Goal: Task Accomplishment & Management: Use online tool/utility

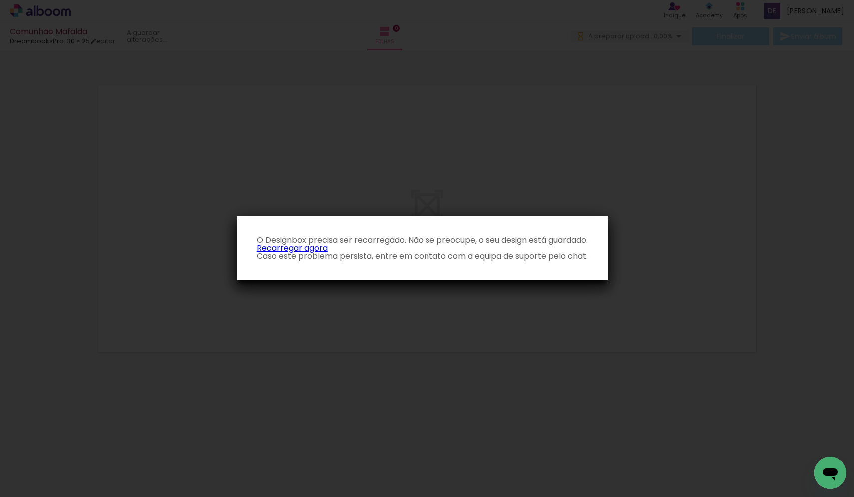
click at [301, 247] on link "Recarregar agora" at bounding box center [292, 247] width 71 height 11
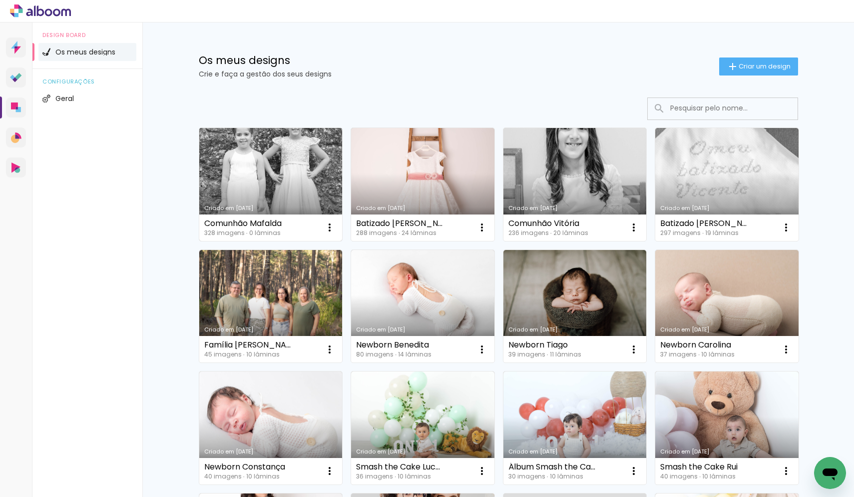
click at [303, 188] on link "Criado em [DATE]" at bounding box center [270, 184] width 143 height 113
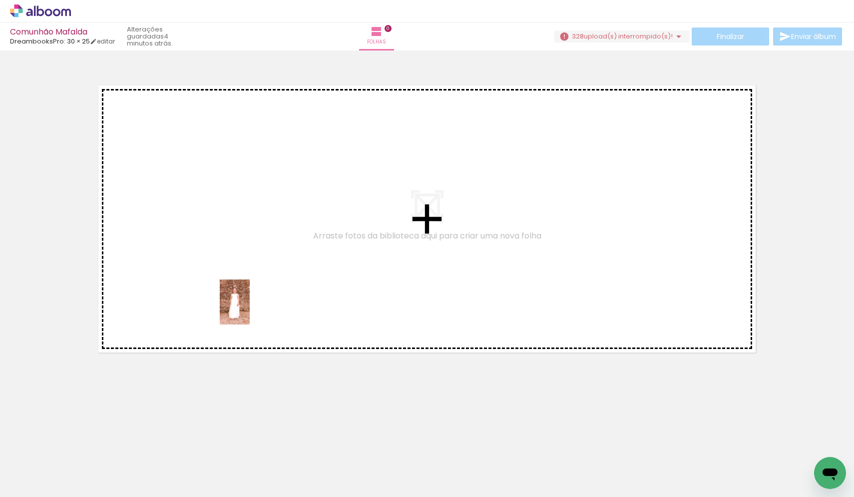
drag, startPoint x: 263, startPoint y: 469, endPoint x: 250, endPoint y: 309, distance: 159.9
click at [250, 309] on quentale-workspace at bounding box center [427, 248] width 854 height 497
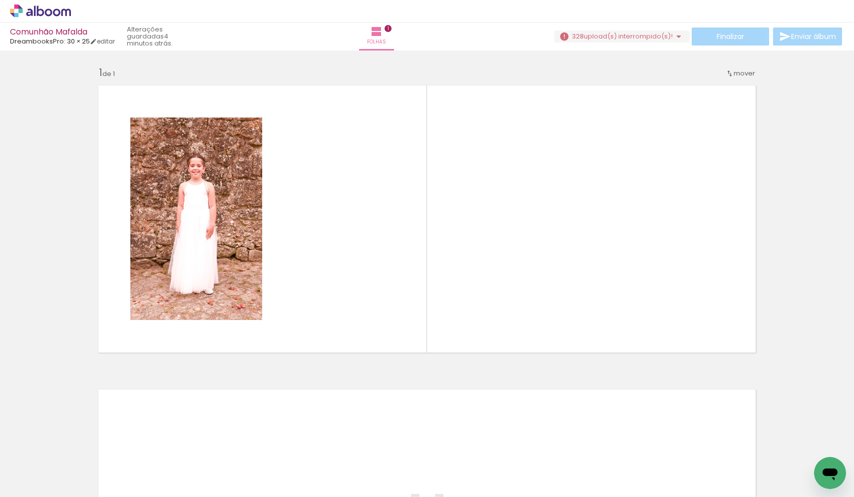
click at [379, 472] on div at bounding box center [379, 462] width 35 height 49
click at [225, 227] on quentale-photo at bounding box center [196, 218] width 132 height 202
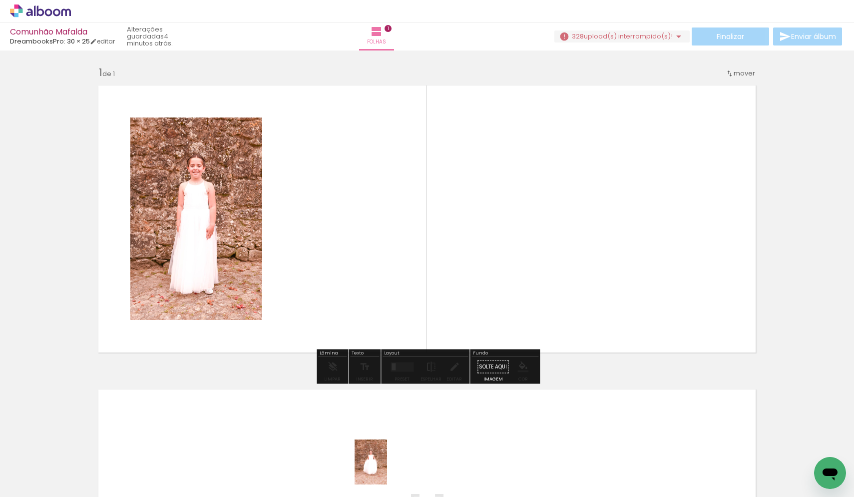
click at [385, 469] on div at bounding box center [379, 462] width 35 height 49
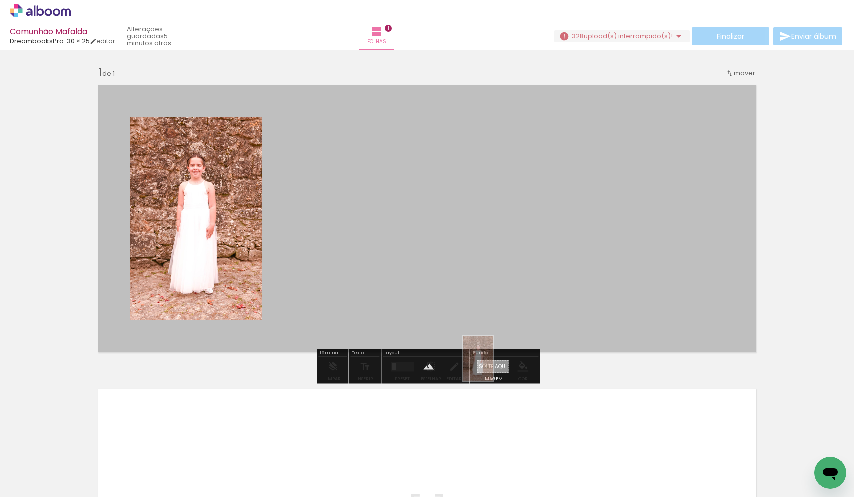
drag, startPoint x: 280, startPoint y: 464, endPoint x: 494, endPoint y: 366, distance: 235.0
click at [494, 366] on quentale-workspace at bounding box center [427, 248] width 854 height 497
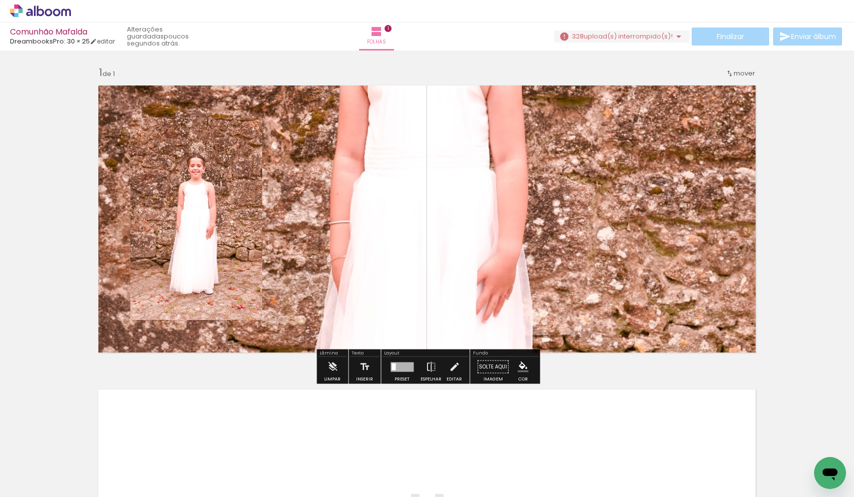
click at [470, 206] on quentale-layouter at bounding box center [426, 218] width 669 height 279
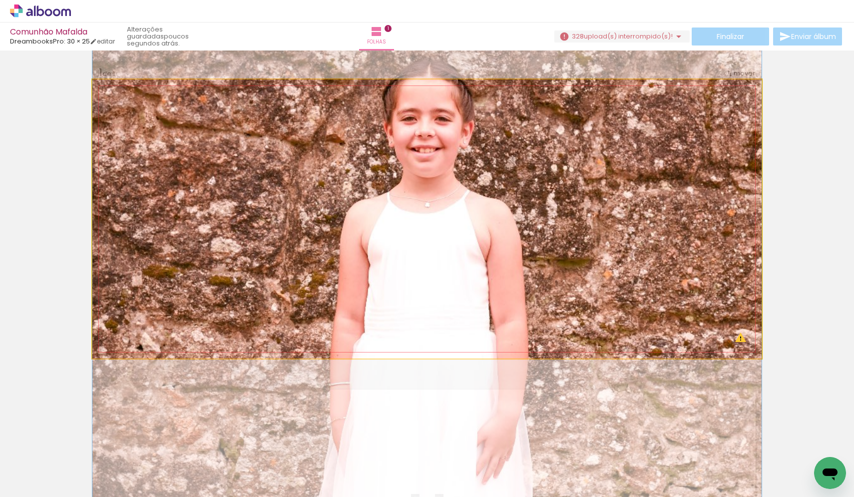
drag, startPoint x: 468, startPoint y: 163, endPoint x: 446, endPoint y: 324, distance: 162.8
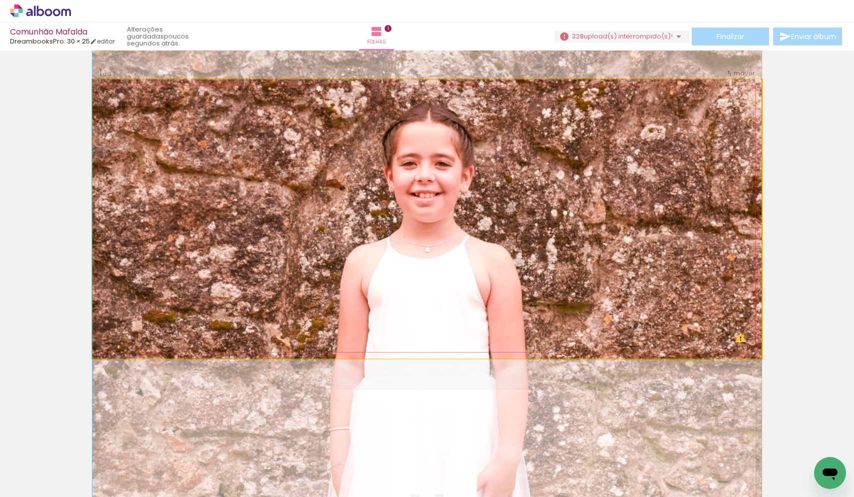
drag, startPoint x: 462, startPoint y: 140, endPoint x: 463, endPoint y: 185, distance: 45.0
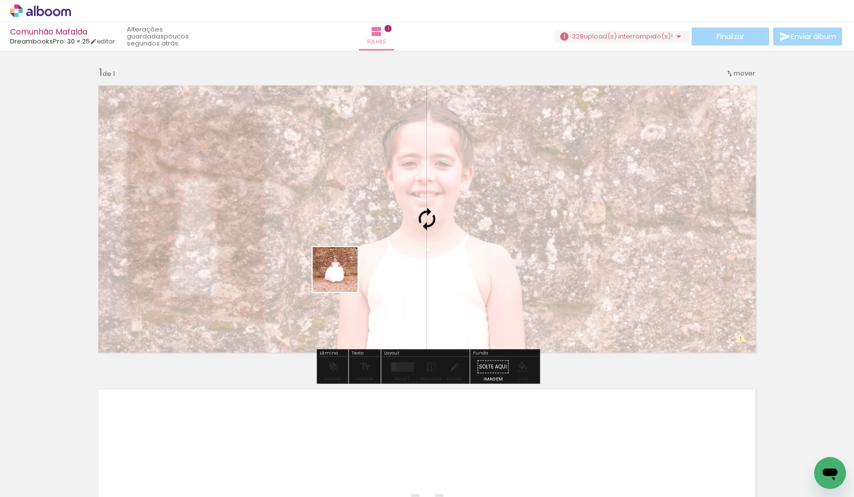
drag, startPoint x: 377, startPoint y: 464, endPoint x: 343, endPoint y: 262, distance: 205.1
click at [343, 262] on quentale-workspace at bounding box center [427, 248] width 854 height 497
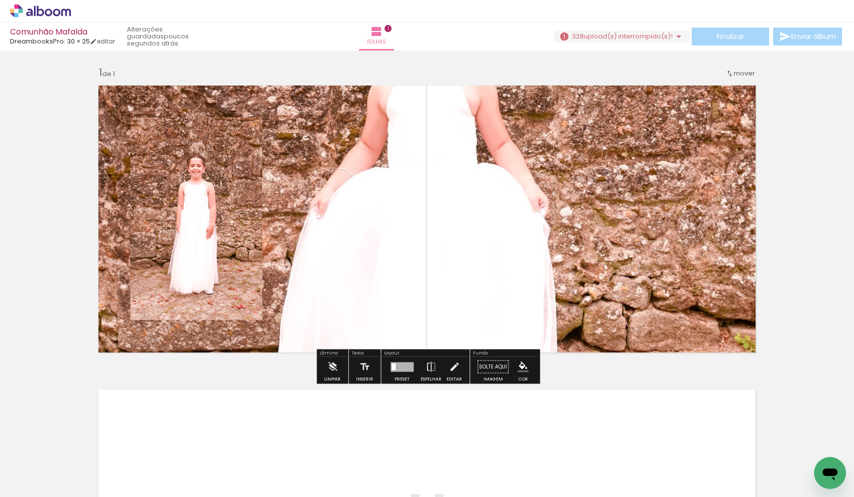
click at [228, 223] on quentale-photo at bounding box center [196, 218] width 132 height 202
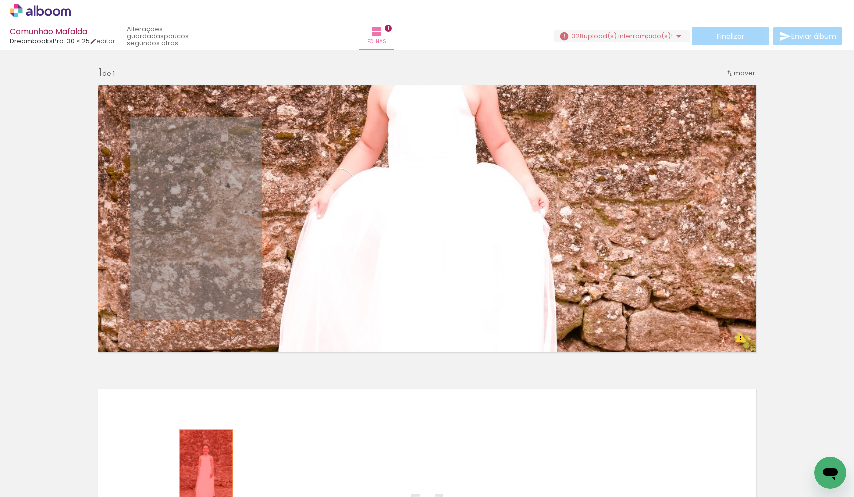
drag, startPoint x: 216, startPoint y: 230, endPoint x: 206, endPoint y: 470, distance: 240.0
click at [206, 470] on quentale-workspace at bounding box center [427, 248] width 854 height 497
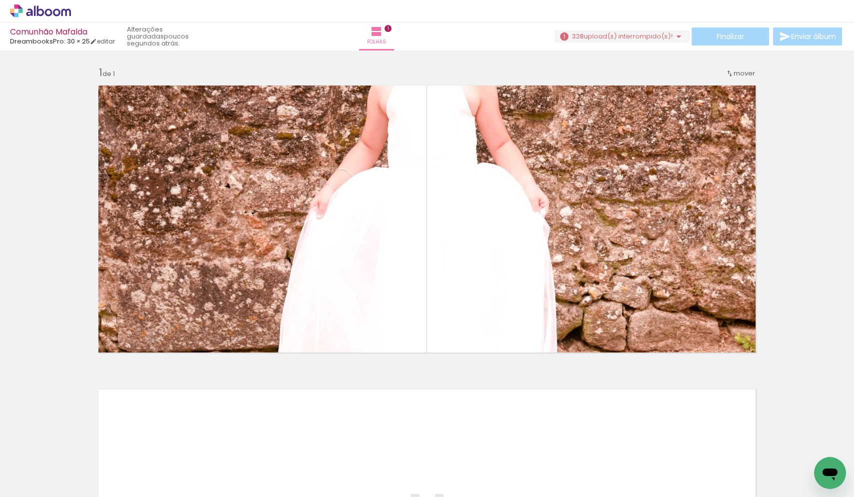
click at [384, 470] on div at bounding box center [379, 462] width 35 height 49
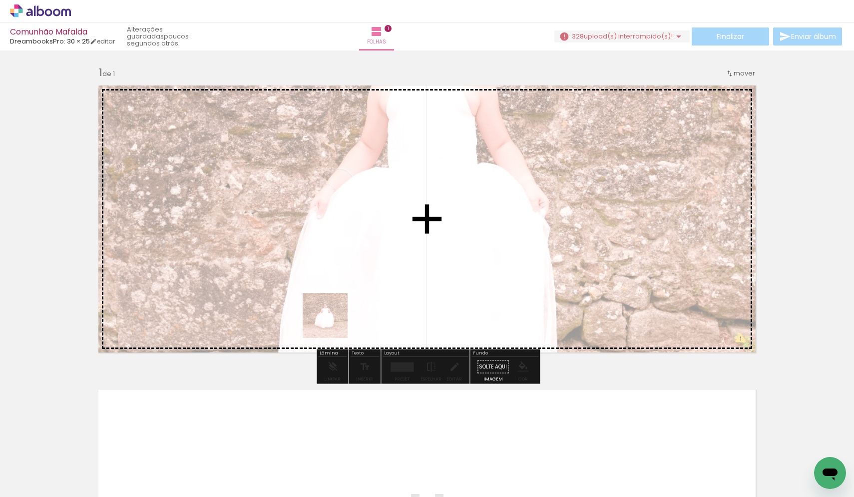
drag, startPoint x: 389, startPoint y: 463, endPoint x: 325, endPoint y: 249, distance: 223.2
click at [325, 249] on quentale-workspace at bounding box center [427, 248] width 854 height 497
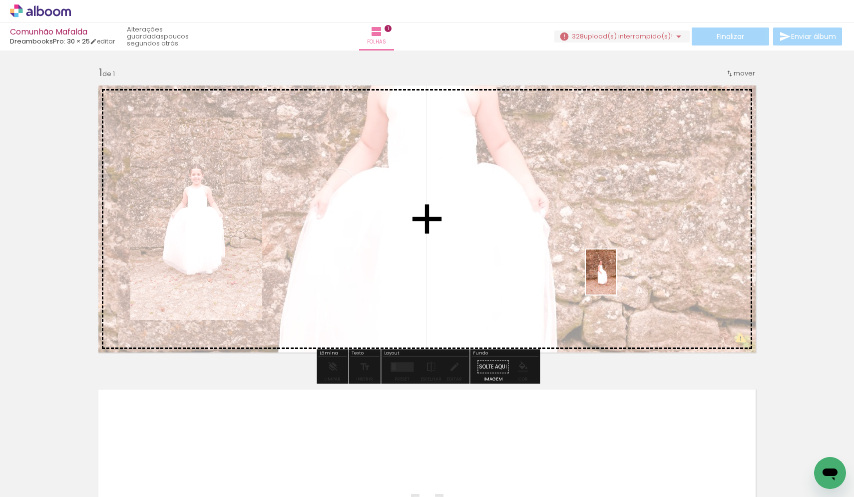
drag, startPoint x: 495, startPoint y: 477, endPoint x: 616, endPoint y: 279, distance: 231.8
click at [616, 279] on quentale-workspace at bounding box center [427, 248] width 854 height 497
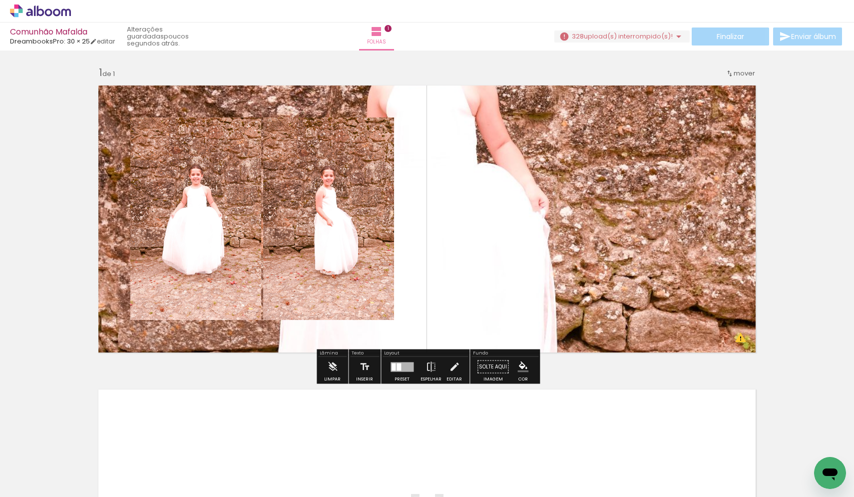
click at [540, 182] on quentale-layouter at bounding box center [426, 218] width 669 height 279
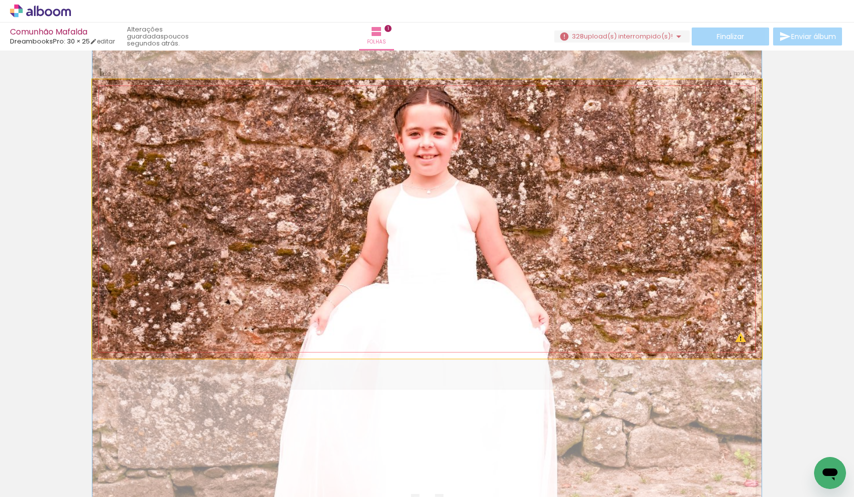
drag, startPoint x: 465, startPoint y: 145, endPoint x: 461, endPoint y: 261, distance: 115.9
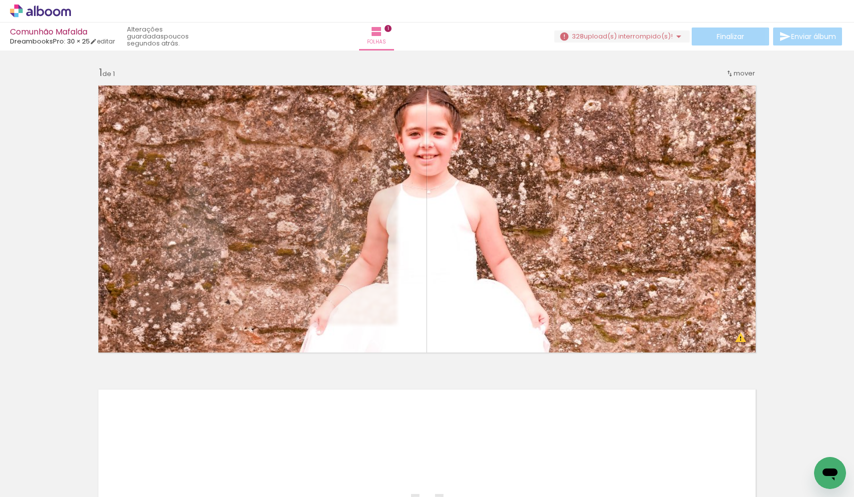
click at [385, 467] on div at bounding box center [379, 462] width 35 height 49
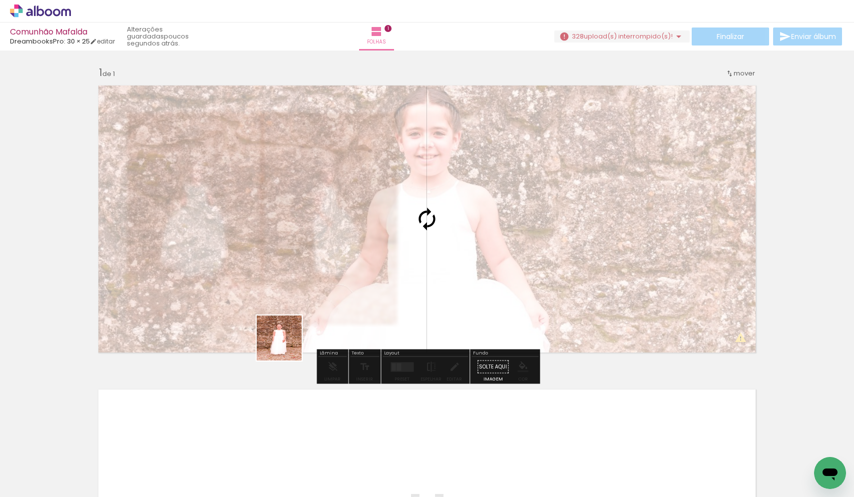
drag, startPoint x: 285, startPoint y: 473, endPoint x: 288, endPoint y: 336, distance: 136.4
click at [288, 336] on quentale-workspace at bounding box center [427, 248] width 854 height 497
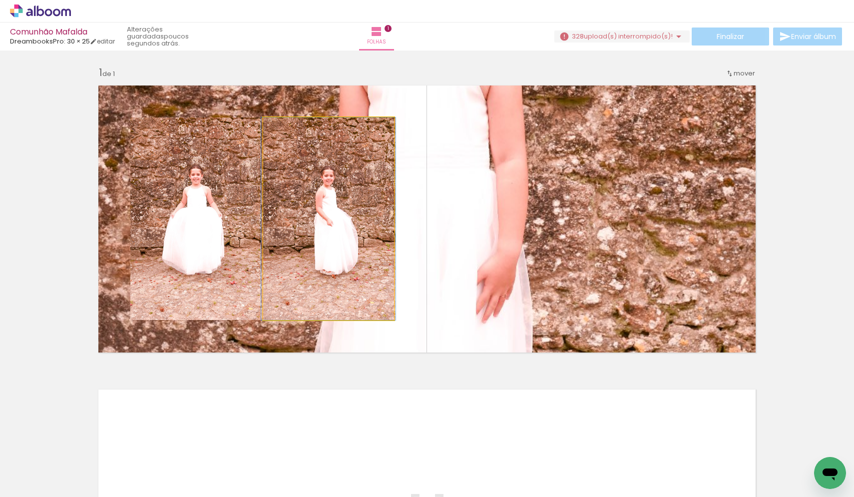
click at [318, 232] on quentale-photo at bounding box center [328, 218] width 131 height 202
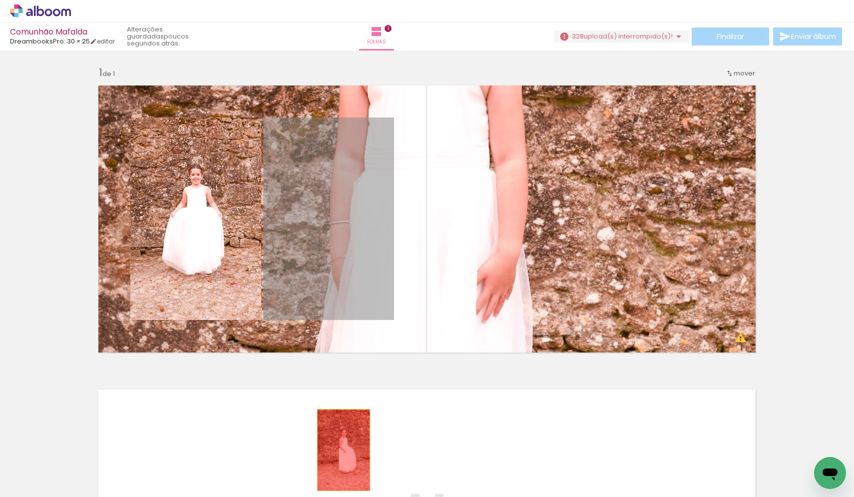
drag, startPoint x: 330, startPoint y: 191, endPoint x: 344, endPoint y: 450, distance: 259.6
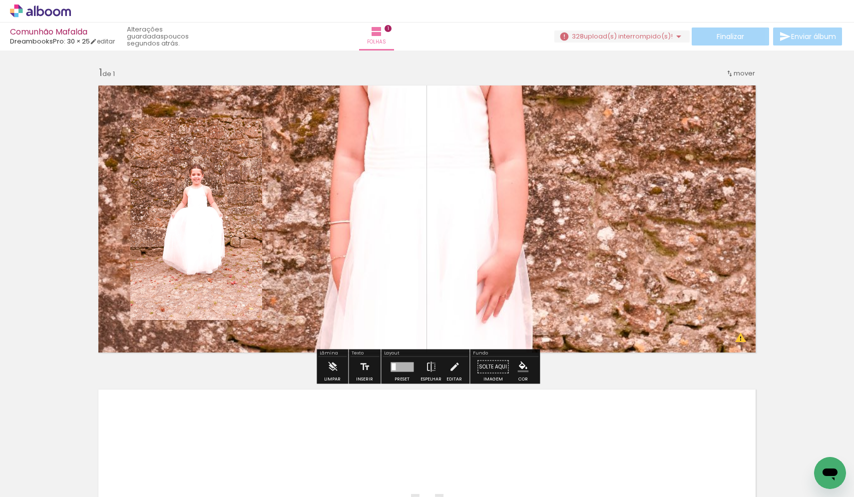
click at [202, 179] on quentale-photo at bounding box center [196, 218] width 132 height 202
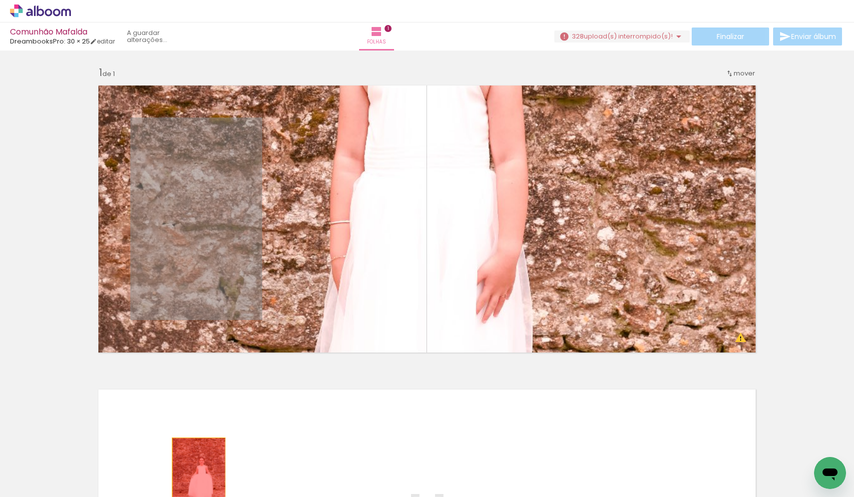
drag, startPoint x: 196, startPoint y: 193, endPoint x: 199, endPoint y: 478, distance: 285.3
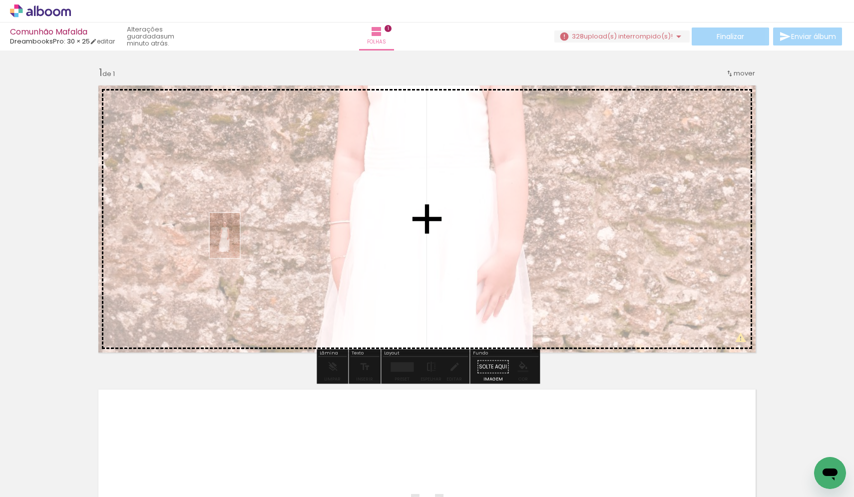
drag, startPoint x: 268, startPoint y: 471, endPoint x: 240, endPoint y: 243, distance: 230.0
click at [240, 243] on quentale-workspace at bounding box center [427, 248] width 854 height 497
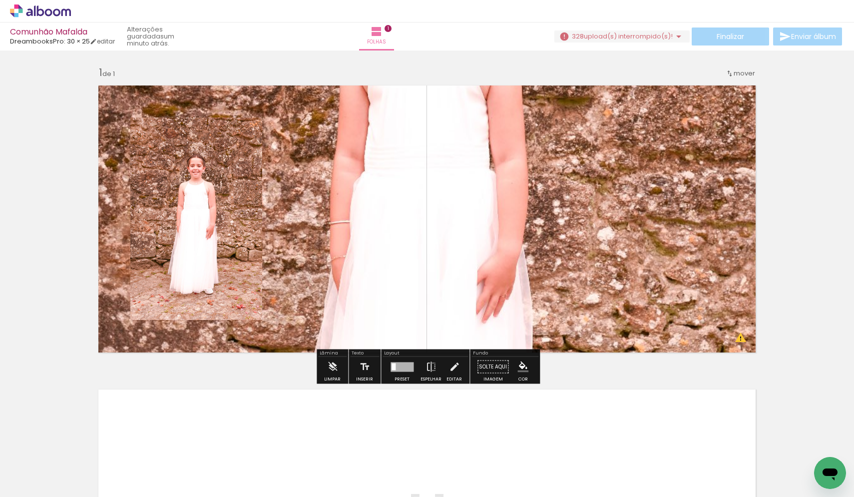
click at [387, 171] on quentale-layouter at bounding box center [426, 218] width 669 height 279
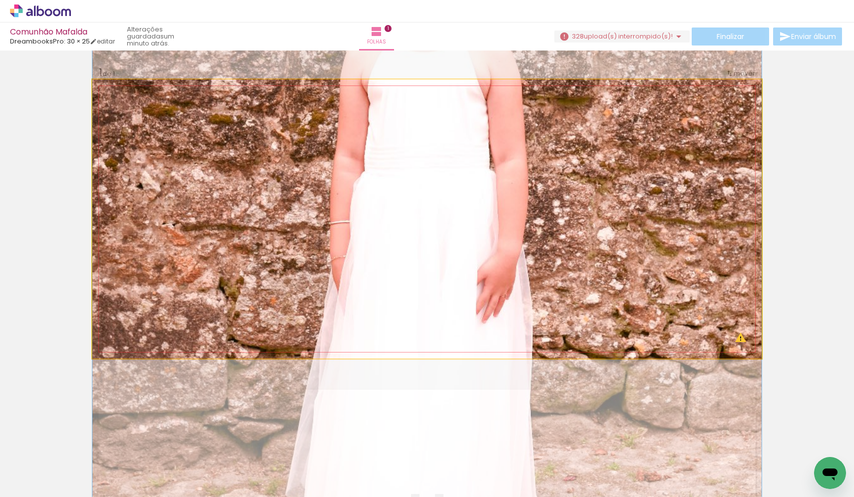
click at [420, 158] on quentale-photo at bounding box center [426, 218] width 669 height 279
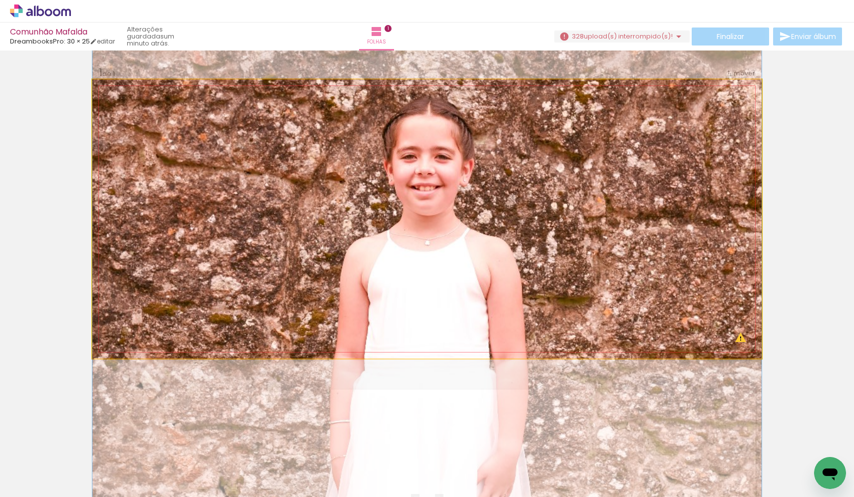
drag, startPoint x: 420, startPoint y: 158, endPoint x: 398, endPoint y: 357, distance: 200.5
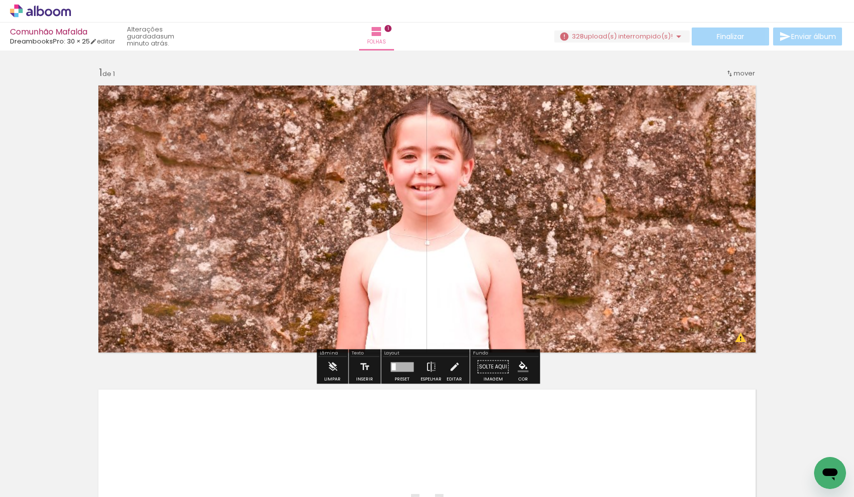
click at [488, 464] on div at bounding box center [491, 462] width 33 height 49
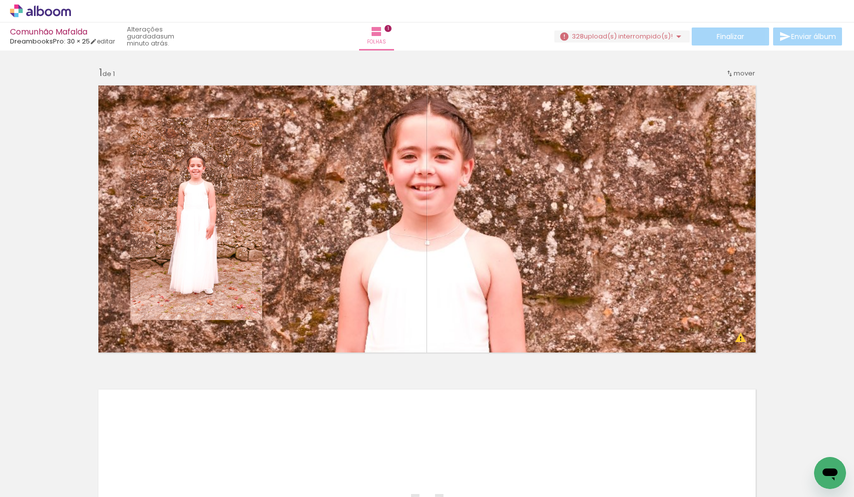
click at [500, 463] on div at bounding box center [491, 462] width 33 height 49
click at [270, 461] on div "2 Esta imagem aparece 2 vezes no seu álbum" at bounding box center [267, 462] width 7 height 7
click at [226, 223] on quentale-photo at bounding box center [196, 218] width 132 height 202
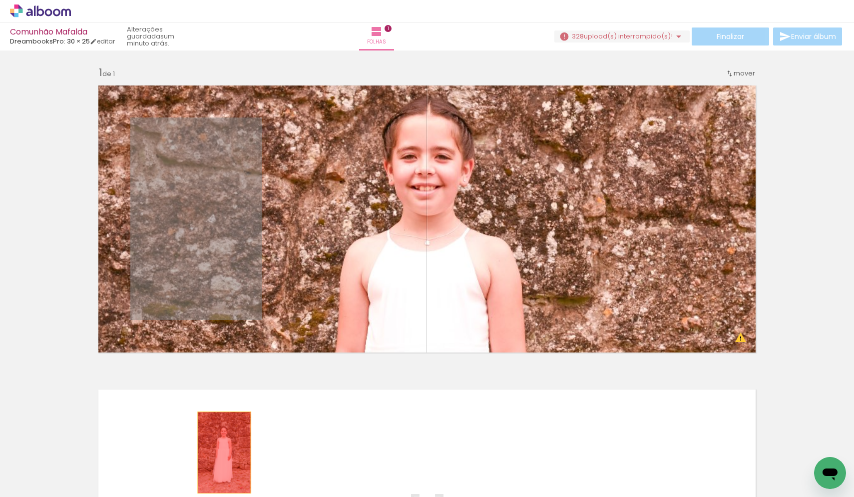
drag, startPoint x: 227, startPoint y: 224, endPoint x: 224, endPoint y: 452, distance: 228.3
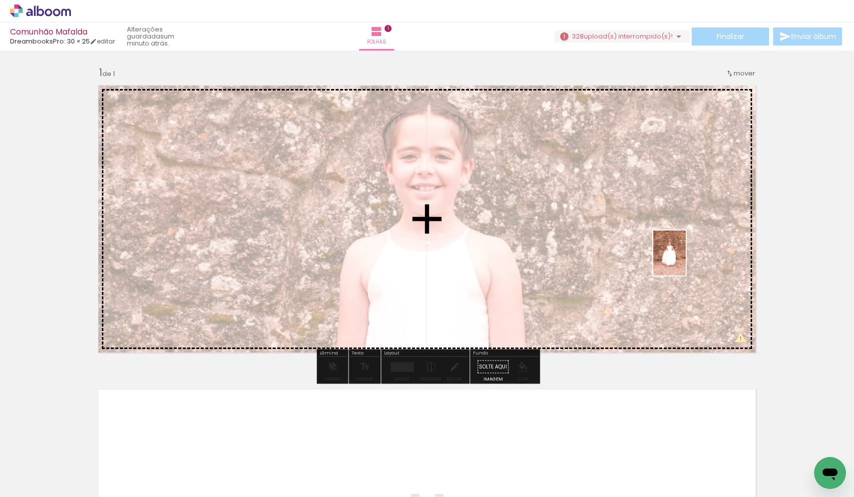
drag, startPoint x: 389, startPoint y: 474, endPoint x: 683, endPoint y: 260, distance: 363.7
click at [683, 260] on quentale-workspace at bounding box center [427, 248] width 854 height 497
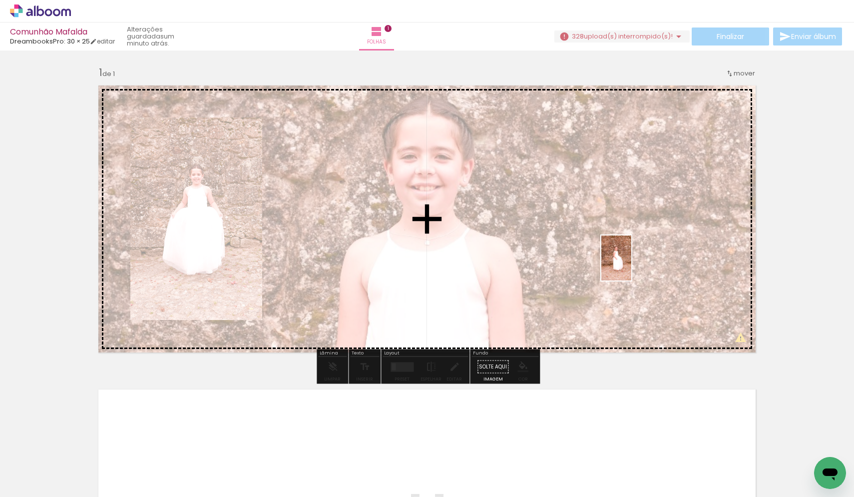
drag, startPoint x: 497, startPoint y: 470, endPoint x: 631, endPoint y: 265, distance: 245.2
click at [631, 265] on quentale-workspace at bounding box center [427, 248] width 854 height 497
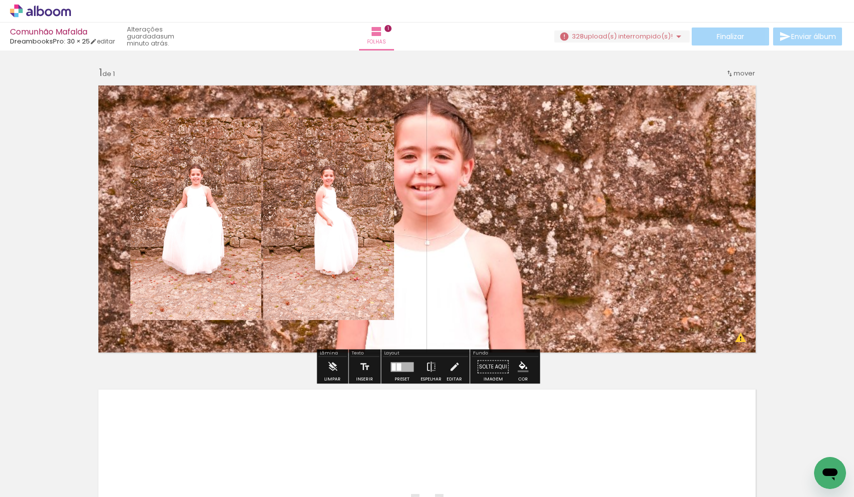
click at [398, 365] on div at bounding box center [399, 366] width 4 height 7
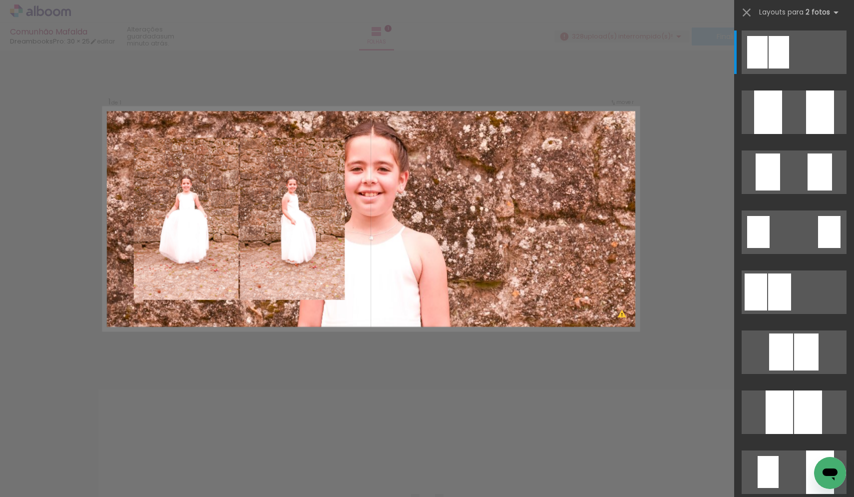
click at [679, 292] on div "Confirmar Cancelar" at bounding box center [427, 365] width 854 height 631
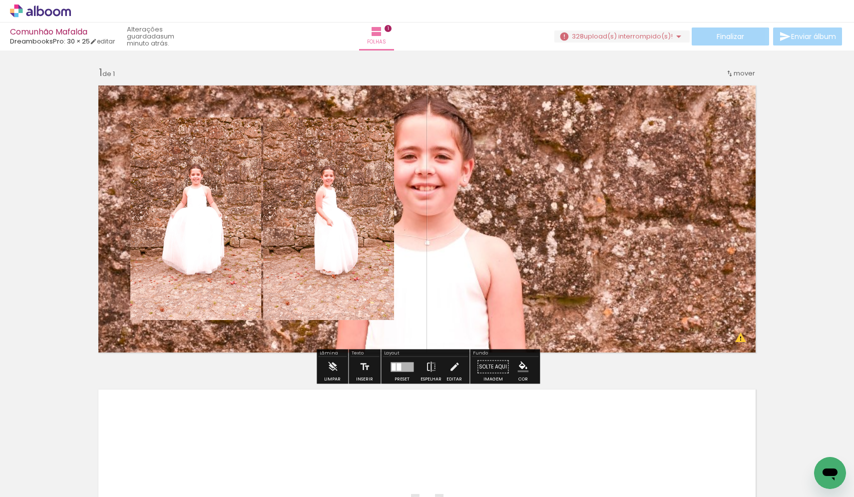
click at [409, 366] on div at bounding box center [402, 366] width 23 height 9
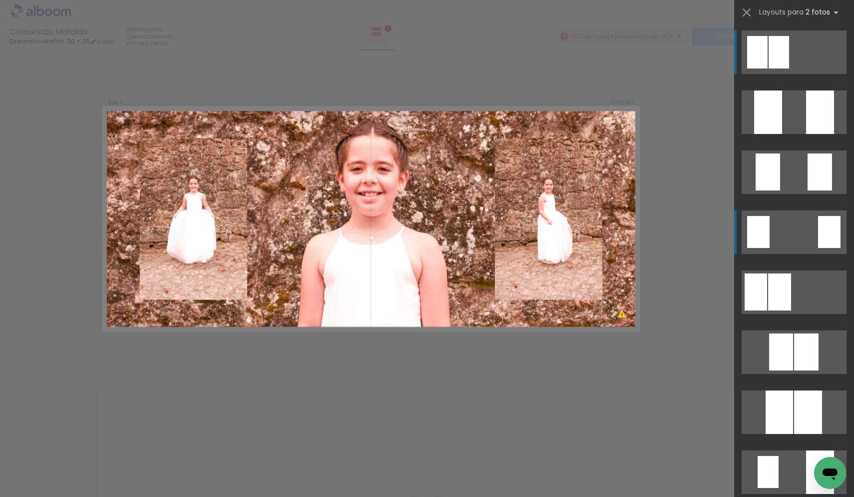
click at [805, 230] on quentale-layouter at bounding box center [794, 231] width 105 height 43
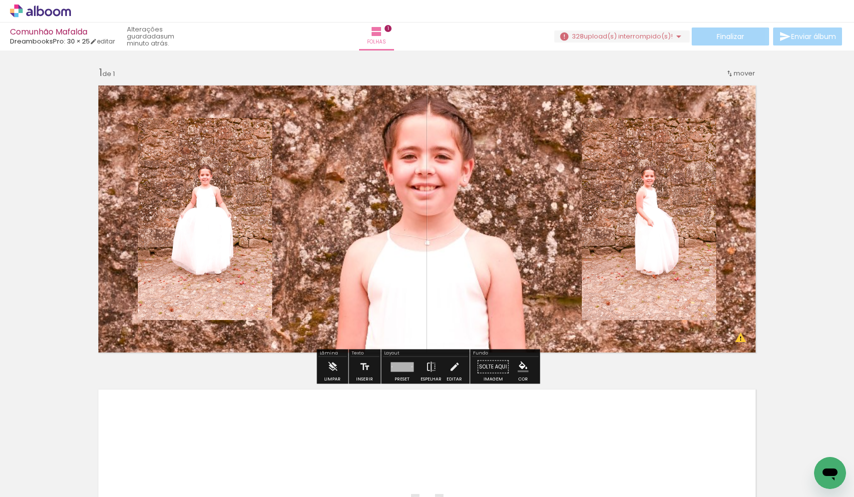
click at [424, 265] on quentale-layouter at bounding box center [426, 218] width 669 height 279
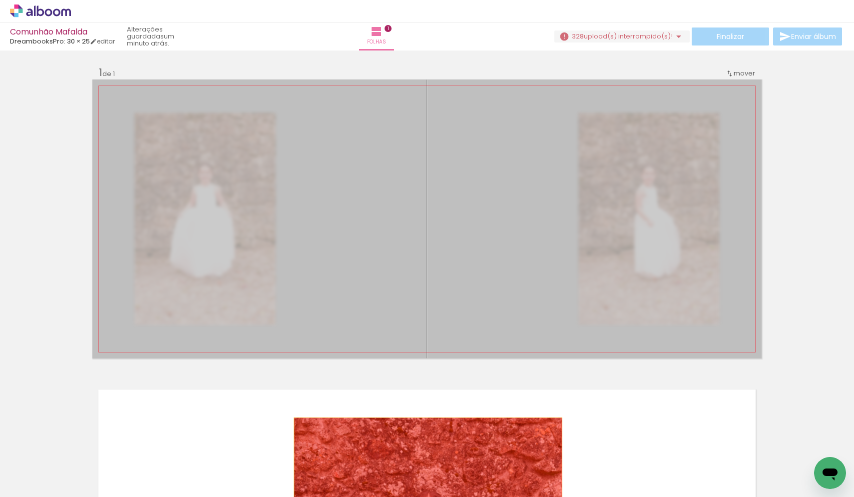
drag, startPoint x: 454, startPoint y: 176, endPoint x: 426, endPoint y: 477, distance: 302.5
click at [426, 477] on quentale-workspace at bounding box center [427, 248] width 854 height 497
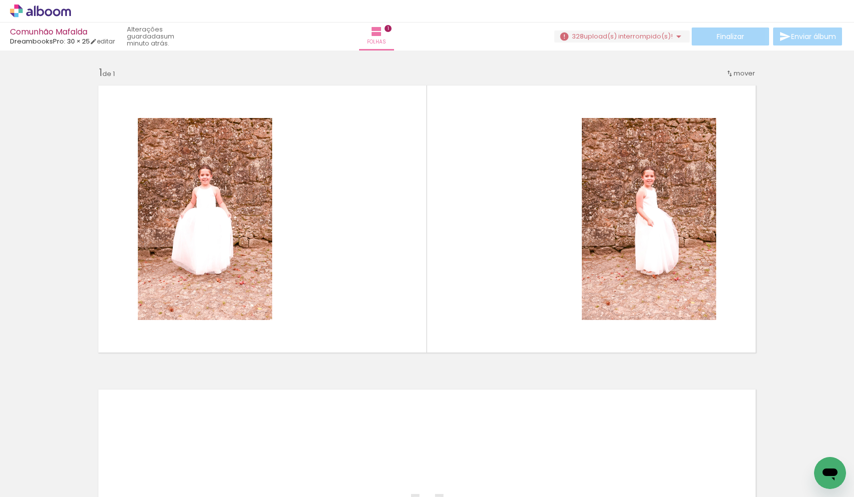
click at [380, 467] on div at bounding box center [379, 462] width 35 height 49
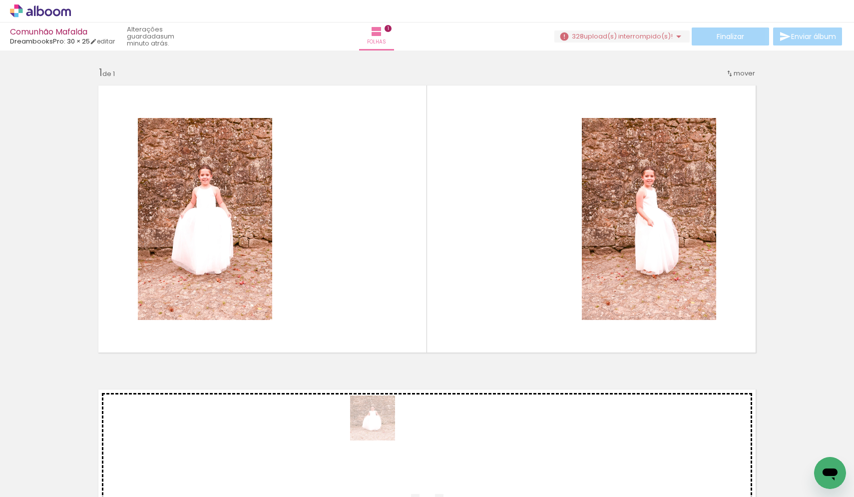
drag, startPoint x: 380, startPoint y: 467, endPoint x: 380, endPoint y: 354, distance: 112.9
click at [380, 354] on quentale-workspace at bounding box center [427, 248] width 854 height 497
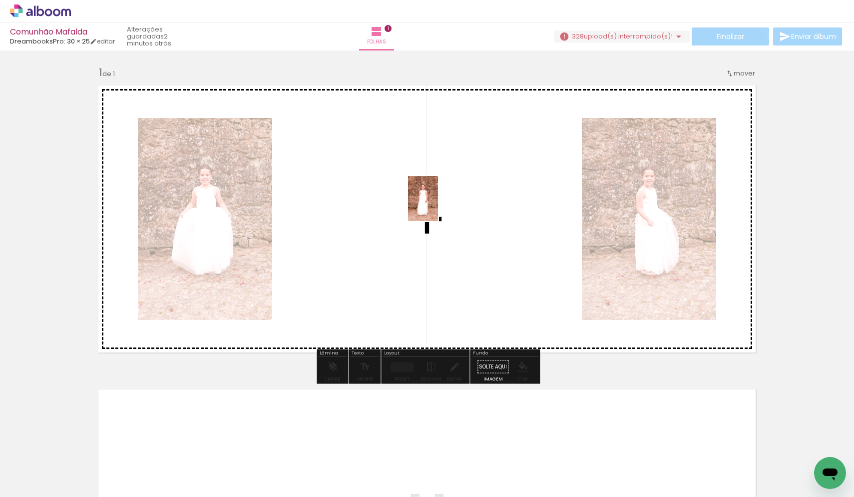
drag, startPoint x: 280, startPoint y: 471, endPoint x: 438, endPoint y: 206, distance: 308.7
click at [438, 206] on quentale-workspace at bounding box center [427, 248] width 854 height 497
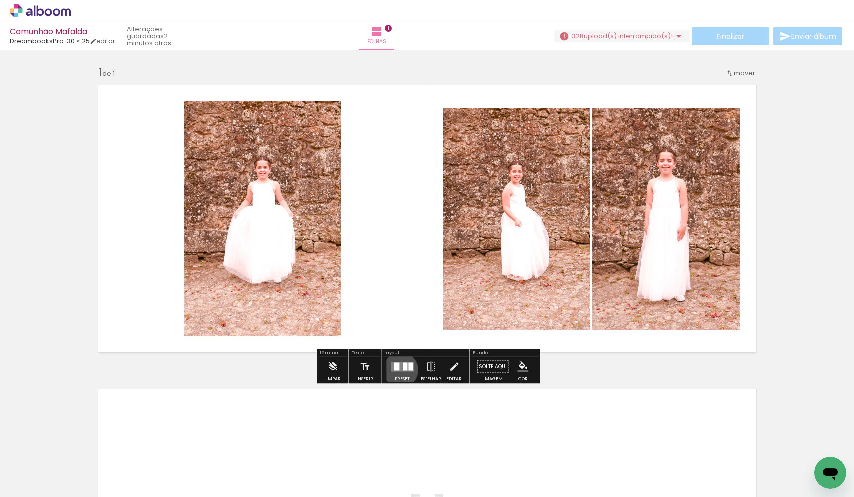
click at [398, 370] on quentale-layouter at bounding box center [402, 366] width 23 height 9
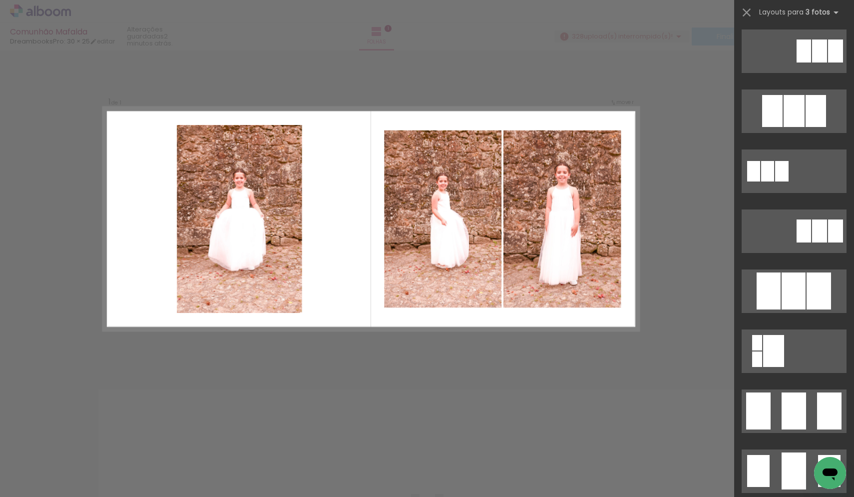
scroll to position [568, 0]
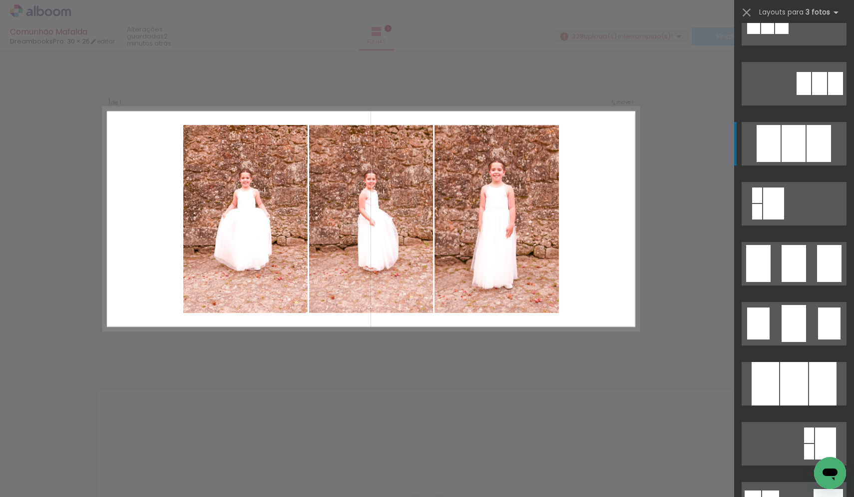
click at [805, 146] on div at bounding box center [794, 143] width 24 height 37
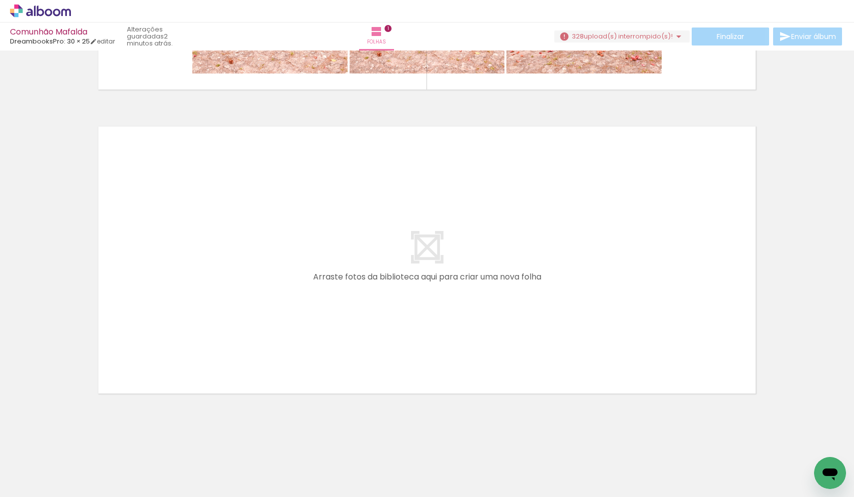
scroll to position [0, 227]
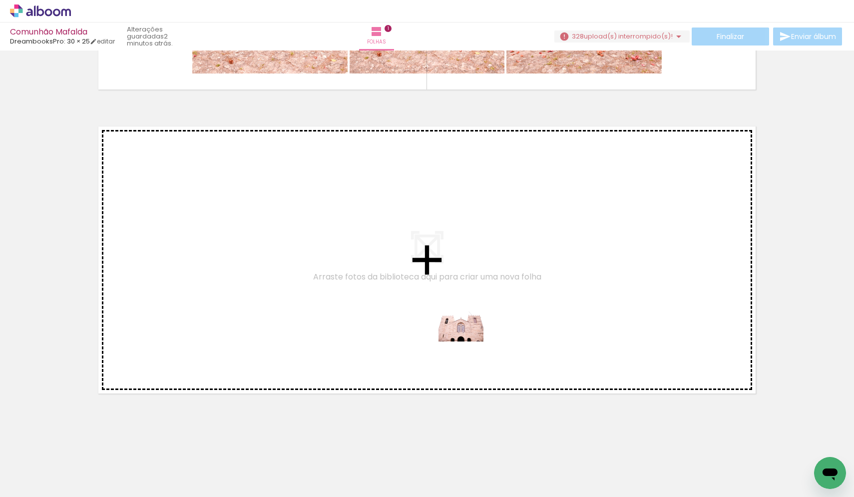
drag, startPoint x: 495, startPoint y: 468, endPoint x: 469, endPoint y: 341, distance: 129.0
click at [469, 341] on quentale-workspace at bounding box center [427, 248] width 854 height 497
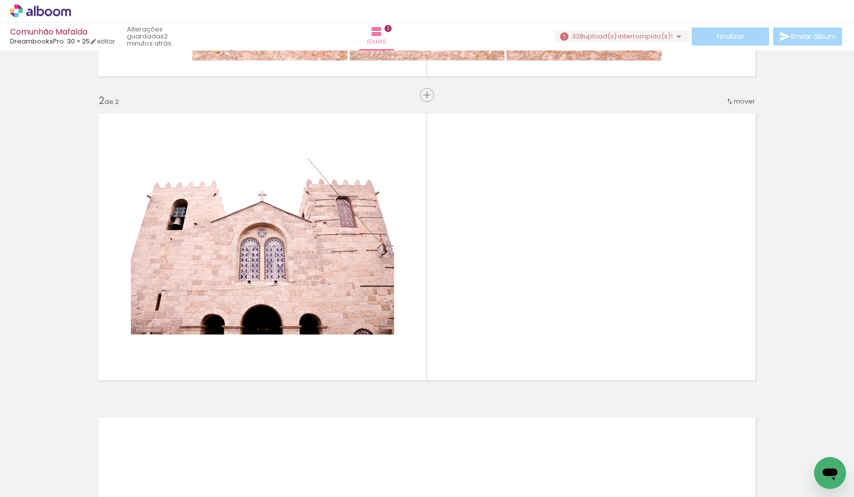
scroll to position [280, 0]
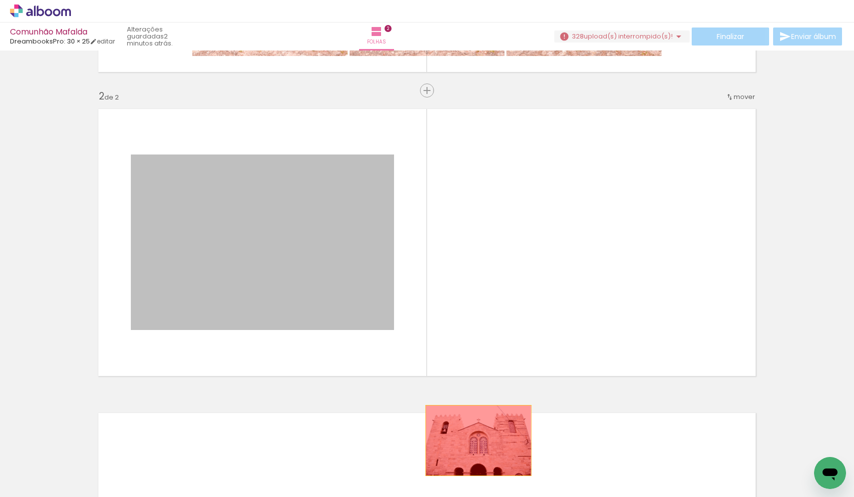
drag, startPoint x: 349, startPoint y: 283, endPoint x: 478, endPoint y: 443, distance: 205.3
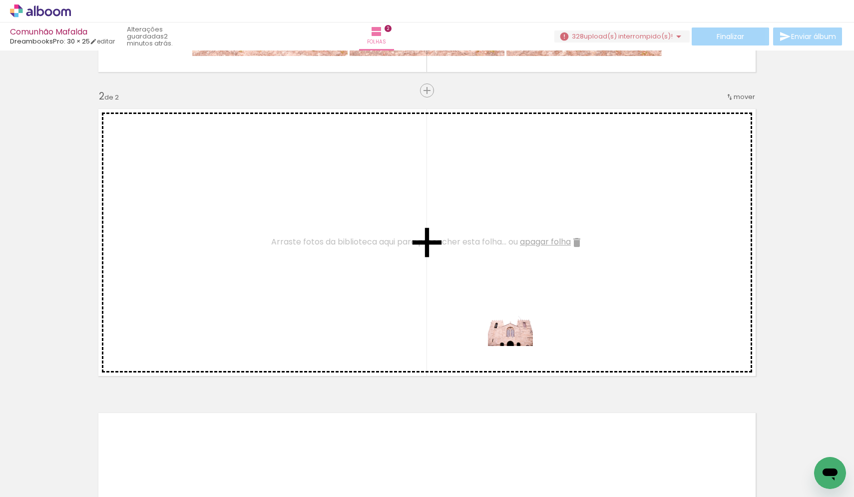
drag, startPoint x: 496, startPoint y: 473, endPoint x: 518, endPoint y: 346, distance: 128.8
click at [518, 346] on quentale-workspace at bounding box center [427, 248] width 854 height 497
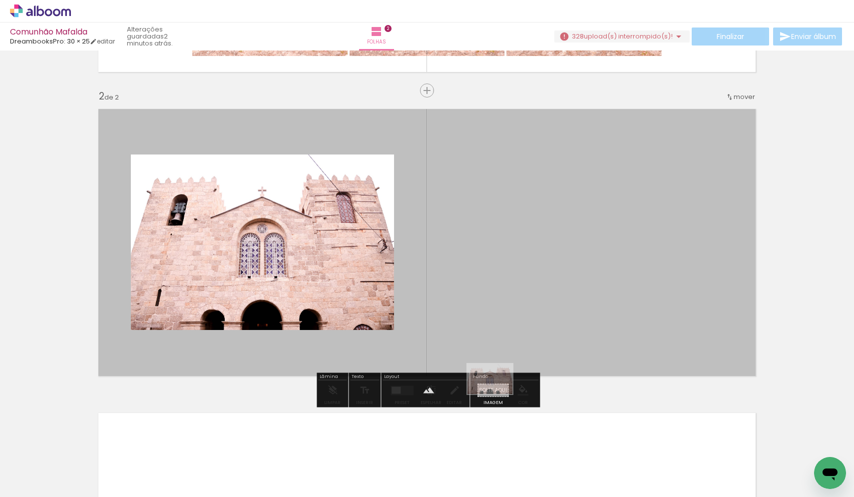
drag, startPoint x: 499, startPoint y: 468, endPoint x: 497, endPoint y: 394, distance: 73.9
click at [497, 394] on quentale-workspace at bounding box center [427, 248] width 854 height 497
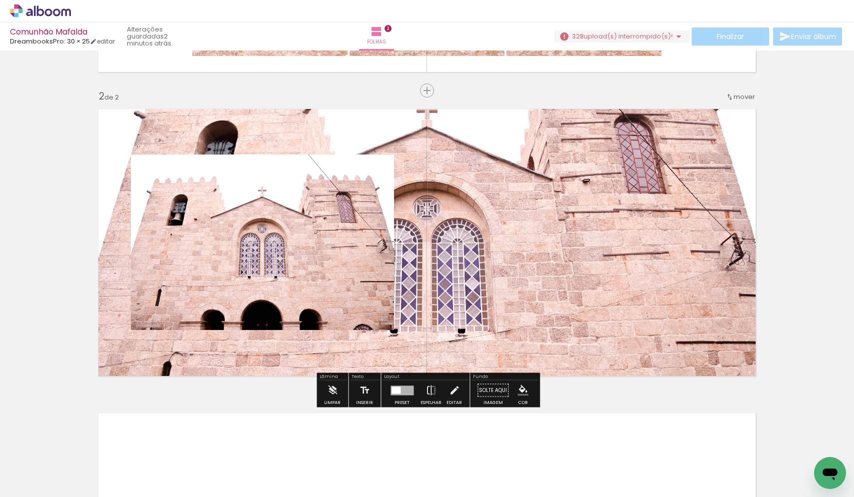
click at [483, 204] on quentale-layouter at bounding box center [426, 242] width 669 height 279
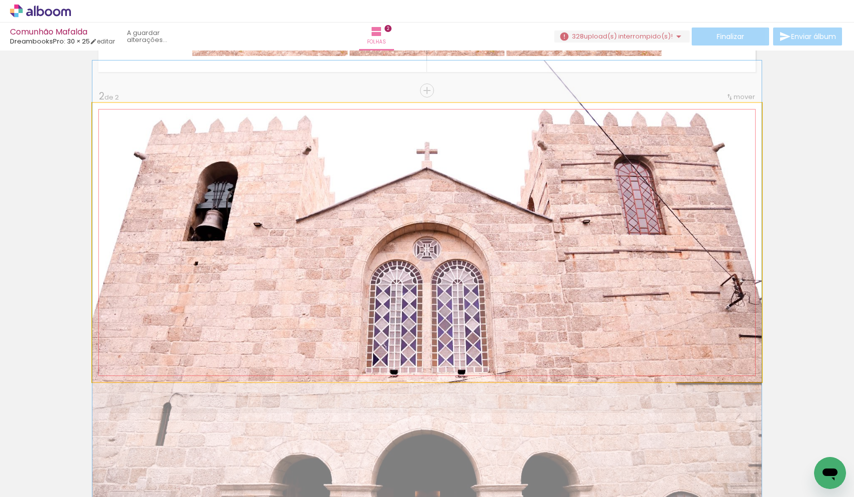
drag, startPoint x: 484, startPoint y: 193, endPoint x: 475, endPoint y: 234, distance: 41.9
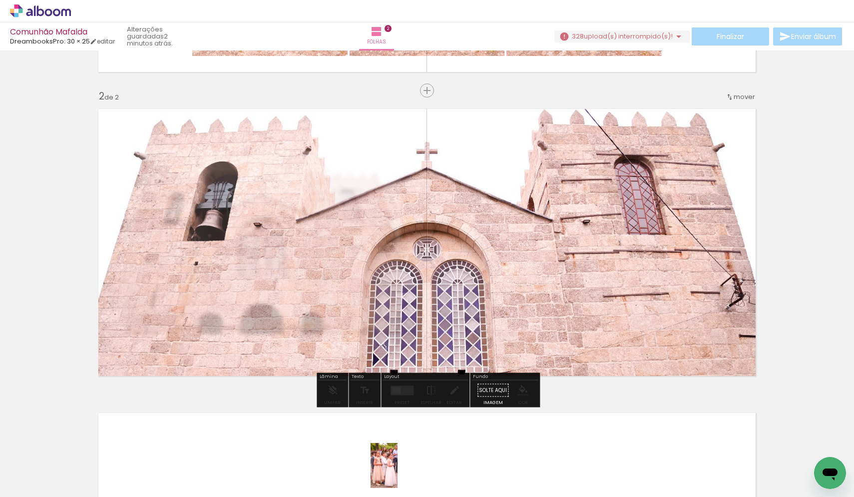
drag, startPoint x: 367, startPoint y: 476, endPoint x: 401, endPoint y: 473, distance: 34.1
click at [391, 473] on div at bounding box center [375, 462] width 29 height 49
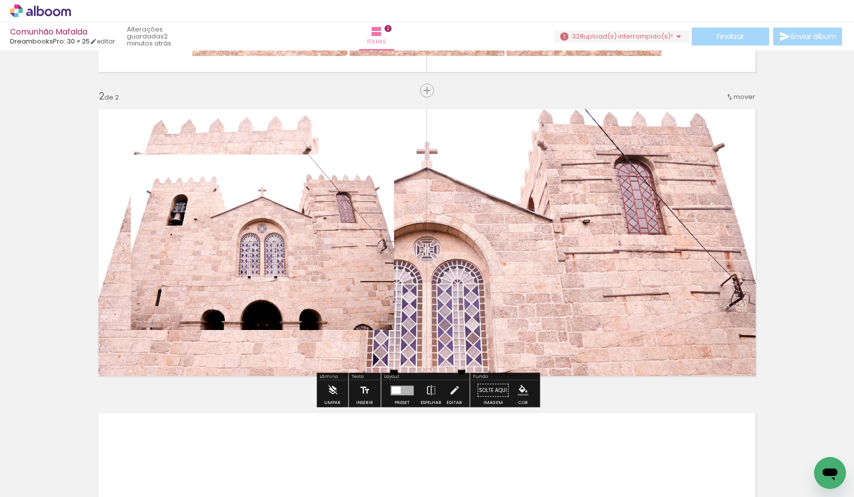
scroll to position [0, 227]
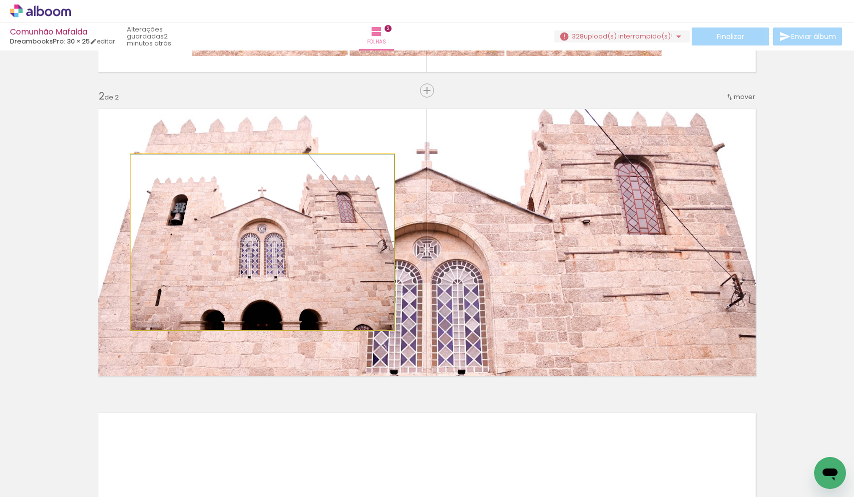
click at [355, 313] on quentale-photo at bounding box center [262, 241] width 263 height 175
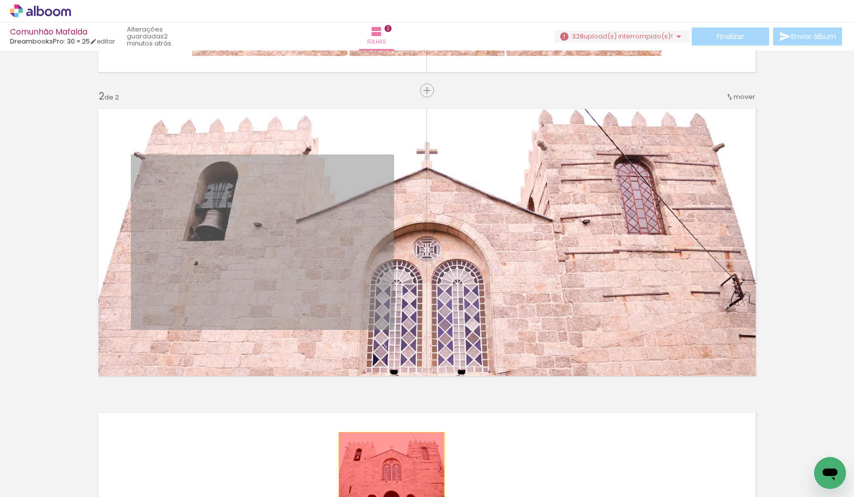
drag, startPoint x: 350, startPoint y: 261, endPoint x: 392, endPoint y: 467, distance: 210.5
click at [392, 467] on quentale-workspace at bounding box center [427, 248] width 854 height 497
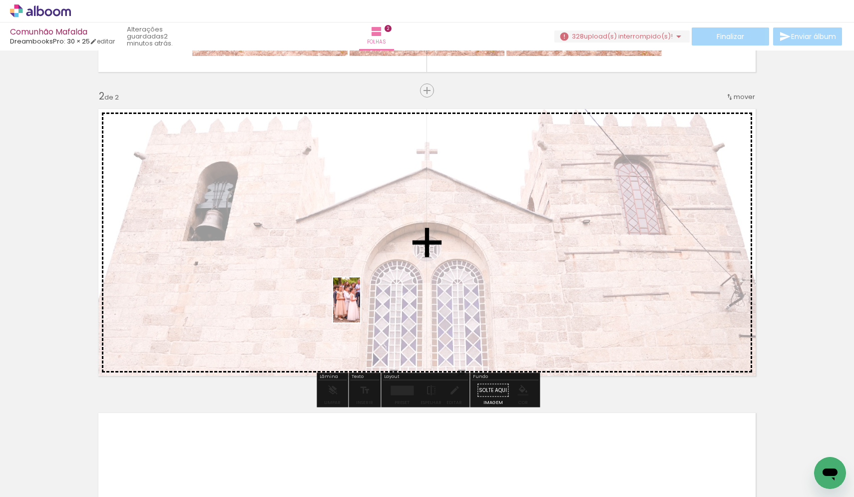
drag, startPoint x: 368, startPoint y: 470, endPoint x: 363, endPoint y: 307, distance: 162.4
click at [363, 307] on quentale-workspace at bounding box center [427, 248] width 854 height 497
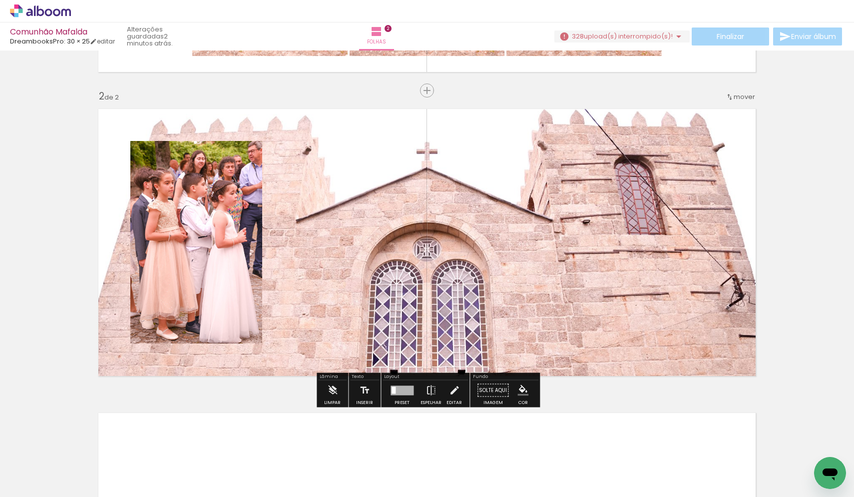
scroll to position [0, 295]
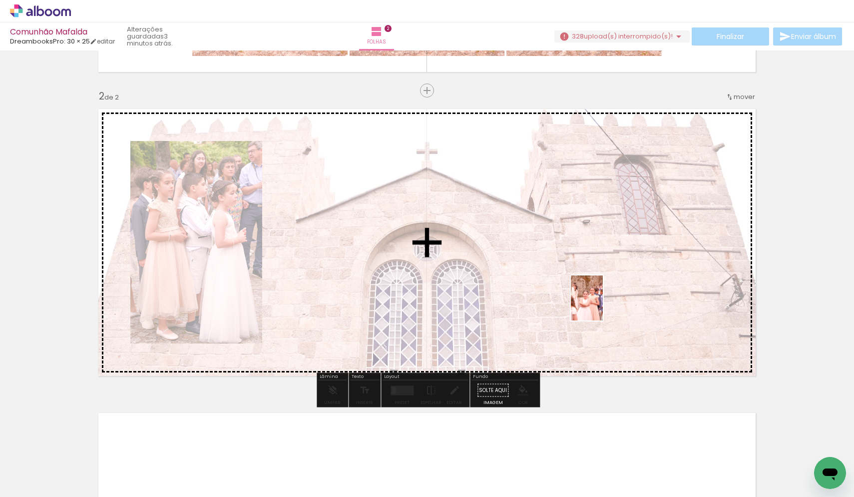
drag, startPoint x: 647, startPoint y: 472, endPoint x: 601, endPoint y: 305, distance: 173.2
click at [601, 305] on quentale-workspace at bounding box center [427, 248] width 854 height 497
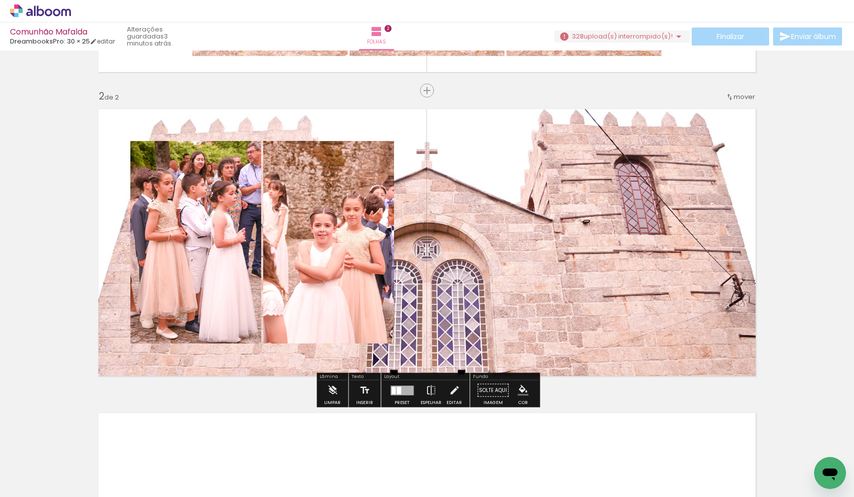
scroll to position [0, 478]
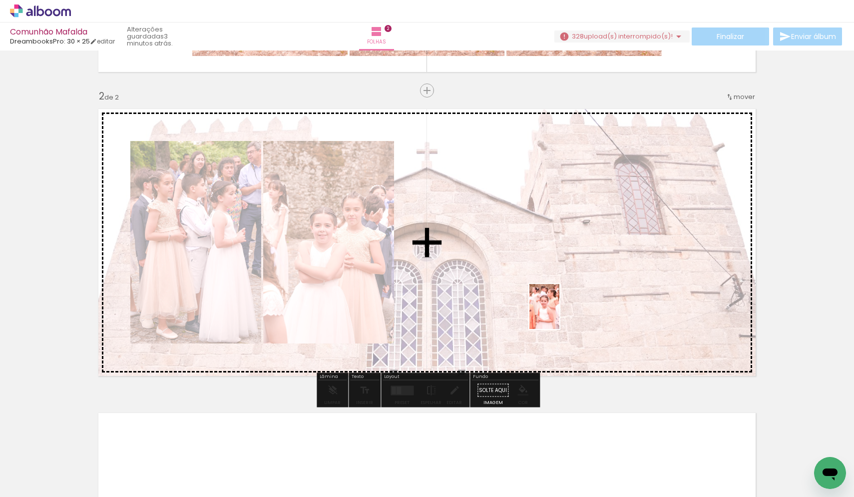
drag, startPoint x: 573, startPoint y: 470, endPoint x: 559, endPoint y: 314, distance: 156.9
click at [559, 314] on quentale-workspace at bounding box center [427, 248] width 854 height 497
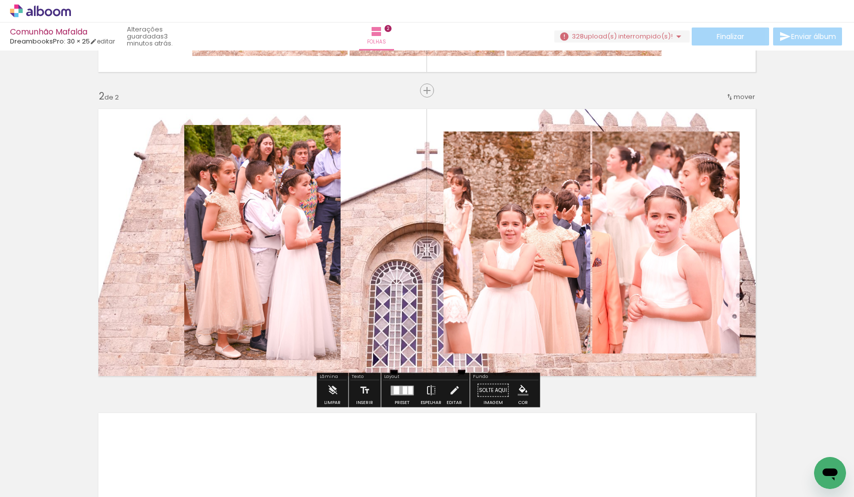
scroll to position [0, 535]
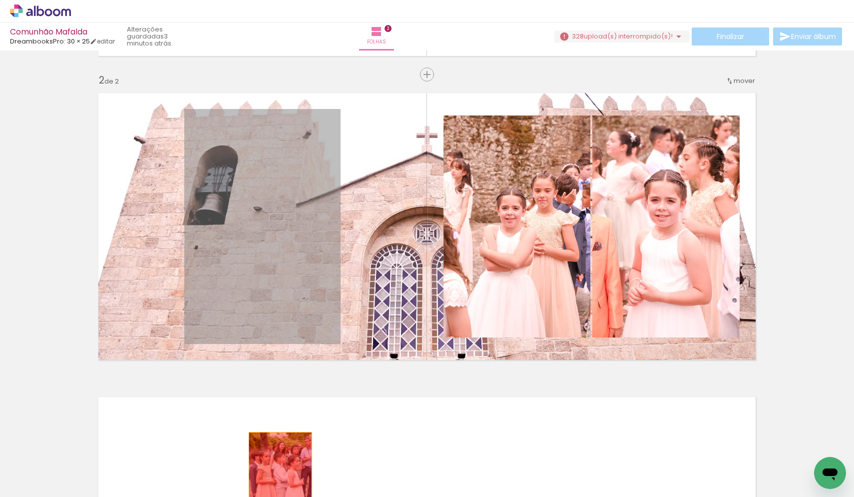
drag, startPoint x: 291, startPoint y: 233, endPoint x: 279, endPoint y: 496, distance: 263.5
click at [279, 496] on quentale-workspace at bounding box center [427, 248] width 854 height 497
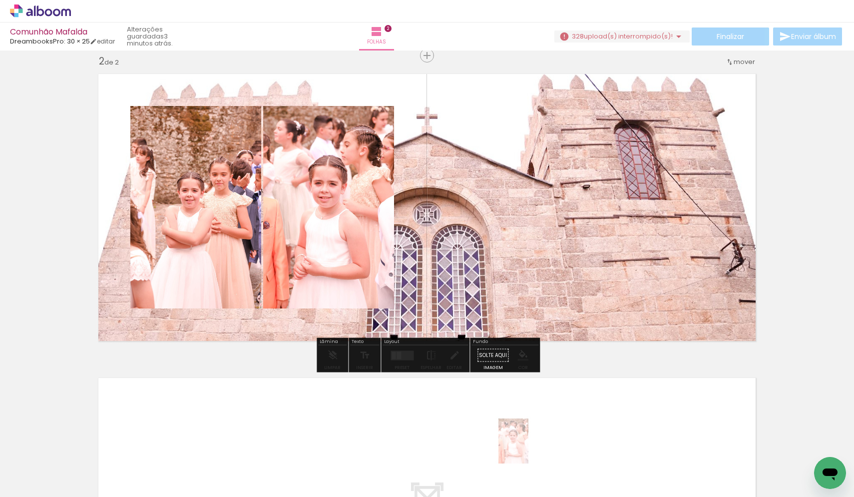
scroll to position [4, 535]
drag, startPoint x: 523, startPoint y: 477, endPoint x: 534, endPoint y: 474, distance: 11.3
click at [533, 474] on div at bounding box center [516, 462] width 33 height 49
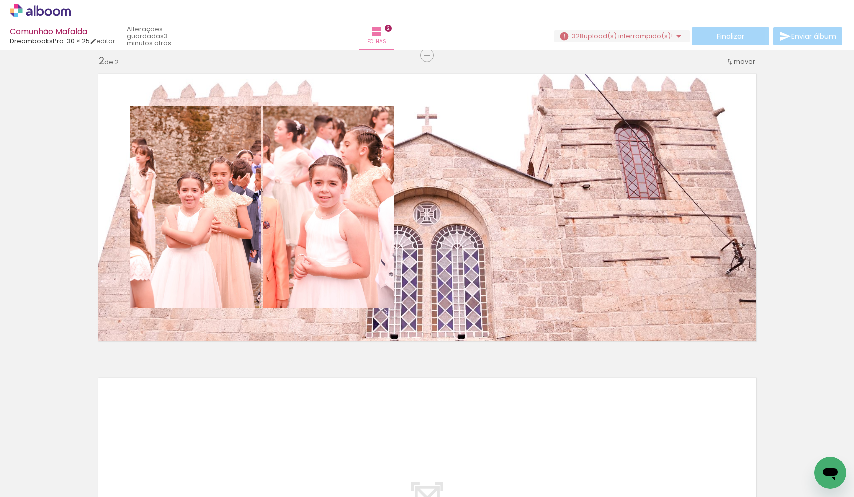
scroll to position [0, 686]
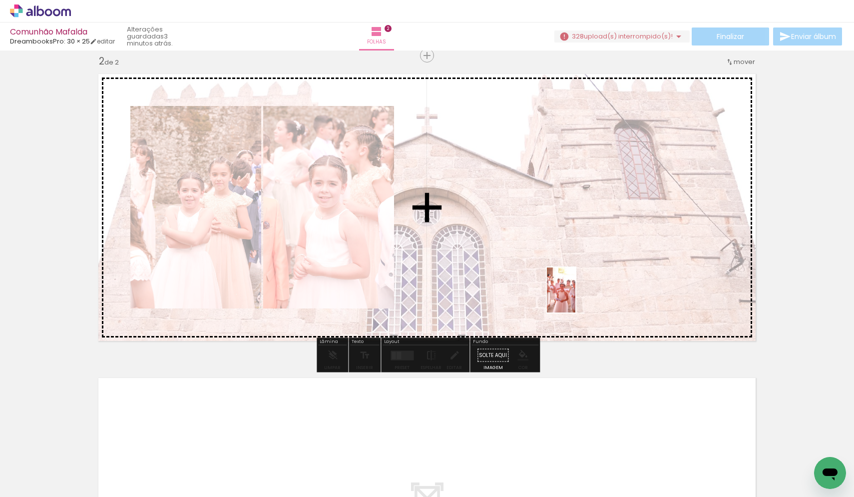
drag, startPoint x: 597, startPoint y: 461, endPoint x: 576, endPoint y: 293, distance: 168.6
click at [576, 293] on quentale-workspace at bounding box center [427, 248] width 854 height 497
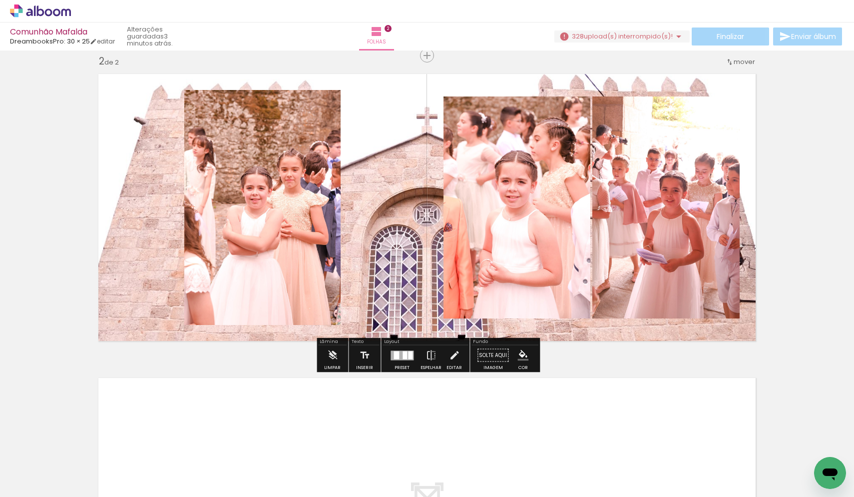
click at [405, 357] on div at bounding box center [405, 355] width 4 height 8
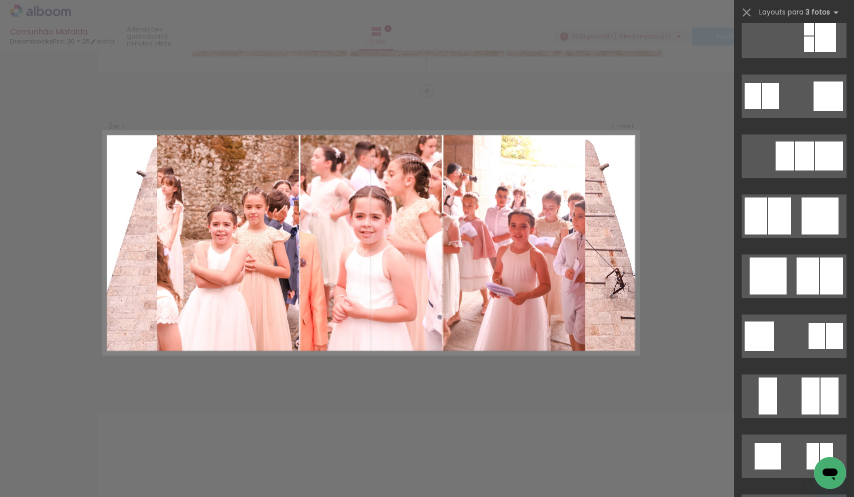
scroll to position [978, 0]
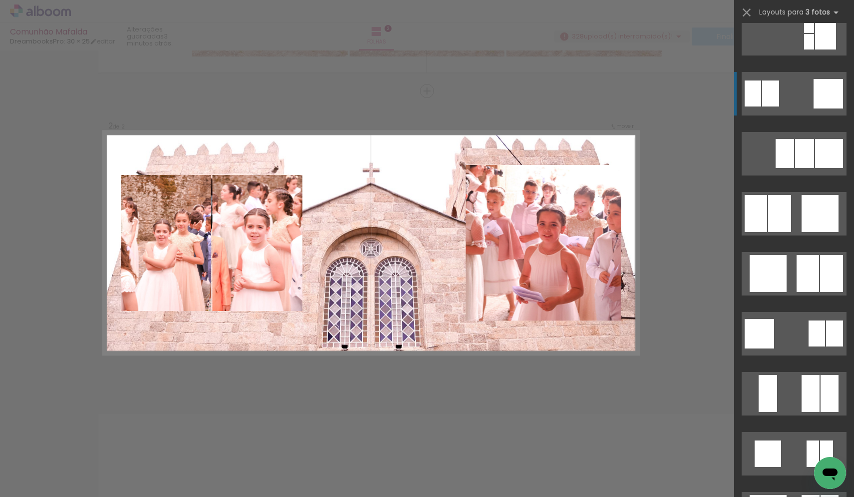
click at [832, 89] on div at bounding box center [828, 93] width 29 height 29
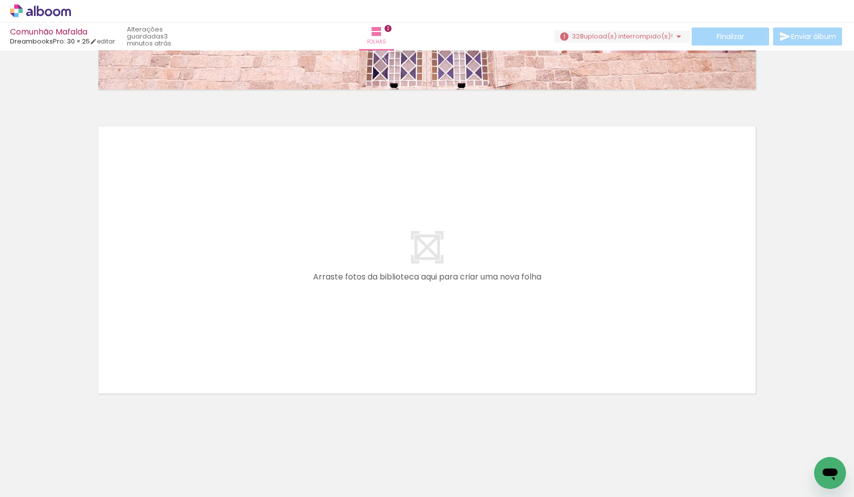
scroll to position [0, 1075]
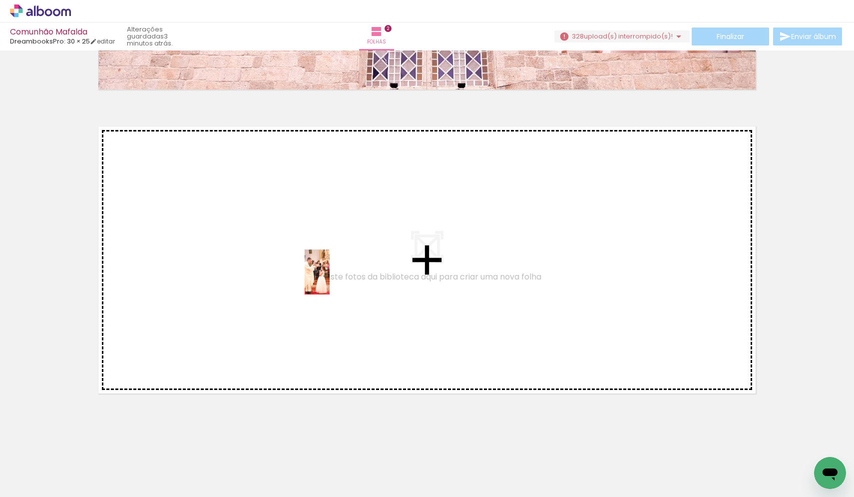
drag, startPoint x: 324, startPoint y: 466, endPoint x: 335, endPoint y: 279, distance: 186.7
click at [335, 279] on quentale-workspace at bounding box center [427, 248] width 854 height 497
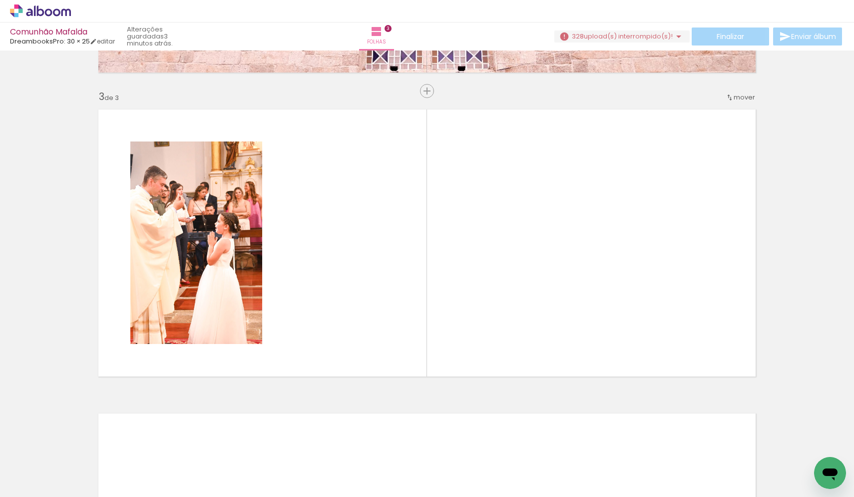
scroll to position [584, 0]
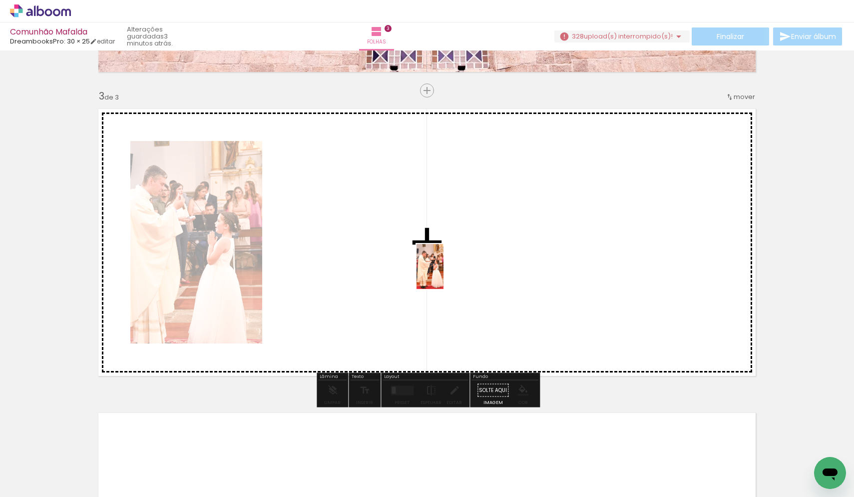
drag, startPoint x: 421, startPoint y: 469, endPoint x: 447, endPoint y: 274, distance: 197.0
click at [447, 274] on quentale-workspace at bounding box center [427, 248] width 854 height 497
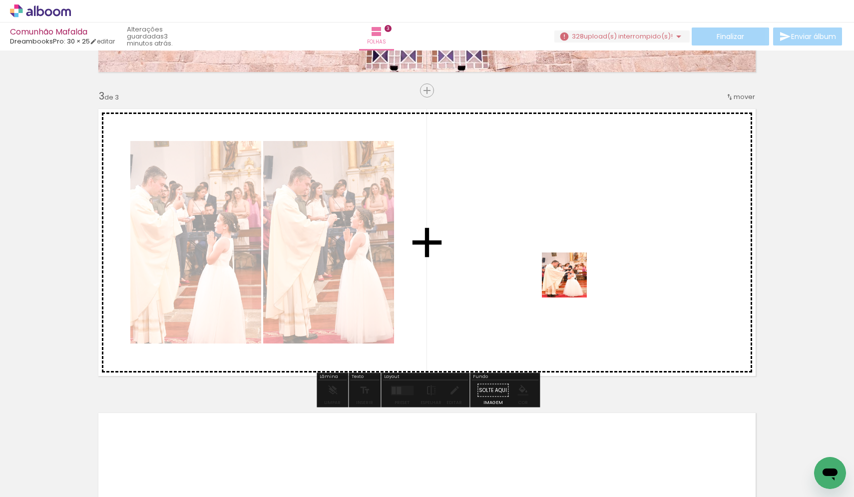
drag, startPoint x: 546, startPoint y: 467, endPoint x: 572, endPoint y: 280, distance: 188.2
click at [572, 280] on quentale-workspace at bounding box center [427, 248] width 854 height 497
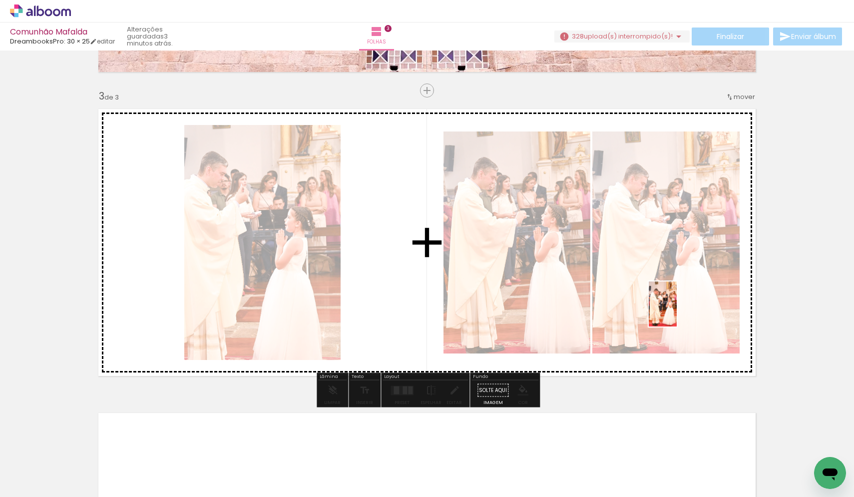
drag, startPoint x: 656, startPoint y: 468, endPoint x: 679, endPoint y: 311, distance: 158.5
click at [679, 311] on quentale-workspace at bounding box center [427, 248] width 854 height 497
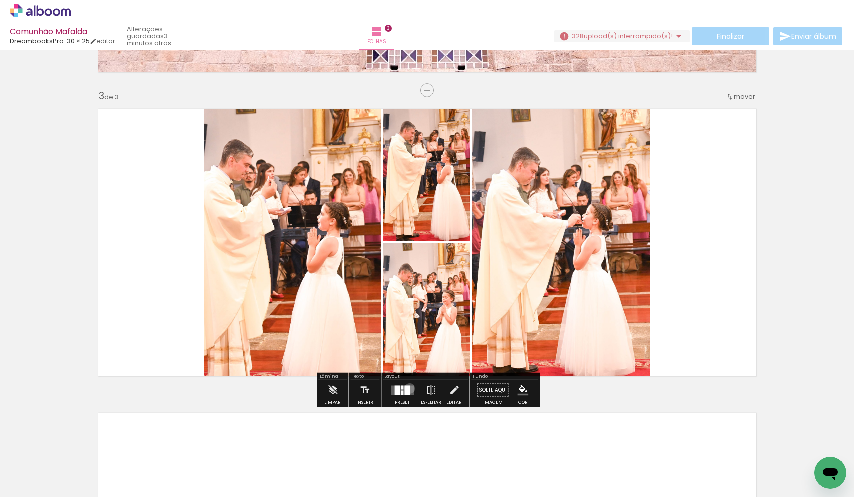
click at [407, 388] on div at bounding box center [406, 389] width 5 height 9
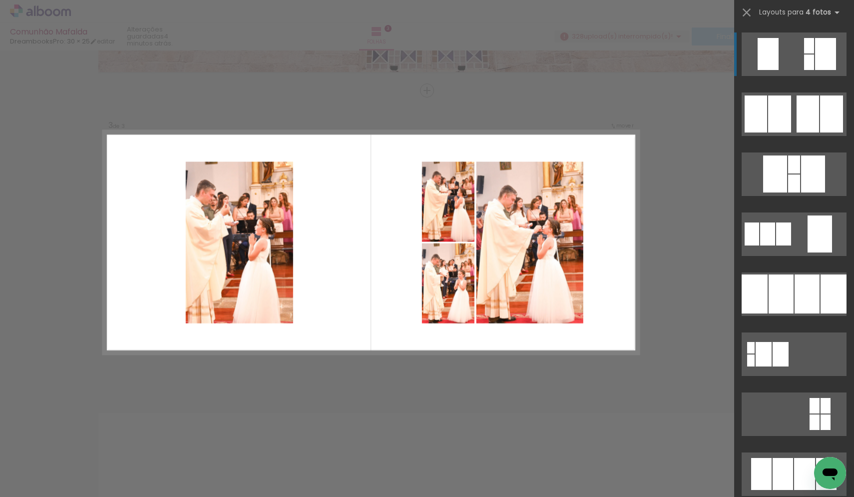
scroll to position [851, 0]
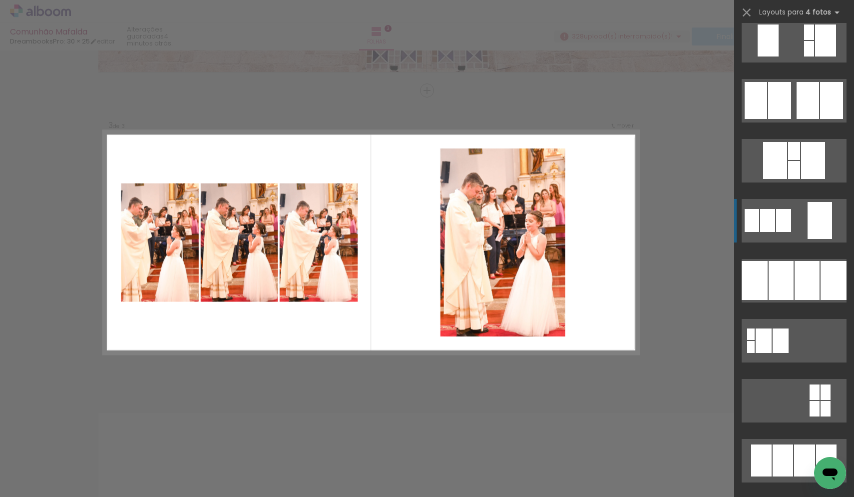
click at [793, 219] on quentale-layouter at bounding box center [794, 220] width 105 height 43
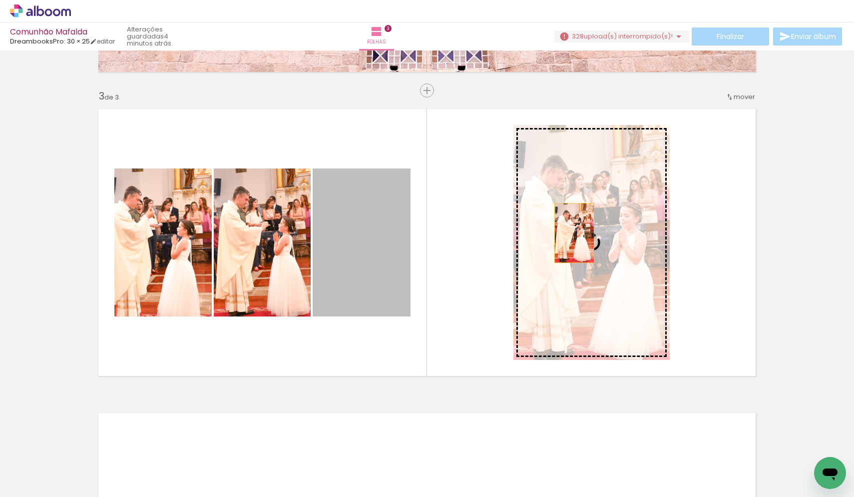
drag, startPoint x: 366, startPoint y: 228, endPoint x: 574, endPoint y: 233, distance: 208.4
click at [0, 0] on slot at bounding box center [0, 0] width 0 height 0
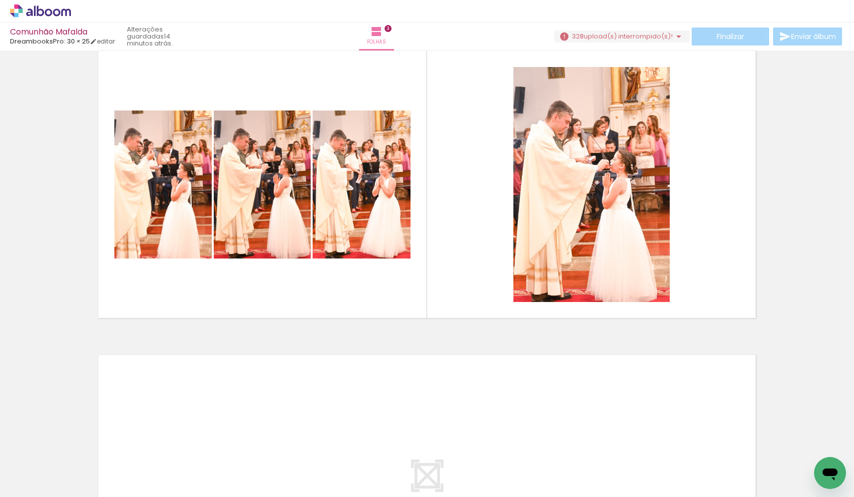
scroll to position [0, 1621]
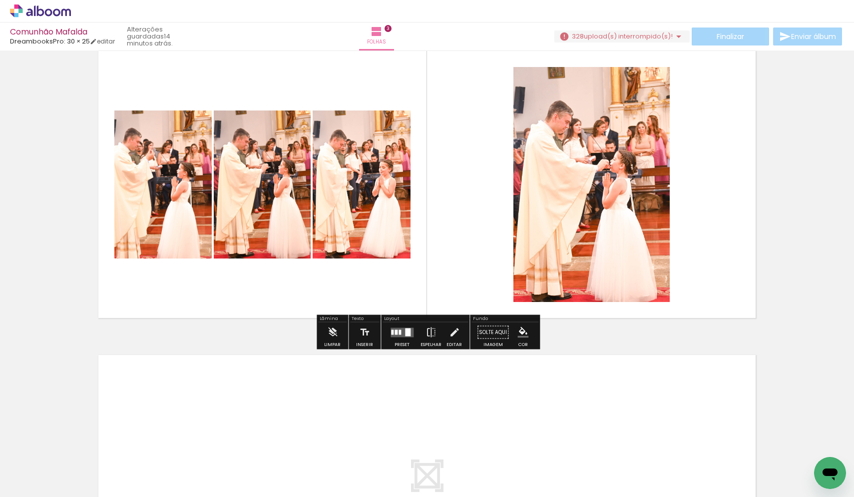
click at [659, 41] on paper-button "328 upload(s) interrompido(s)! 0,00%" at bounding box center [621, 36] width 135 height 12
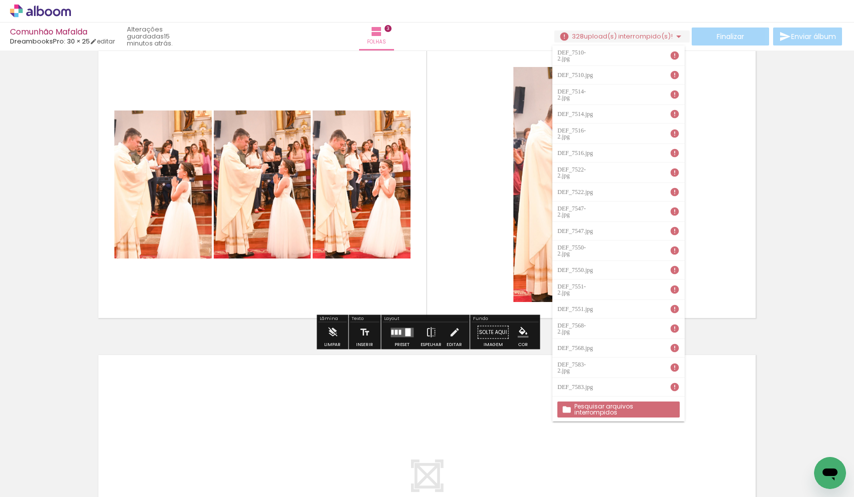
click at [0, 0] on slot "Pesquisar arquivos interrompidos" at bounding box center [0, 0] width 0 height 0
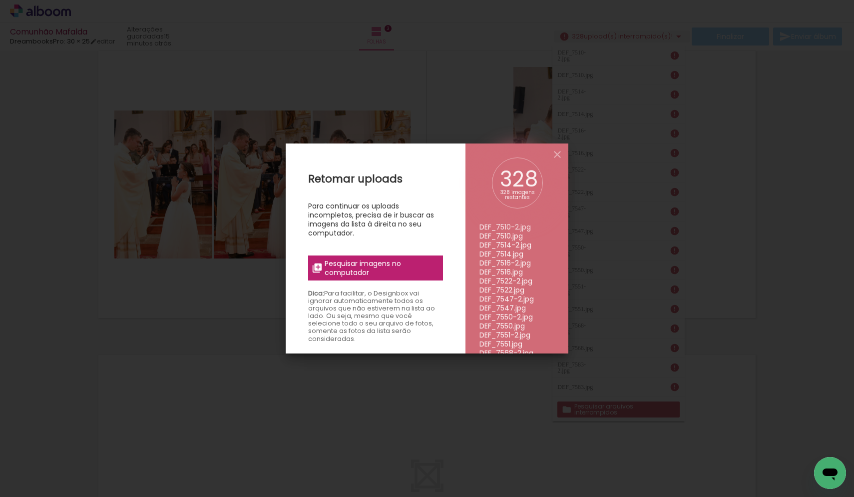
click at [394, 264] on span "Pesquisar imagens no computador" at bounding box center [381, 268] width 112 height 18
click at [0, 0] on input "file" at bounding box center [0, 0] width 0 height 0
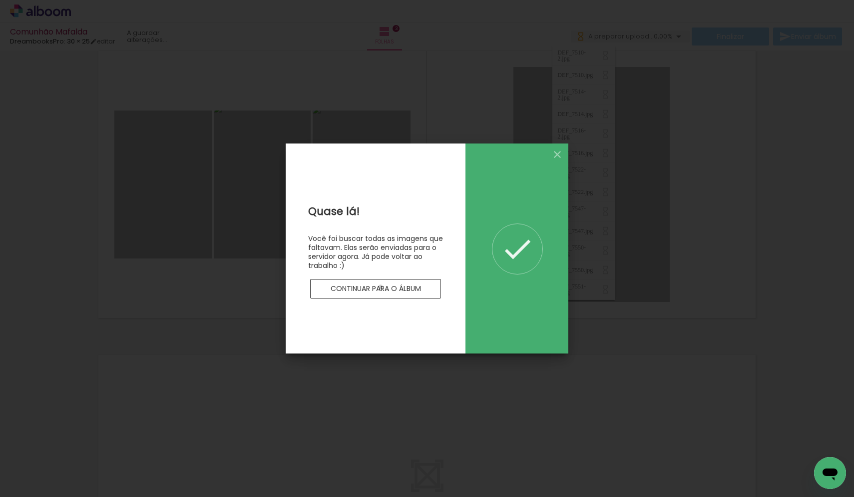
click at [0, 0] on slot "Continuar para o álbum" at bounding box center [0, 0] width 0 height 0
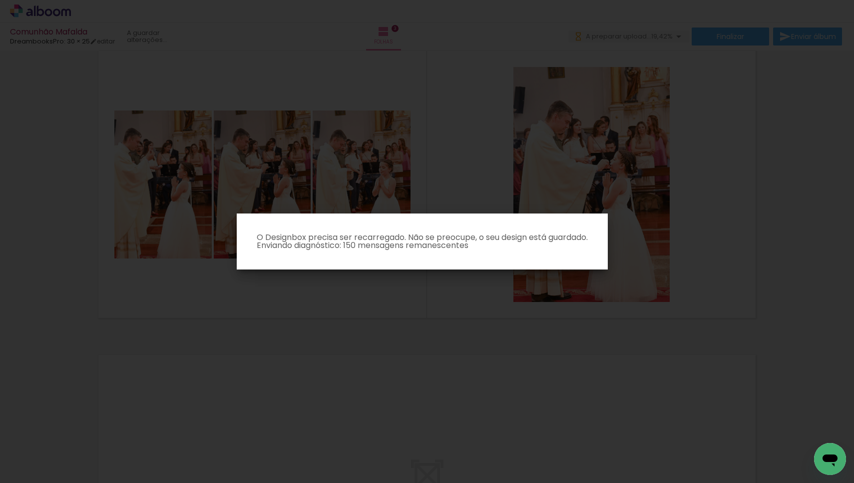
scroll to position [0, 0]
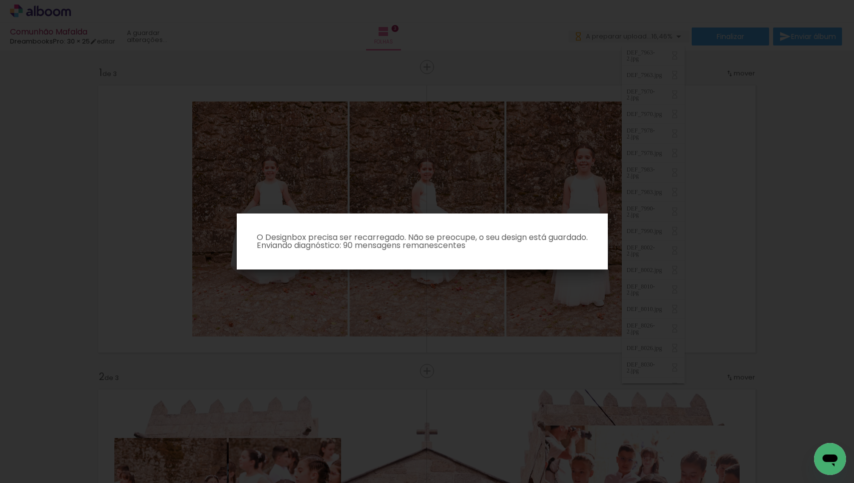
click at [400, 214] on paper-dialog "O Designbox precisa ser recarregado. Não se preocupe, o seu design está guardad…" at bounding box center [422, 241] width 371 height 56
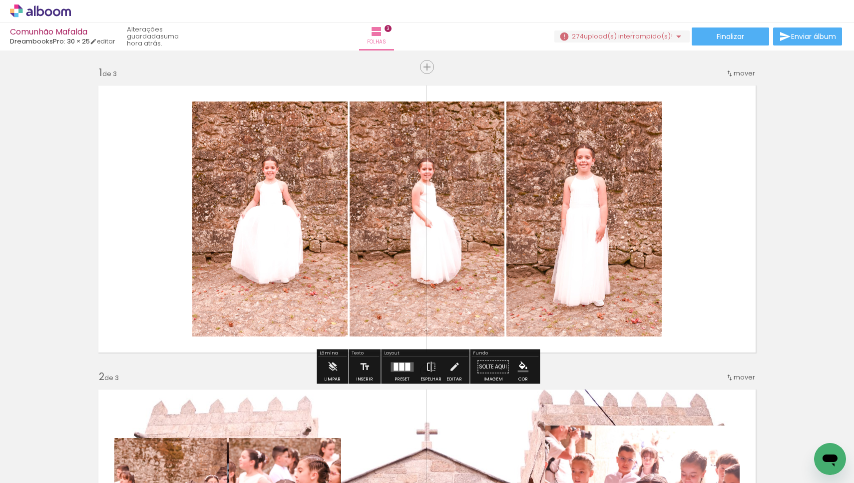
click at [629, 32] on span "upload(s) interrompido(s)!" at bounding box center [628, 35] width 89 height 9
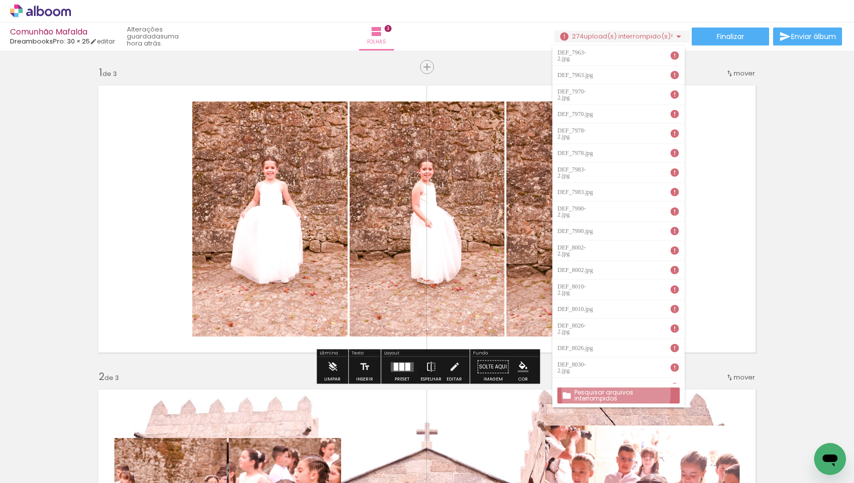
click at [0, 0] on slot "Pesquisar arquivos interrompidos" at bounding box center [0, 0] width 0 height 0
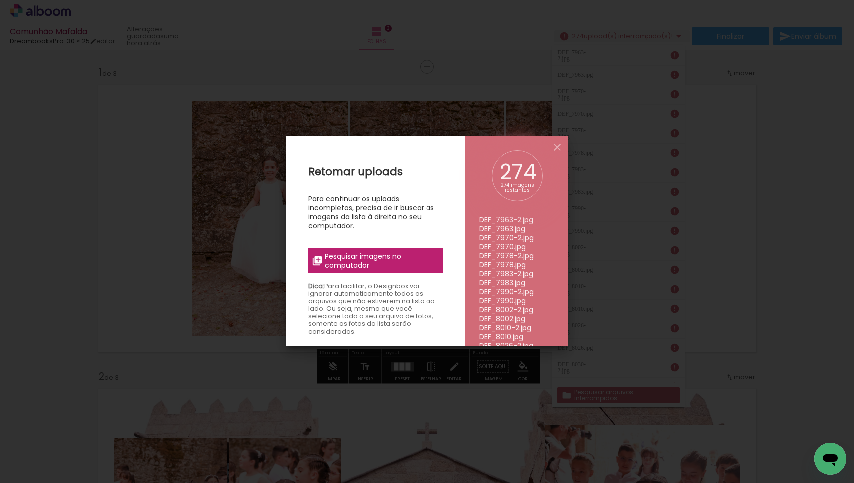
click at [387, 277] on div "Retomar uploads Para continuar os uploads incompletos, precisa de ir buscar as …" at bounding box center [376, 377] width 180 height 483
click at [387, 260] on span "Pesquisar imagens no computador" at bounding box center [381, 261] width 112 height 18
click at [0, 0] on input "file" at bounding box center [0, 0] width 0 height 0
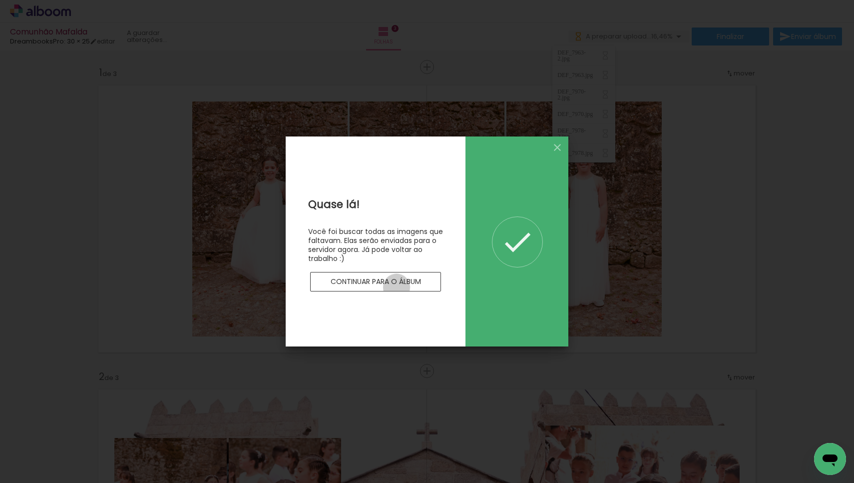
click at [397, 287] on paper-button "Continuar para o álbum" at bounding box center [375, 282] width 131 height 20
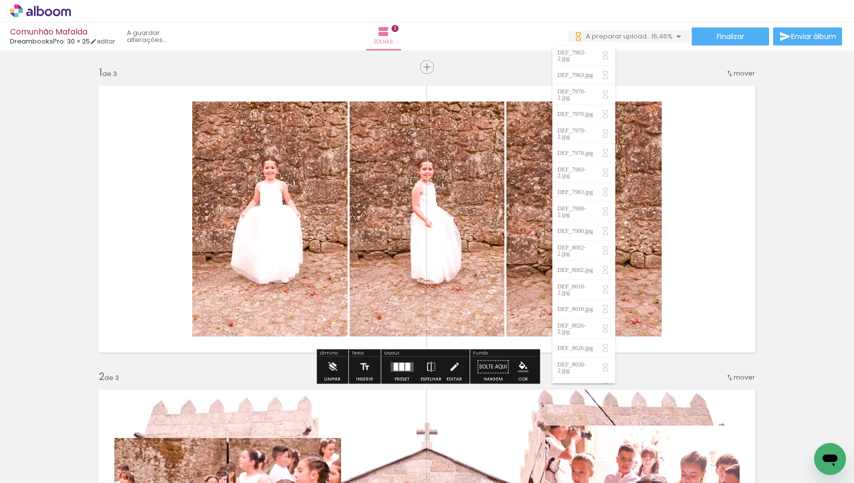
click at [397, 287] on quentale-photo at bounding box center [427, 218] width 155 height 235
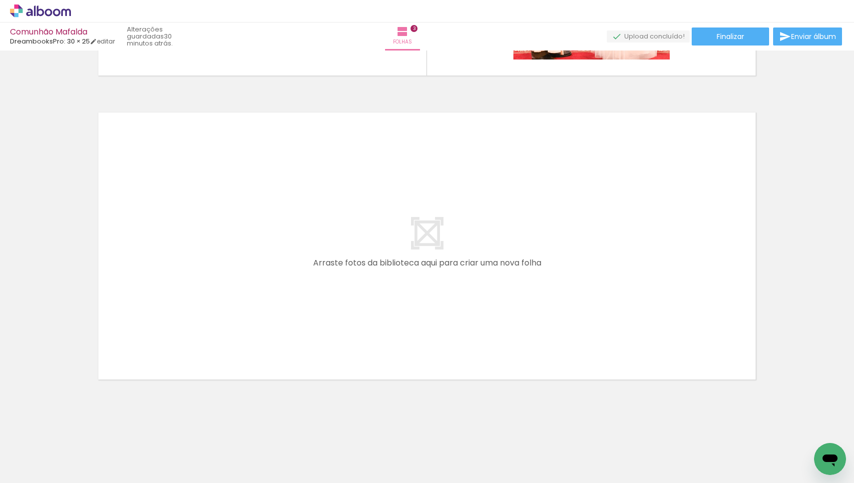
scroll to position [0, 1626]
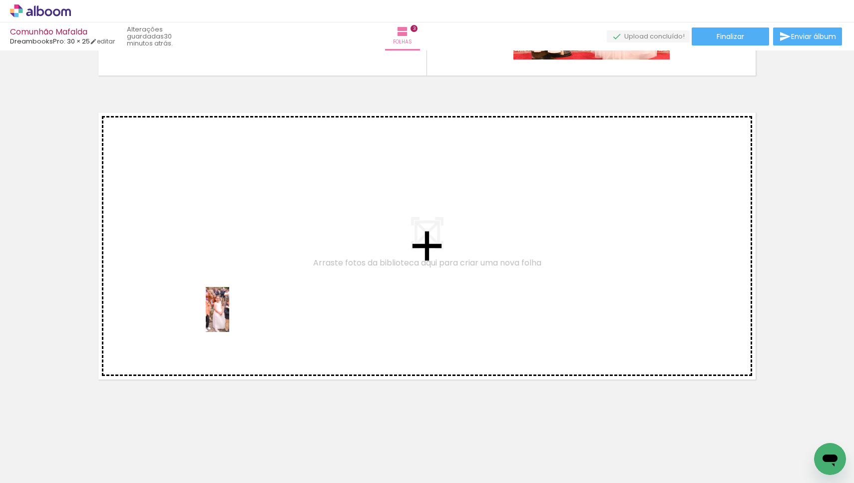
drag, startPoint x: 218, startPoint y: 449, endPoint x: 236, endPoint y: 317, distance: 133.1
click at [236, 317] on quentale-workspace at bounding box center [427, 241] width 854 height 483
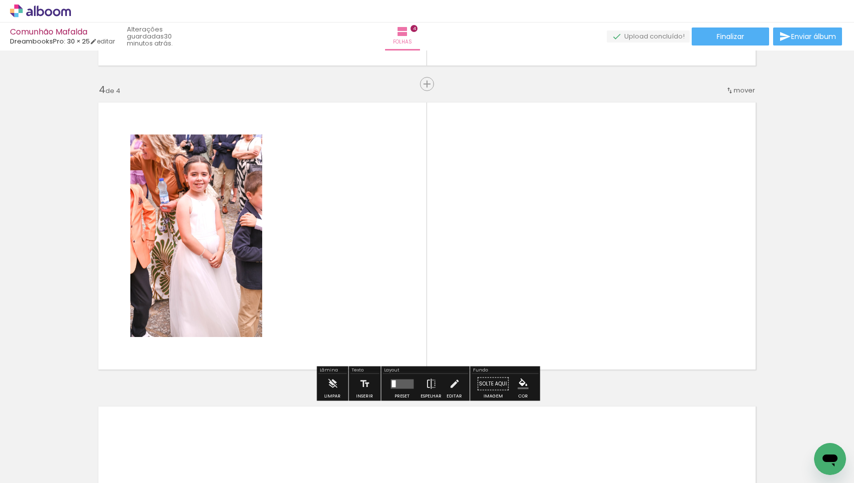
scroll to position [895, 0]
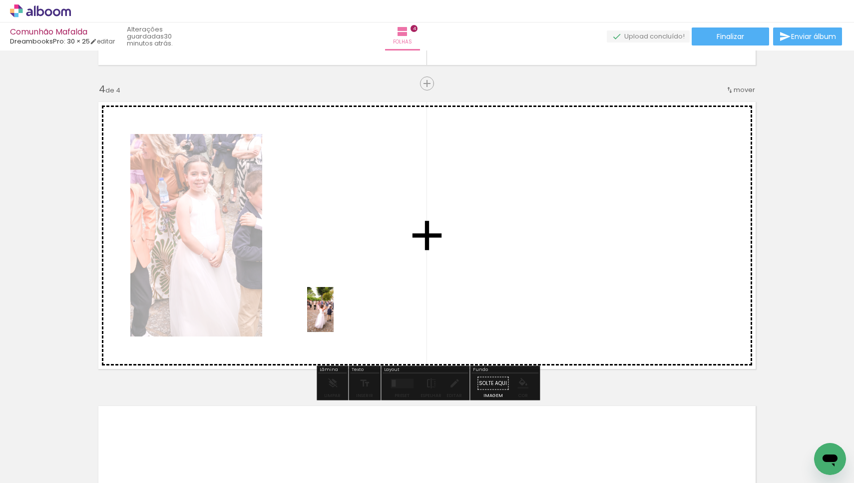
drag, startPoint x: 334, startPoint y: 461, endPoint x: 337, endPoint y: 317, distance: 143.9
click at [337, 317] on quentale-workspace at bounding box center [427, 241] width 854 height 483
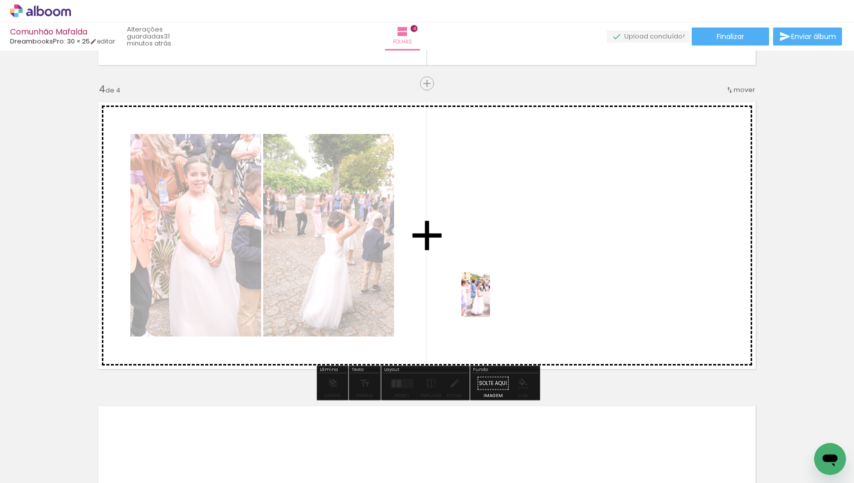
drag, startPoint x: 445, startPoint y: 462, endPoint x: 492, endPoint y: 302, distance: 166.6
click at [492, 302] on quentale-workspace at bounding box center [427, 241] width 854 height 483
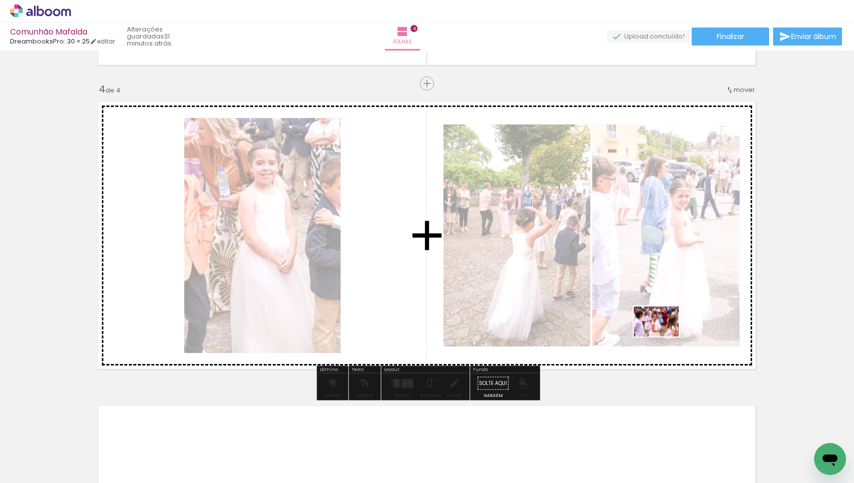
drag, startPoint x: 665, startPoint y: 459, endPoint x: 664, endPoint y: 336, distance: 122.9
click at [664, 336] on quentale-workspace at bounding box center [427, 241] width 854 height 483
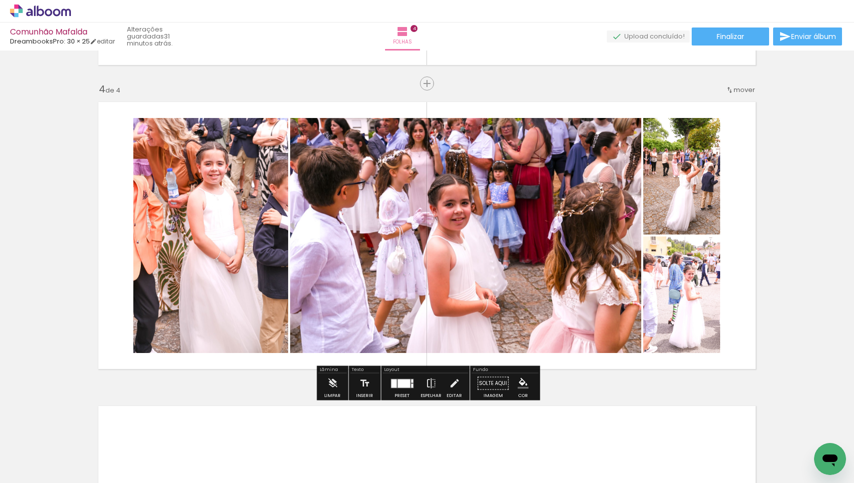
scroll to position [0, 2007]
click at [398, 381] on div at bounding box center [404, 383] width 12 height 8
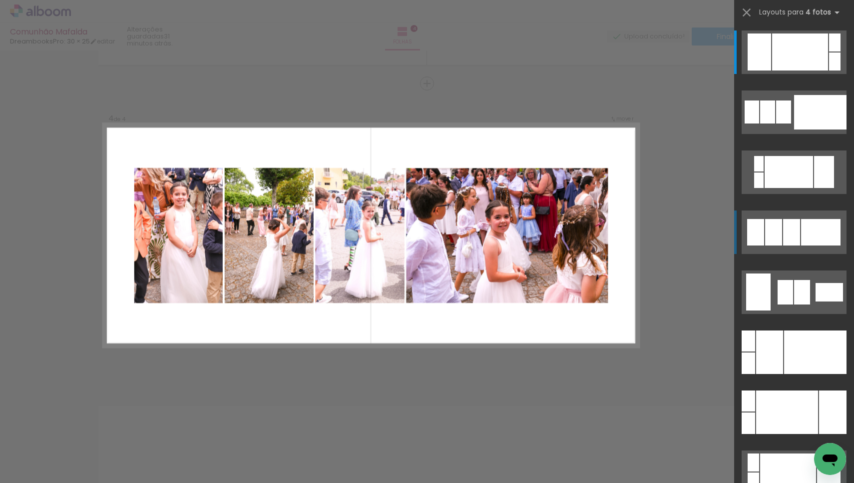
click at [794, 235] on div at bounding box center [791, 232] width 17 height 26
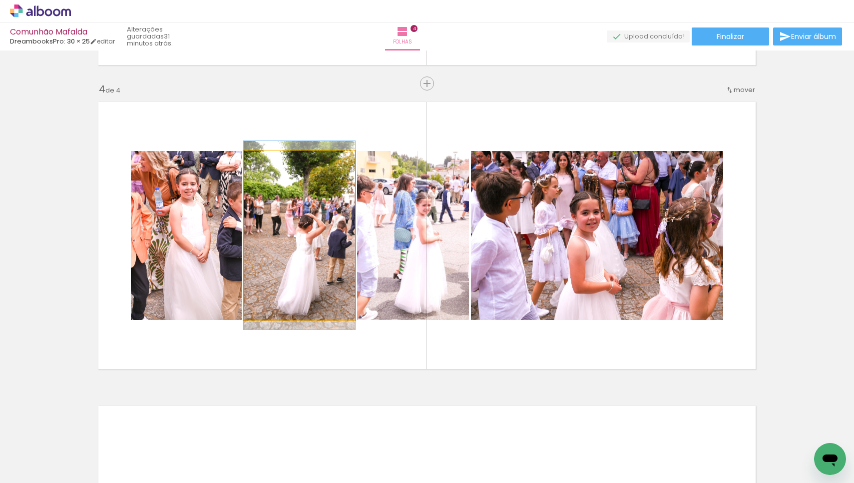
click at [314, 272] on quentale-photo at bounding box center [299, 235] width 111 height 169
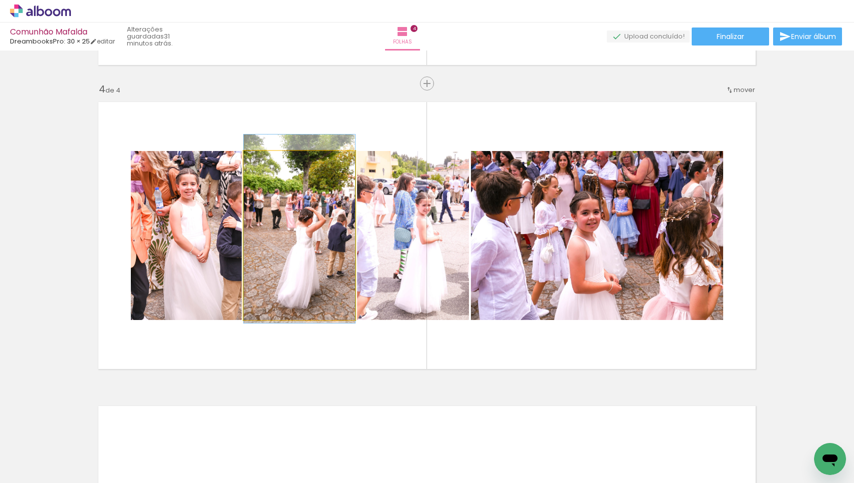
drag, startPoint x: 312, startPoint y: 265, endPoint x: 311, endPoint y: 258, distance: 6.6
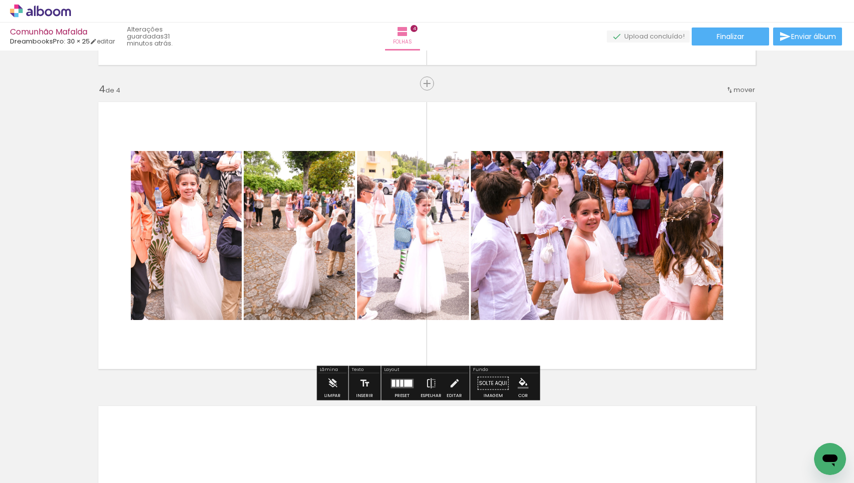
click at [299, 349] on quentale-layouter at bounding box center [426, 235] width 669 height 279
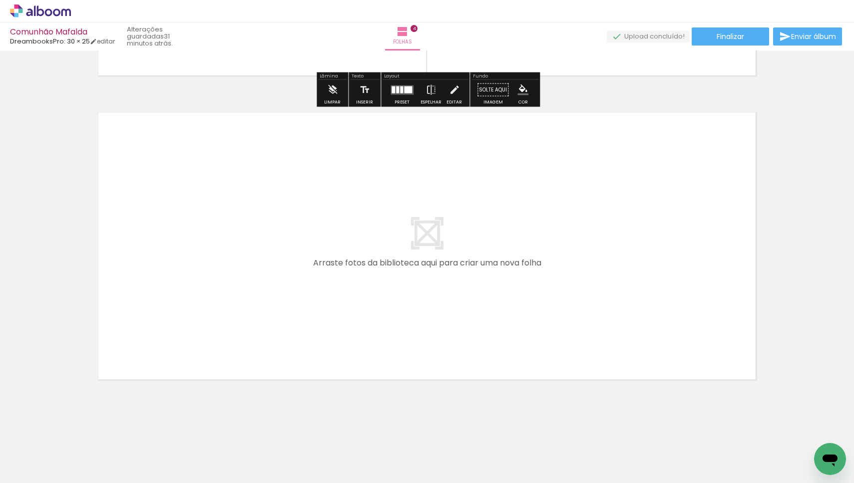
scroll to position [0, 2050]
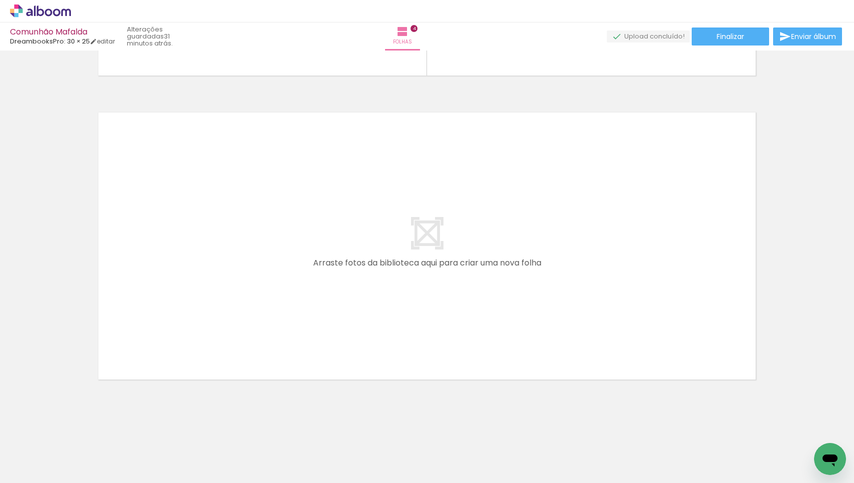
click at [573, 455] on div at bounding box center [567, 449] width 49 height 30
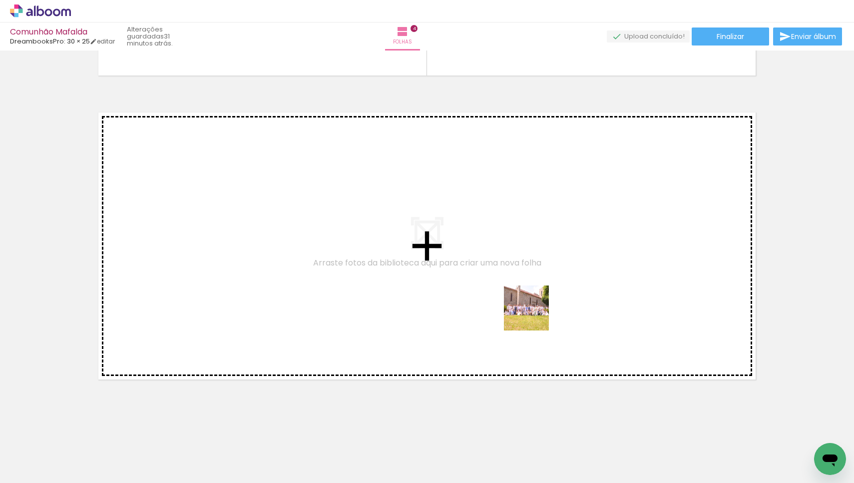
drag, startPoint x: 573, startPoint y: 455, endPoint x: 534, endPoint y: 315, distance: 144.9
click at [534, 315] on quentale-workspace at bounding box center [427, 241] width 854 height 483
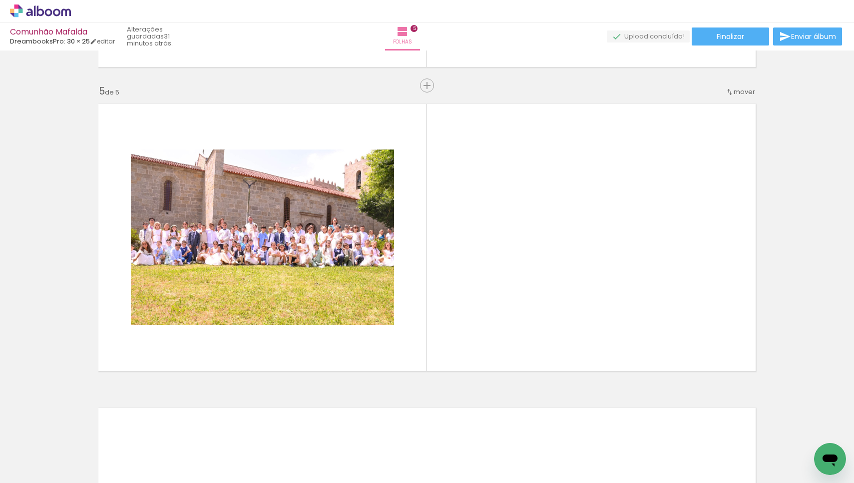
scroll to position [1198, 0]
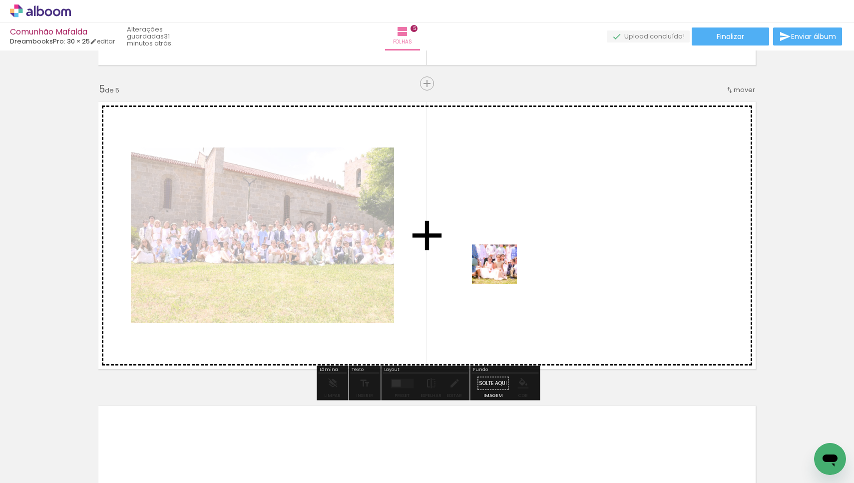
drag, startPoint x: 452, startPoint y: 458, endPoint x: 502, endPoint y: 274, distance: 190.5
click at [502, 274] on quentale-workspace at bounding box center [427, 241] width 854 height 483
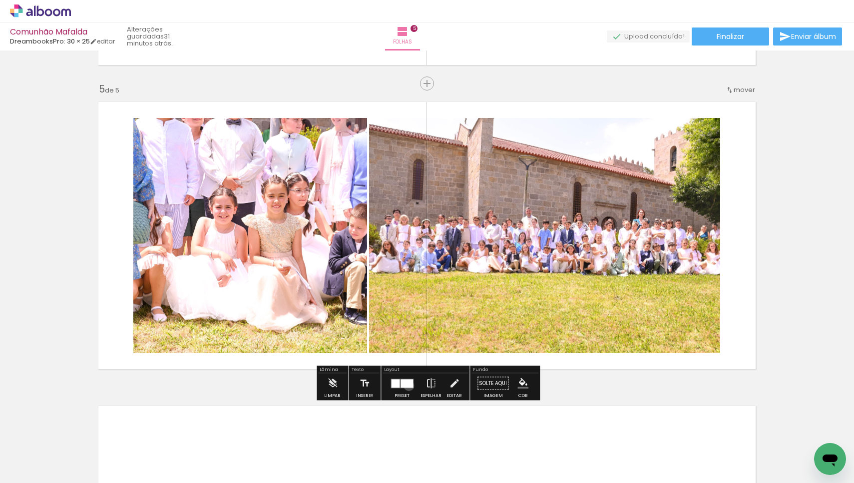
click at [407, 385] on div at bounding box center [407, 383] width 12 height 8
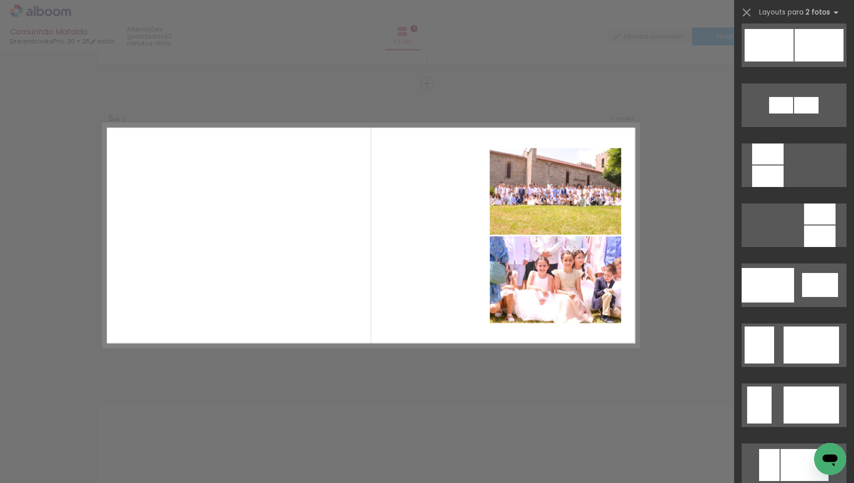
scroll to position [1092, 0]
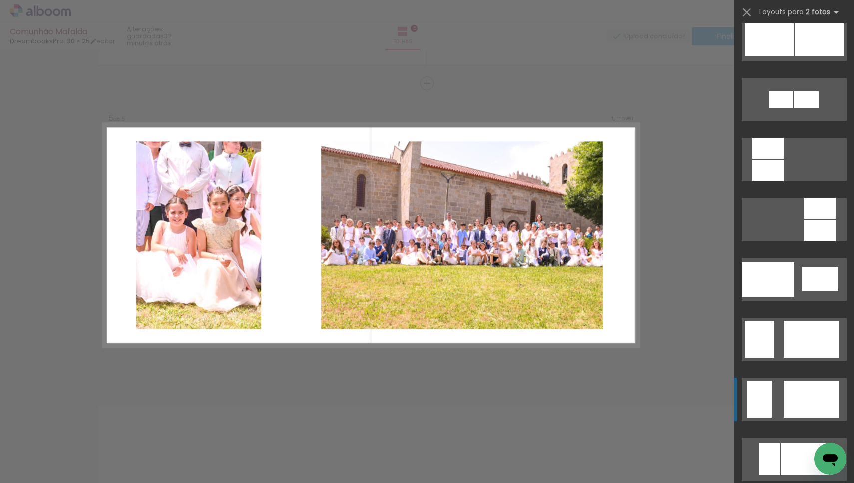
click at [783, 391] on quentale-layouter at bounding box center [794, 399] width 105 height 43
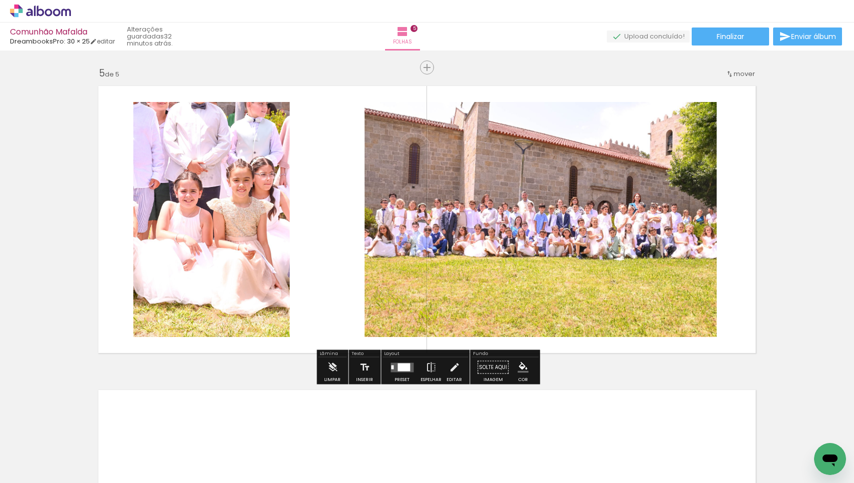
scroll to position [1205, 0]
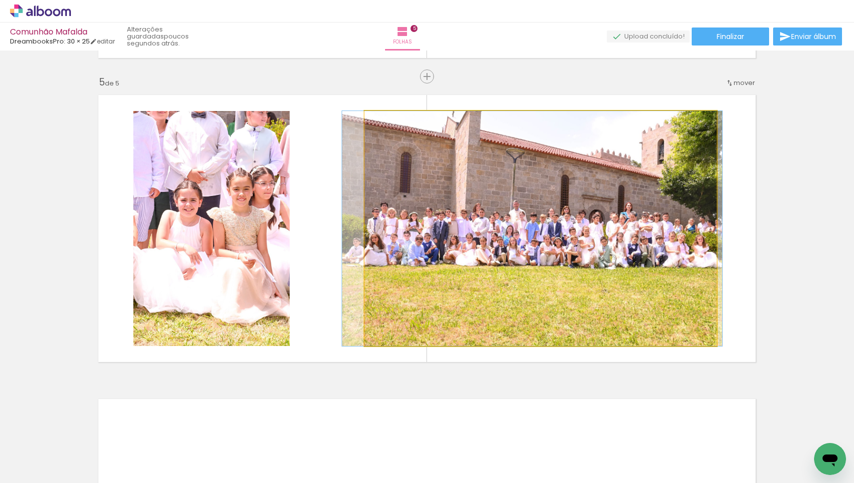
drag, startPoint x: 452, startPoint y: 185, endPoint x: 443, endPoint y: 266, distance: 81.9
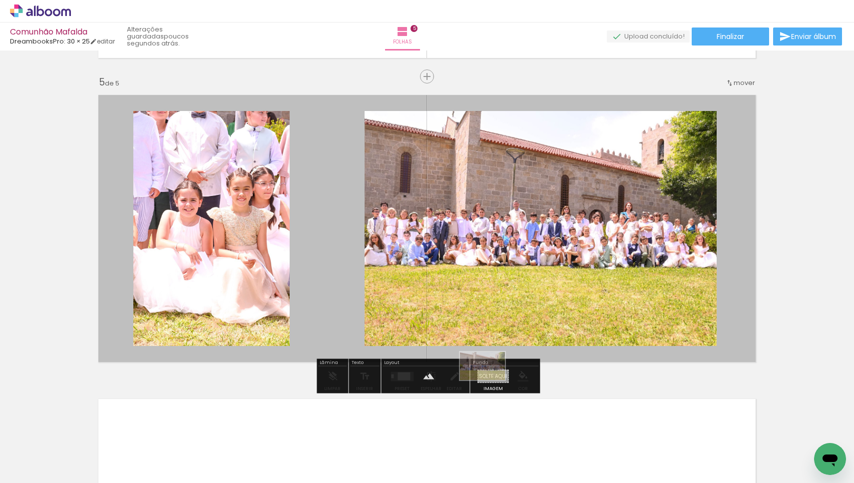
drag, startPoint x: 308, startPoint y: 445, endPoint x: 490, endPoint y: 382, distance: 192.1
click at [490, 382] on quentale-workspace at bounding box center [427, 241] width 854 height 483
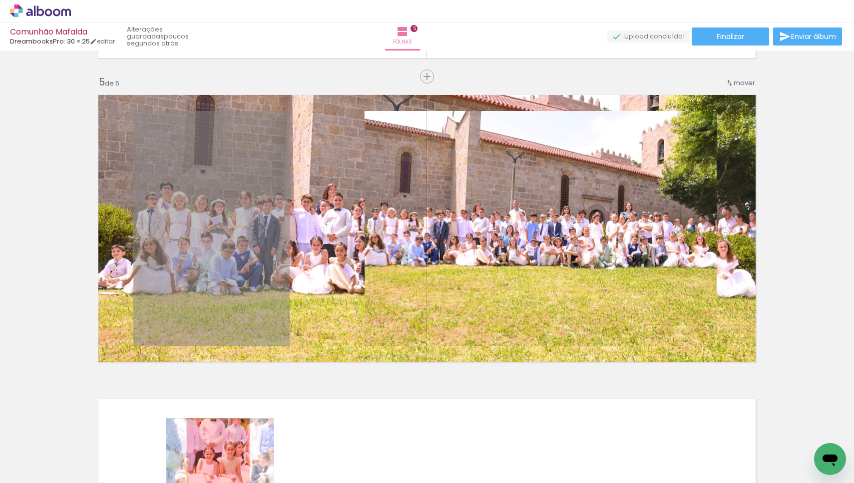
drag, startPoint x: 213, startPoint y: 233, endPoint x: 218, endPoint y: 465, distance: 231.9
click at [218, 465] on quentale-workspace at bounding box center [427, 241] width 854 height 483
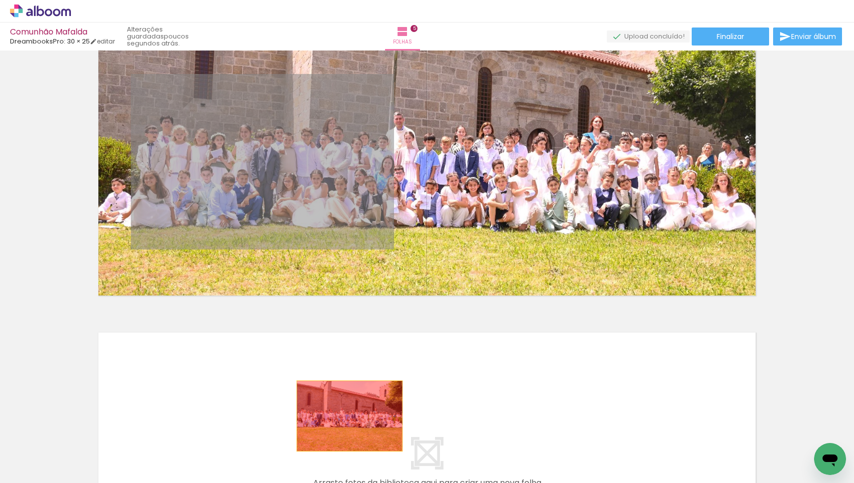
drag, startPoint x: 347, startPoint y: 229, endPoint x: 350, endPoint y: 482, distance: 252.8
click at [350, 482] on quentale-workspace at bounding box center [427, 241] width 854 height 483
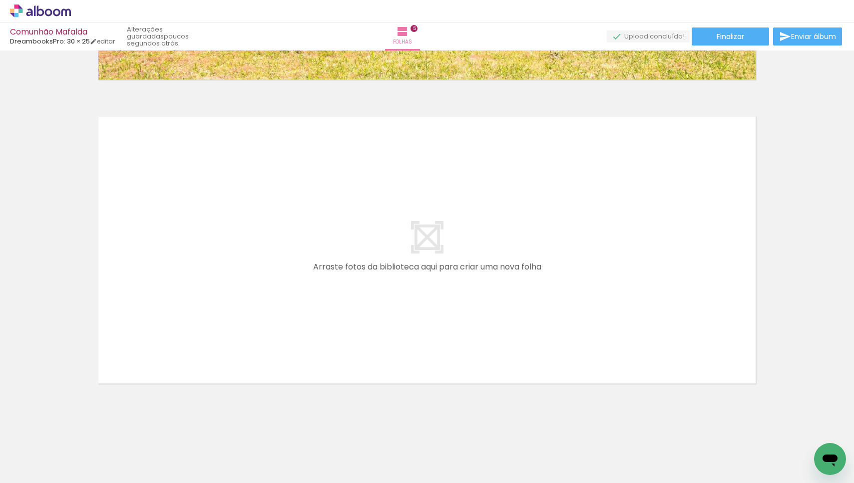
scroll to position [0, 2382]
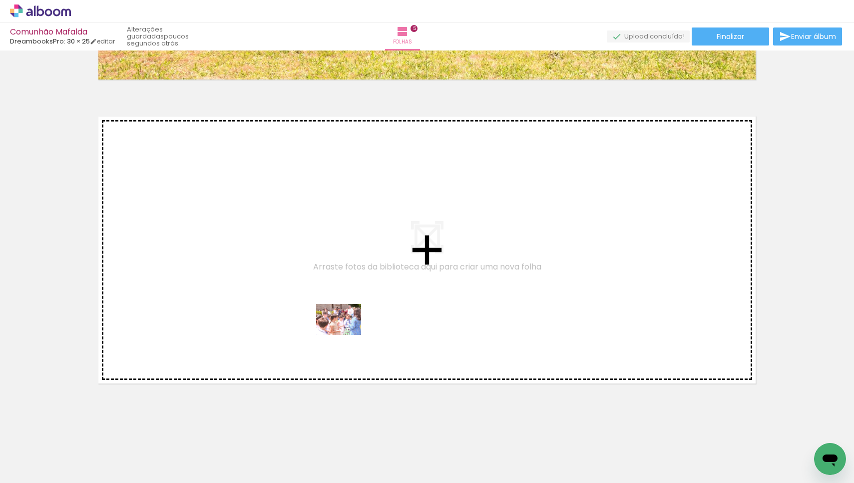
drag, startPoint x: 356, startPoint y: 450, endPoint x: 346, endPoint y: 334, distance: 116.3
click at [346, 334] on quentale-workspace at bounding box center [427, 241] width 854 height 483
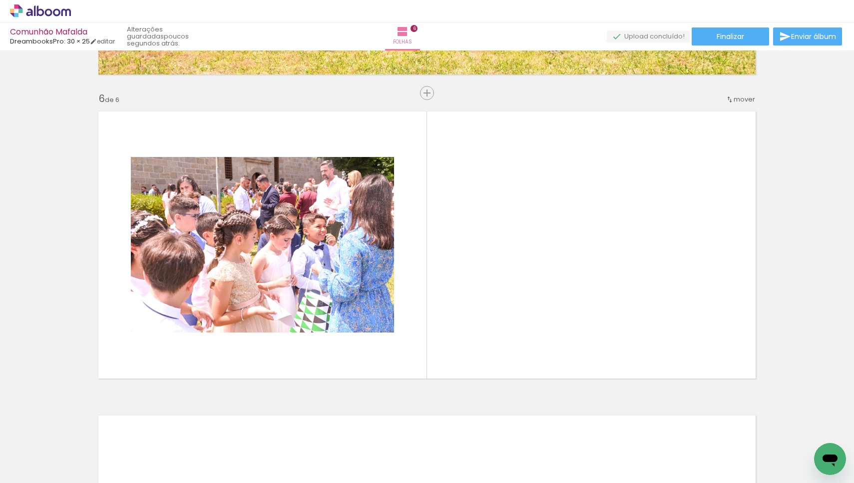
scroll to position [1502, 0]
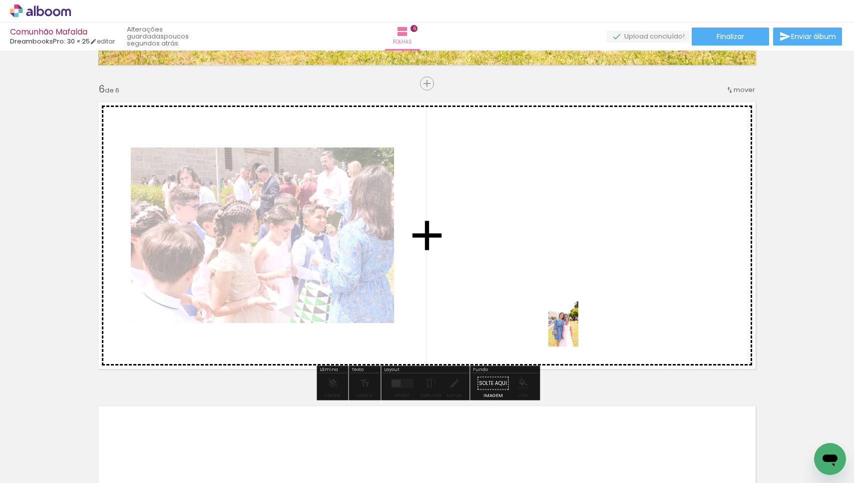
drag, startPoint x: 680, startPoint y: 460, endPoint x: 578, endPoint y: 331, distance: 163.9
click at [578, 331] on quentale-workspace at bounding box center [427, 241] width 854 height 483
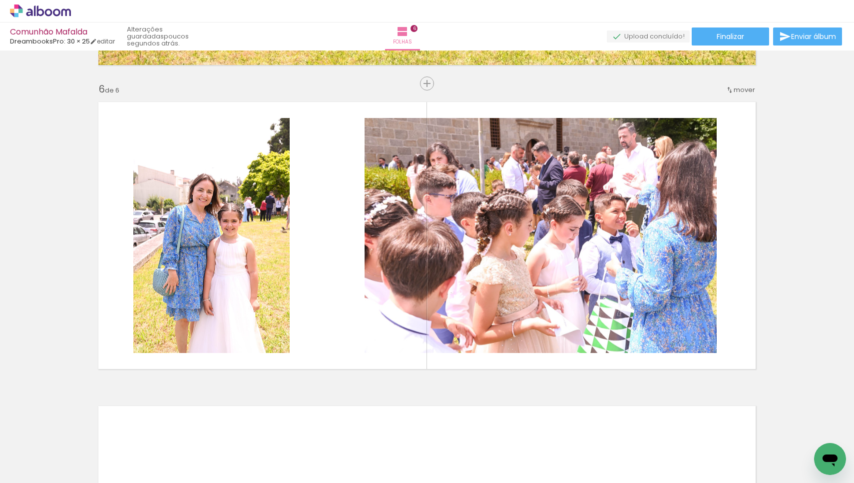
scroll to position [0, 2662]
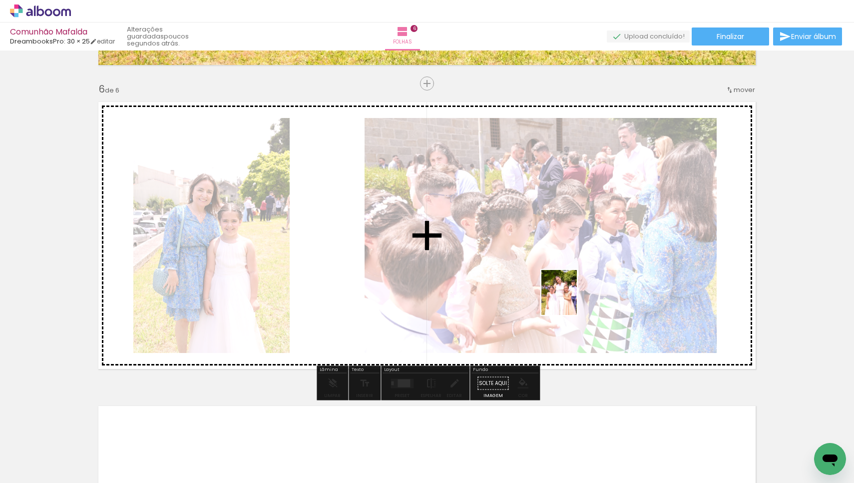
drag, startPoint x: 531, startPoint y: 455, endPoint x: 571, endPoint y: 300, distance: 160.2
click at [571, 300] on quentale-workspace at bounding box center [427, 241] width 854 height 483
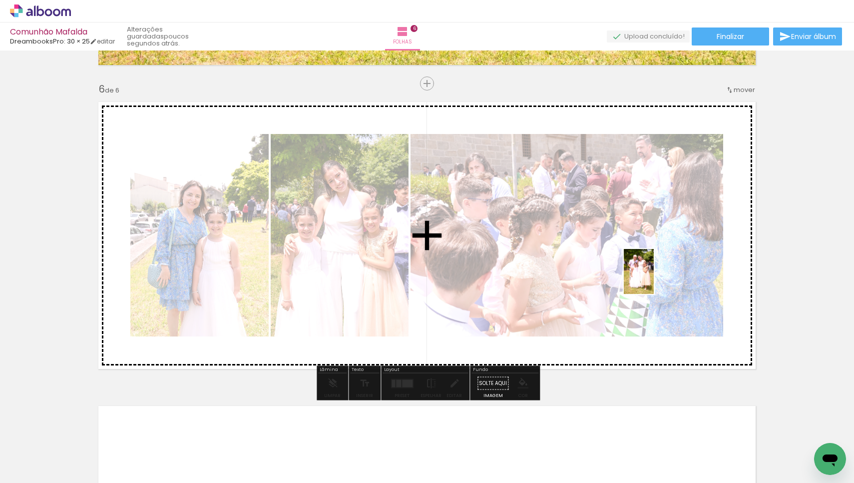
drag, startPoint x: 630, startPoint y: 447, endPoint x: 654, endPoint y: 279, distance: 169.5
click at [654, 279] on quentale-workspace at bounding box center [427, 241] width 854 height 483
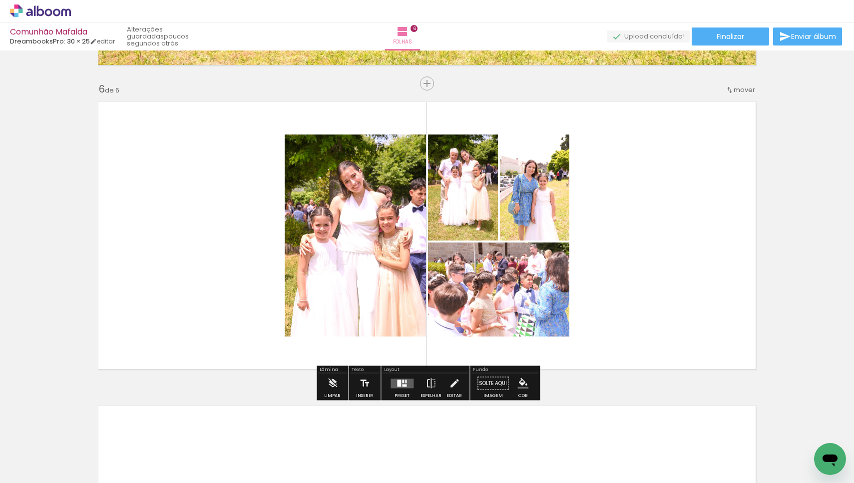
click at [402, 381] on div at bounding box center [403, 380] width 2 height 3
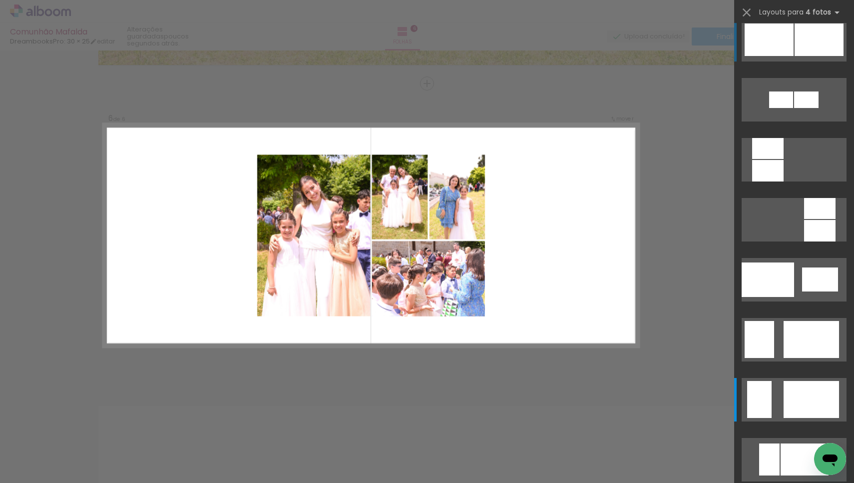
scroll to position [0, 0]
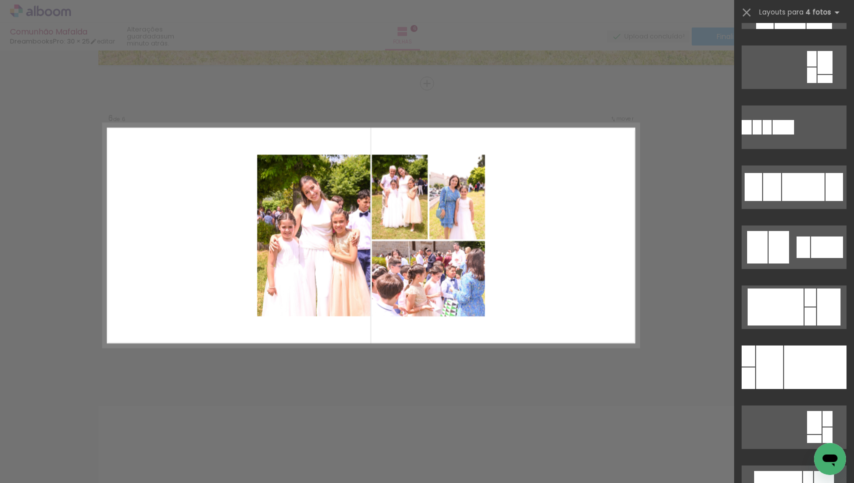
scroll to position [909, 0]
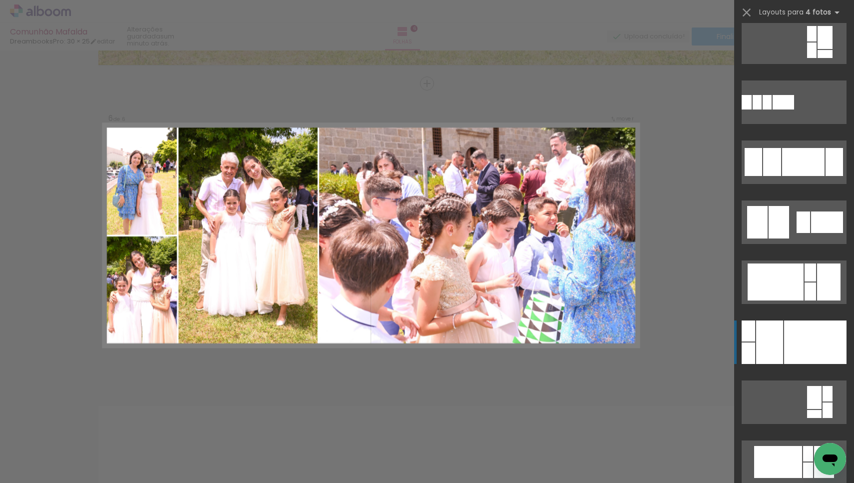
click at [805, 338] on div at bounding box center [815, 341] width 62 height 43
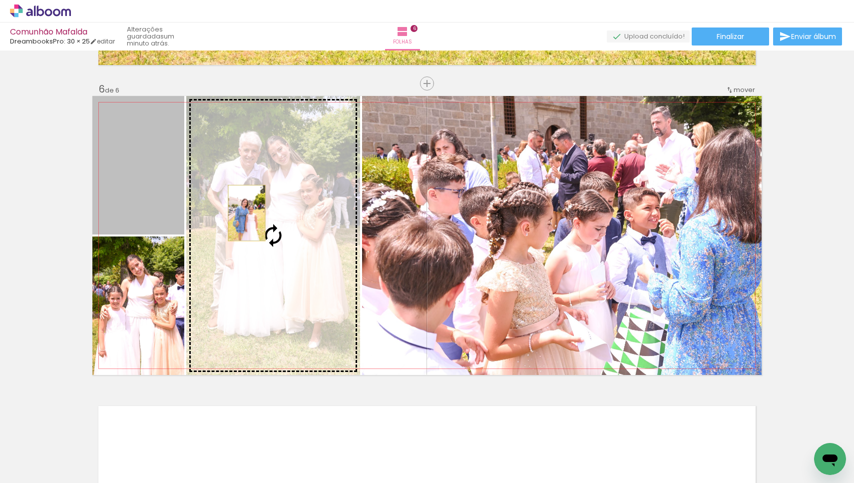
drag, startPoint x: 139, startPoint y: 192, endPoint x: 247, endPoint y: 213, distance: 109.8
click at [0, 0] on slot at bounding box center [0, 0] width 0 height 0
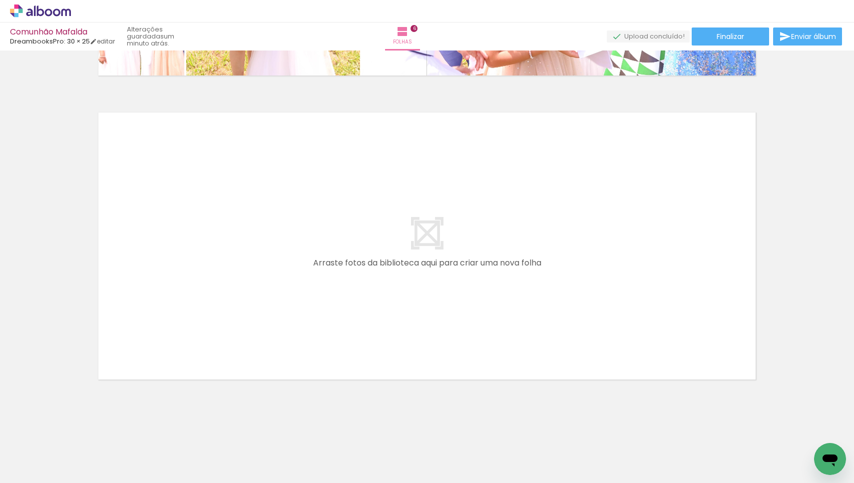
scroll to position [0, 3706]
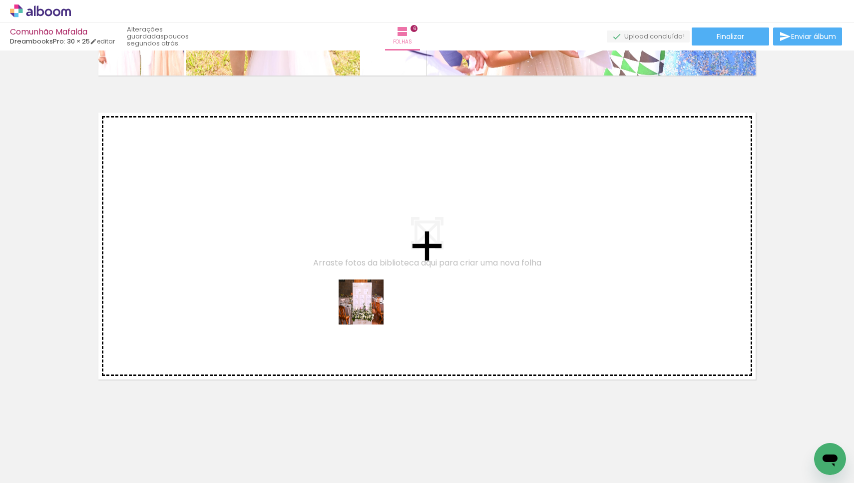
drag, startPoint x: 378, startPoint y: 454, endPoint x: 369, endPoint y: 305, distance: 149.1
click at [369, 305] on quentale-workspace at bounding box center [427, 241] width 854 height 483
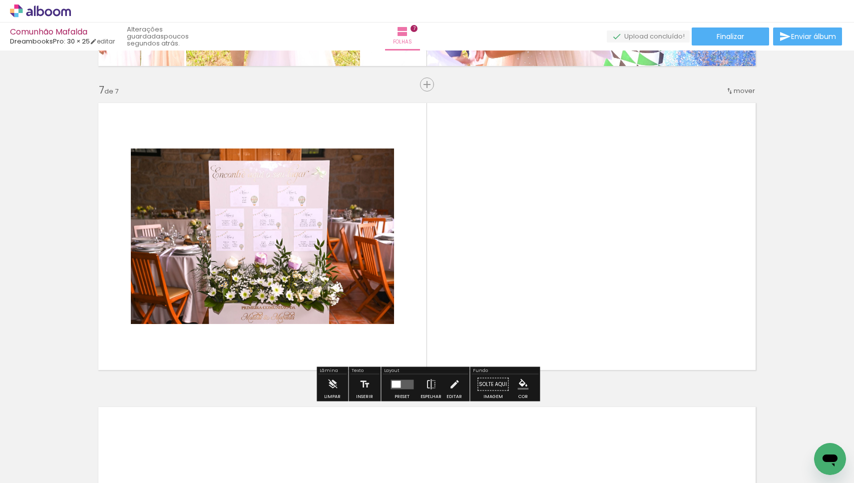
scroll to position [1806, 0]
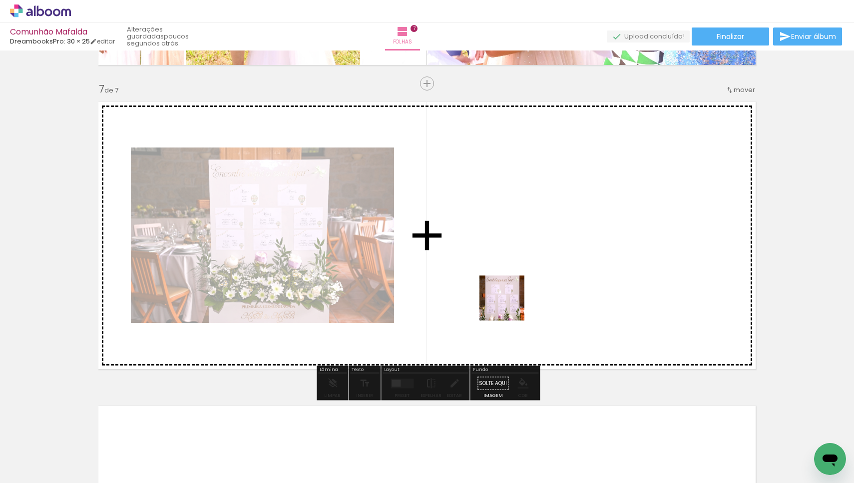
drag, startPoint x: 478, startPoint y: 446, endPoint x: 510, endPoint y: 305, distance: 144.3
click at [510, 305] on quentale-workspace at bounding box center [427, 241] width 854 height 483
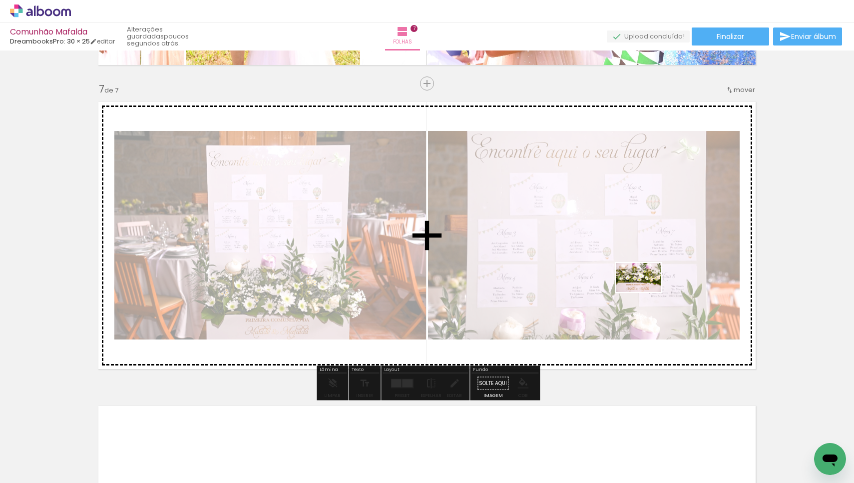
drag, startPoint x: 609, startPoint y: 457, endPoint x: 646, endPoint y: 293, distance: 167.9
click at [646, 293] on quentale-workspace at bounding box center [427, 241] width 854 height 483
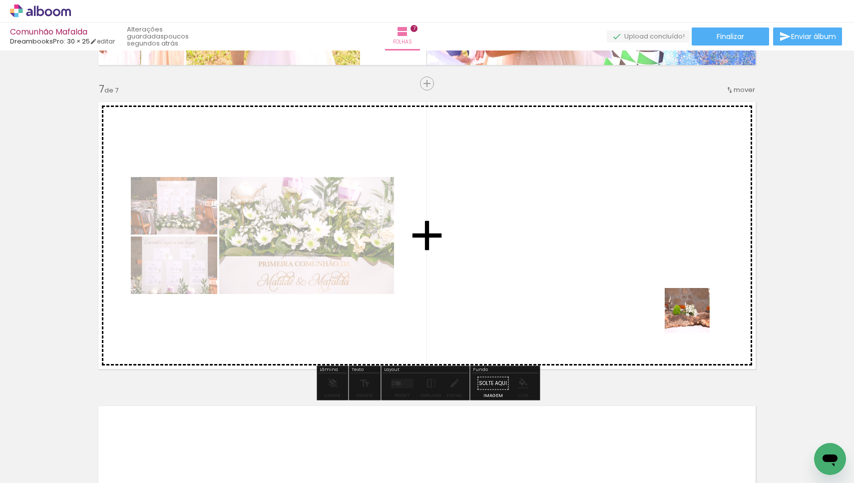
drag, startPoint x: 719, startPoint y: 454, endPoint x: 695, endPoint y: 314, distance: 142.5
click at [695, 314] on quentale-workspace at bounding box center [427, 241] width 854 height 483
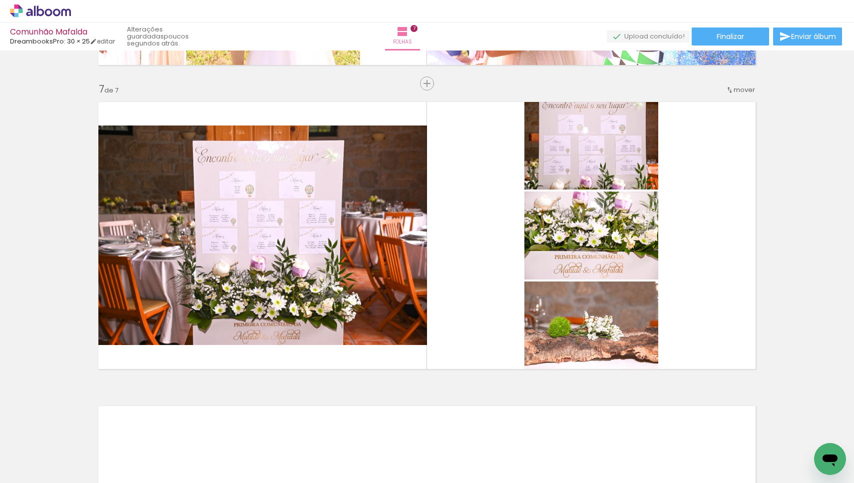
scroll to position [0, 4138]
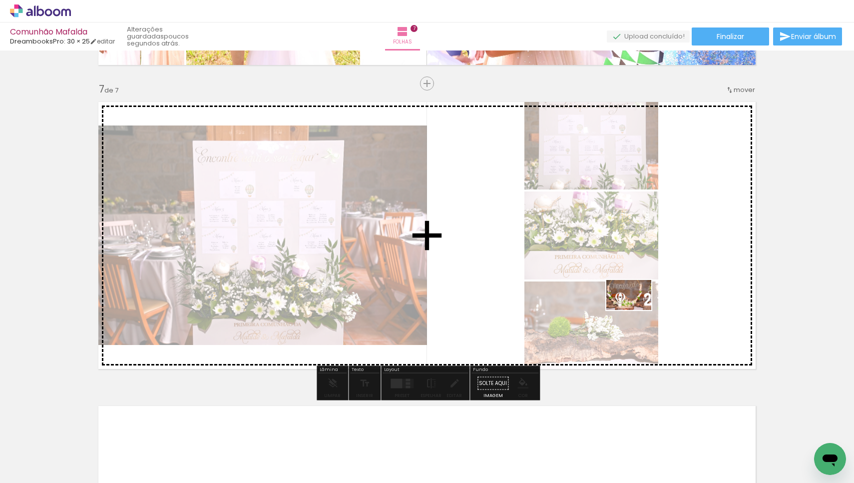
drag, startPoint x: 613, startPoint y: 448, endPoint x: 636, endPoint y: 310, distance: 140.4
click at [636, 310] on quentale-workspace at bounding box center [427, 241] width 854 height 483
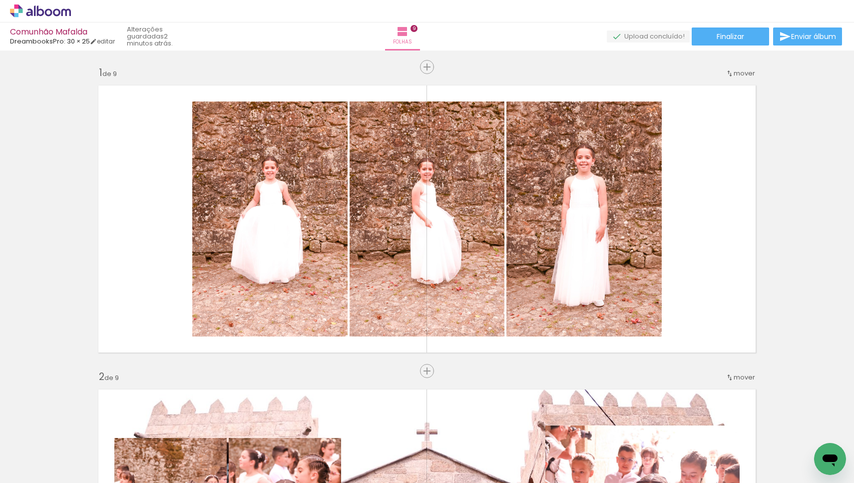
scroll to position [0, 7140]
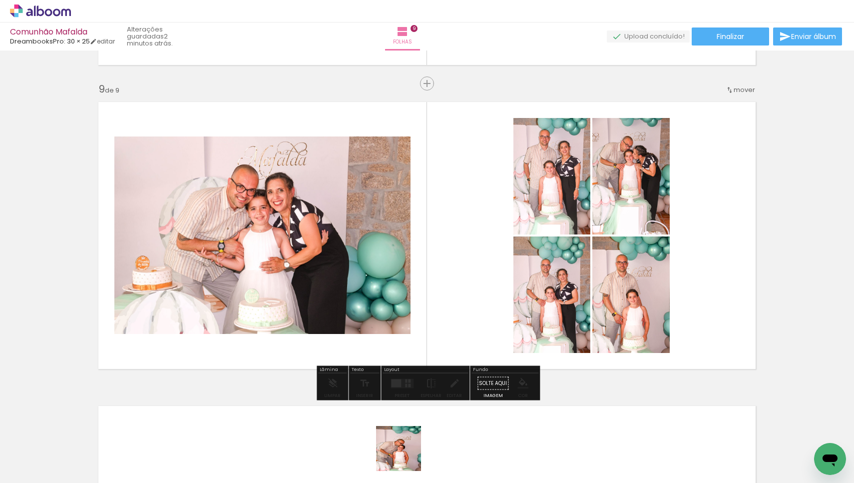
drag, startPoint x: 410, startPoint y: 474, endPoint x: 405, endPoint y: 443, distance: 31.8
click at [405, 443] on quentale-thumb at bounding box center [401, 448] width 56 height 57
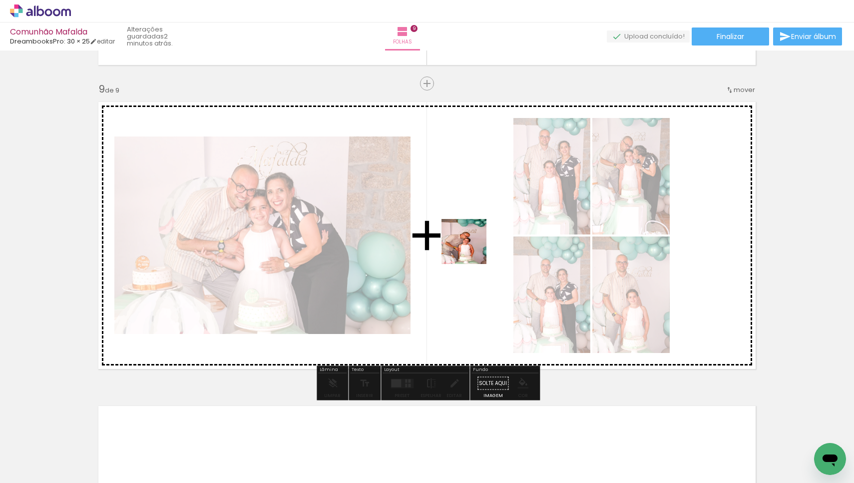
drag, startPoint x: 405, startPoint y: 443, endPoint x: 472, endPoint y: 248, distance: 205.5
click at [472, 248] on quentale-workspace at bounding box center [427, 241] width 854 height 483
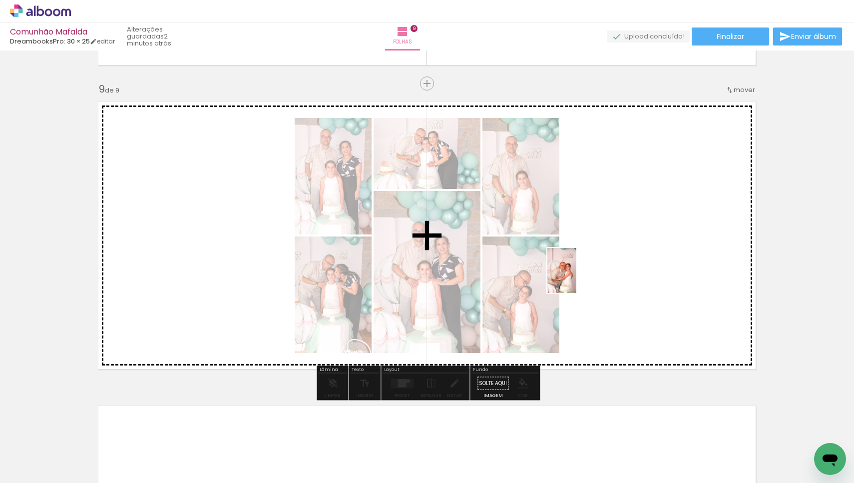
drag, startPoint x: 523, startPoint y: 455, endPoint x: 577, endPoint y: 278, distance: 185.2
click at [577, 278] on quentale-workspace at bounding box center [427, 241] width 854 height 483
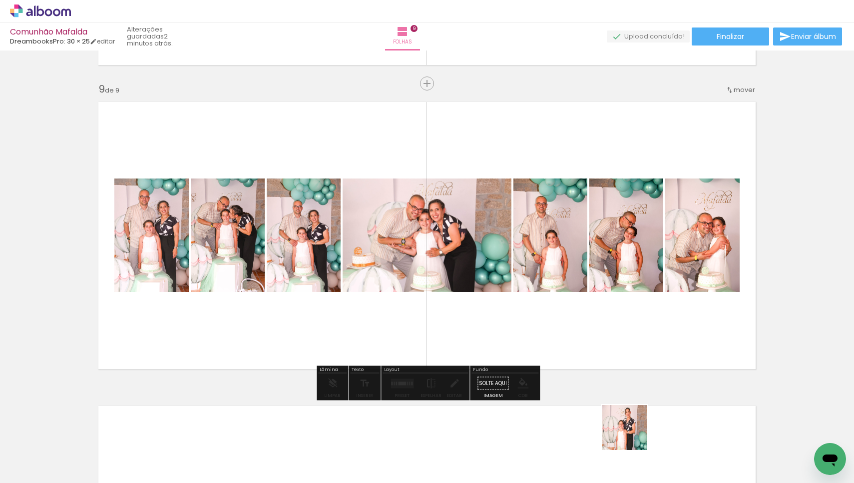
drag, startPoint x: 632, startPoint y: 454, endPoint x: 642, endPoint y: 303, distance: 151.7
click at [642, 303] on quentale-workspace at bounding box center [427, 241] width 854 height 483
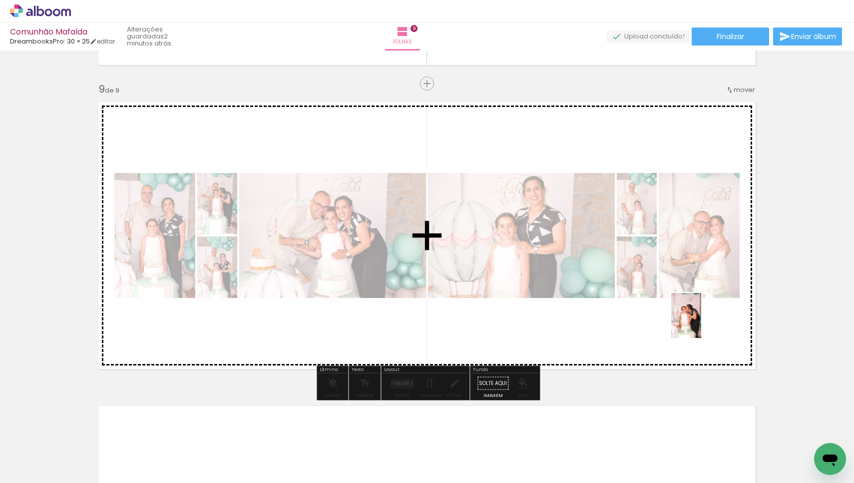
drag, startPoint x: 744, startPoint y: 462, endPoint x: 701, endPoint y: 323, distance: 145.4
click at [701, 323] on quentale-workspace at bounding box center [427, 241] width 854 height 483
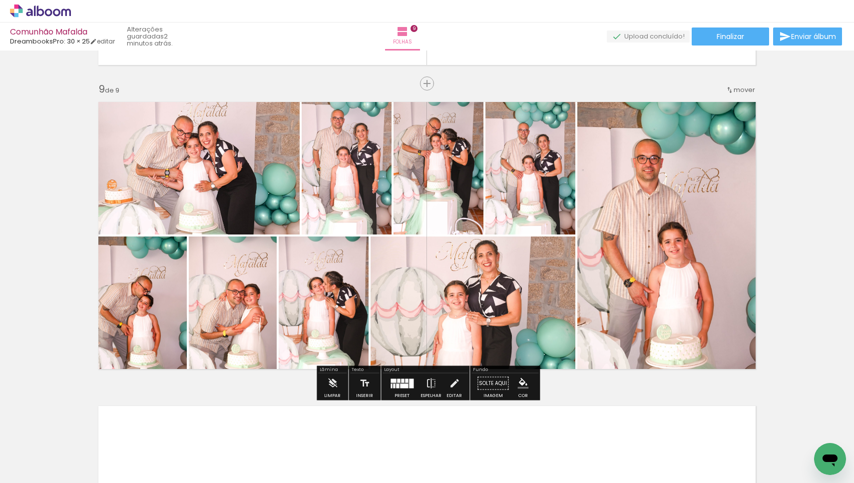
scroll to position [0, 7328]
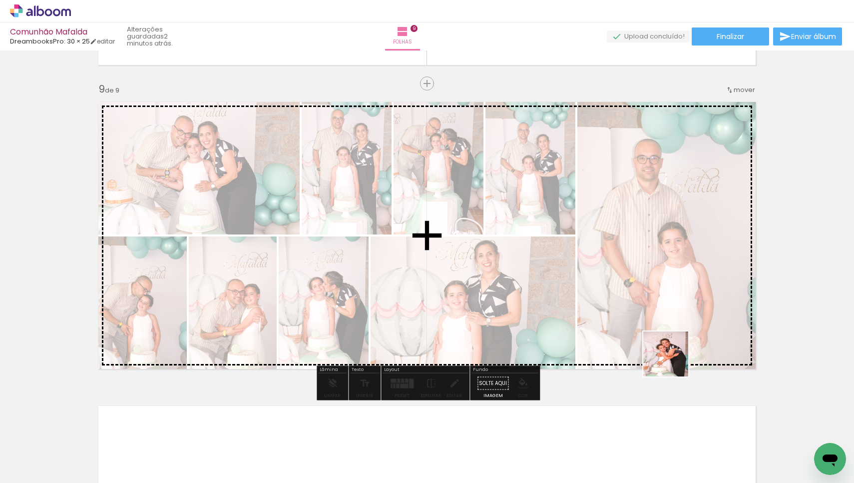
drag, startPoint x: 666, startPoint y: 456, endPoint x: 681, endPoint y: 306, distance: 150.7
click at [681, 306] on quentale-workspace at bounding box center [427, 241] width 854 height 483
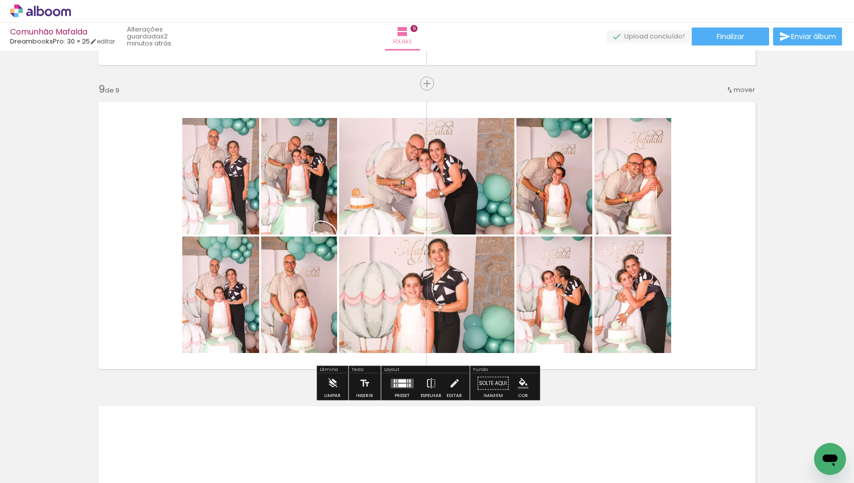
click at [409, 385] on div at bounding box center [409, 384] width 1 height 3
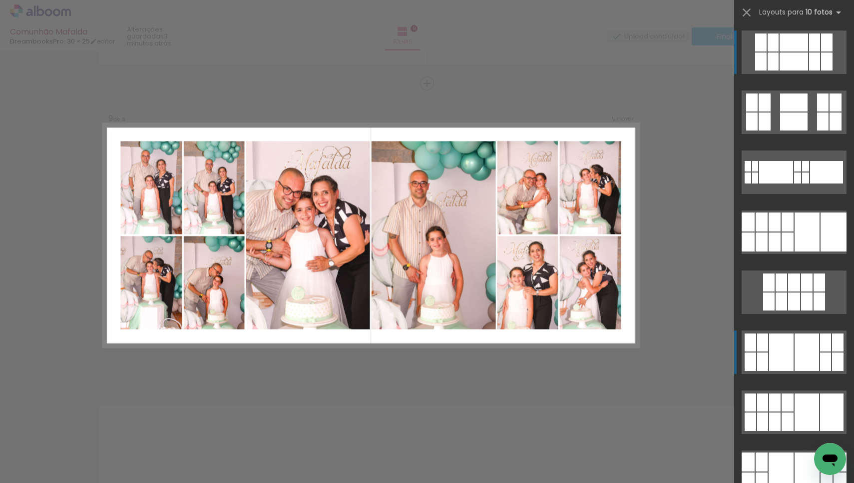
scroll to position [10, 0]
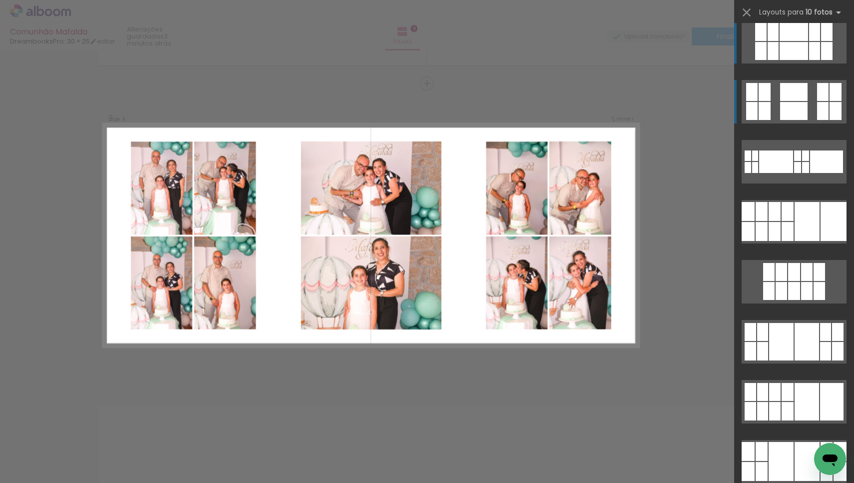
click at [804, 101] on quentale-layouter at bounding box center [794, 101] width 105 height 43
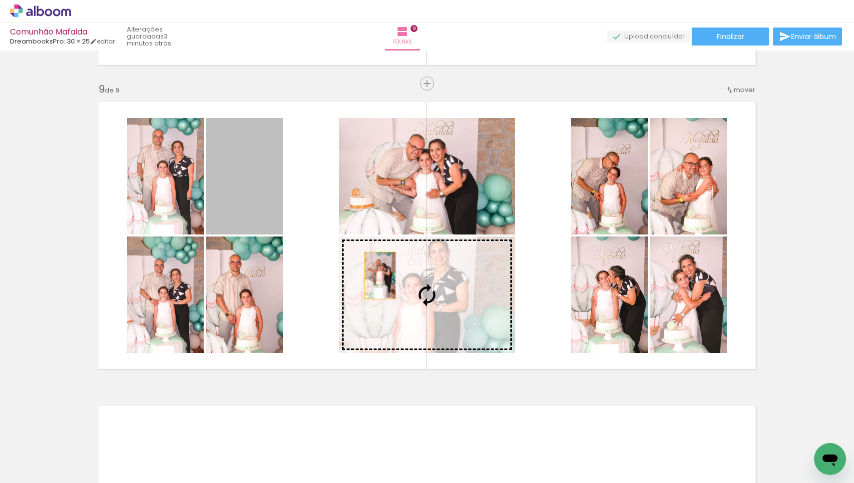
drag, startPoint x: 236, startPoint y: 182, endPoint x: 381, endPoint y: 275, distance: 172.0
click at [0, 0] on slot at bounding box center [0, 0] width 0 height 0
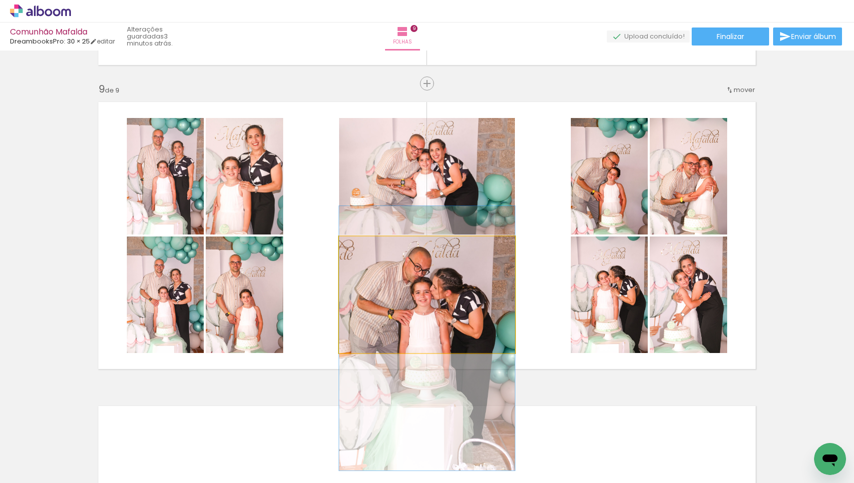
drag, startPoint x: 418, startPoint y: 268, endPoint x: 411, endPoint y: 311, distance: 44.1
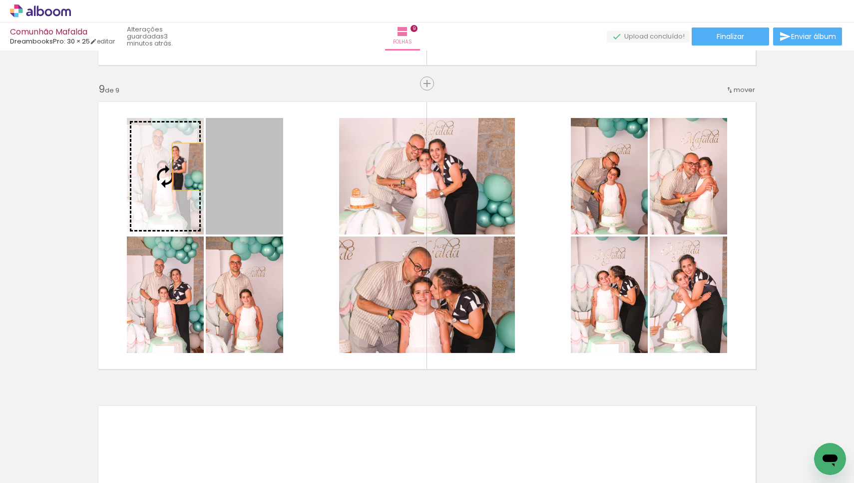
drag, startPoint x: 255, startPoint y: 171, endPoint x: 188, endPoint y: 166, distance: 67.1
click at [0, 0] on slot at bounding box center [0, 0] width 0 height 0
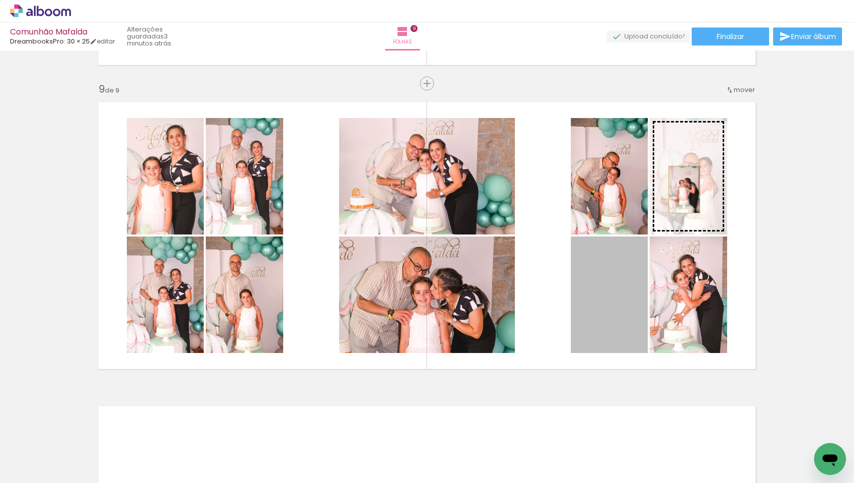
drag, startPoint x: 606, startPoint y: 297, endPoint x: 684, endPoint y: 189, distance: 133.4
click at [0, 0] on slot at bounding box center [0, 0] width 0 height 0
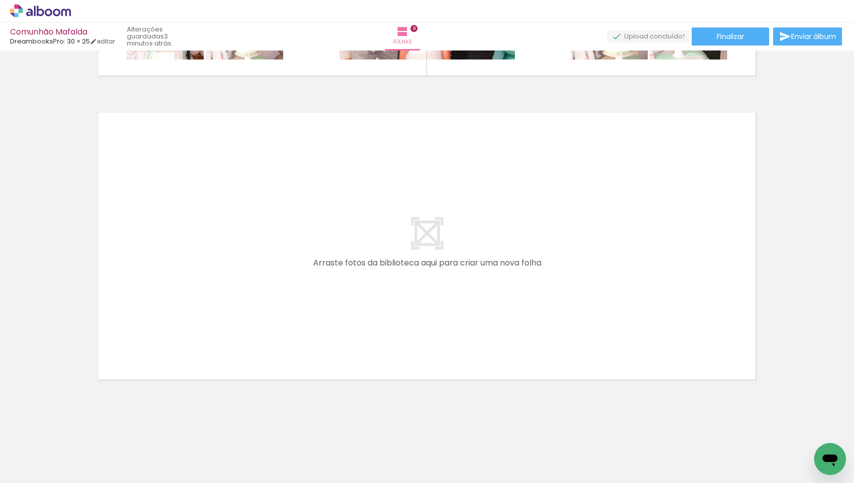
scroll to position [0, 7677]
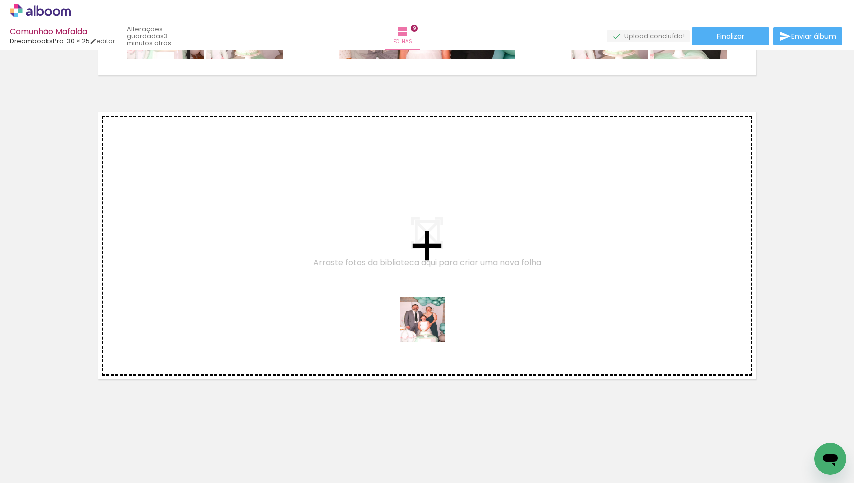
drag, startPoint x: 433, startPoint y: 461, endPoint x: 430, endPoint y: 327, distance: 134.4
click at [430, 327] on quentale-workspace at bounding box center [427, 241] width 854 height 483
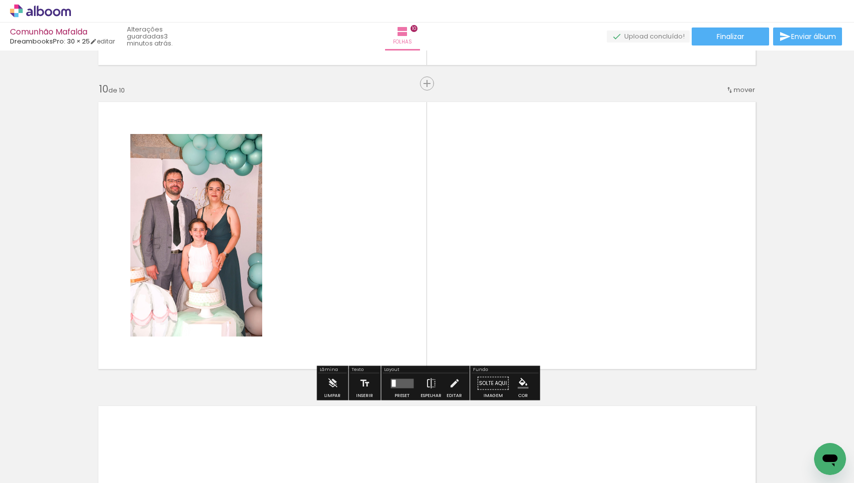
scroll to position [2717, 0]
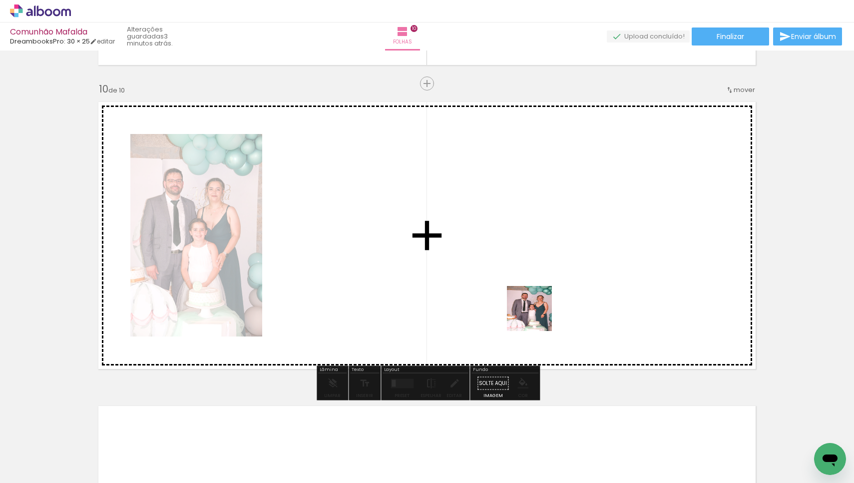
drag, startPoint x: 542, startPoint y: 454, endPoint x: 537, endPoint y: 312, distance: 142.4
click at [537, 312] on quentale-workspace at bounding box center [427, 241] width 854 height 483
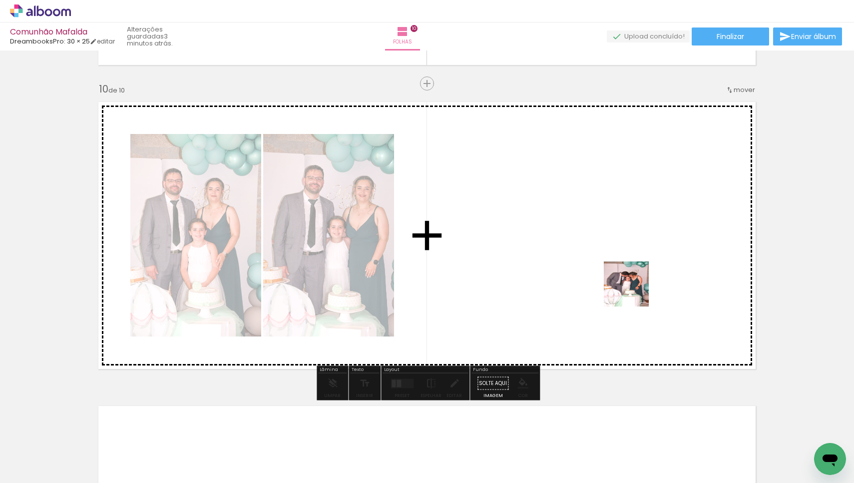
drag, startPoint x: 656, startPoint y: 460, endPoint x: 634, endPoint y: 291, distance: 170.3
click at [634, 291] on quentale-workspace at bounding box center [427, 241] width 854 height 483
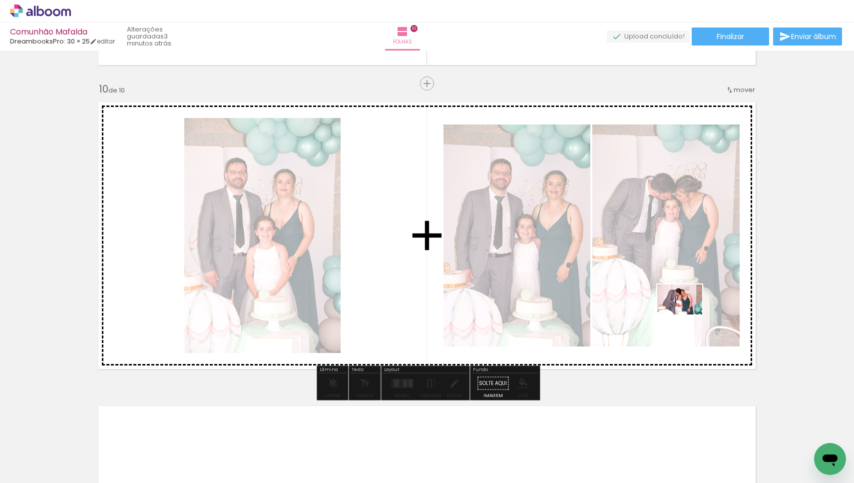
drag, startPoint x: 760, startPoint y: 447, endPoint x: 687, endPoint y: 314, distance: 151.6
click at [687, 314] on quentale-workspace at bounding box center [427, 241] width 854 height 483
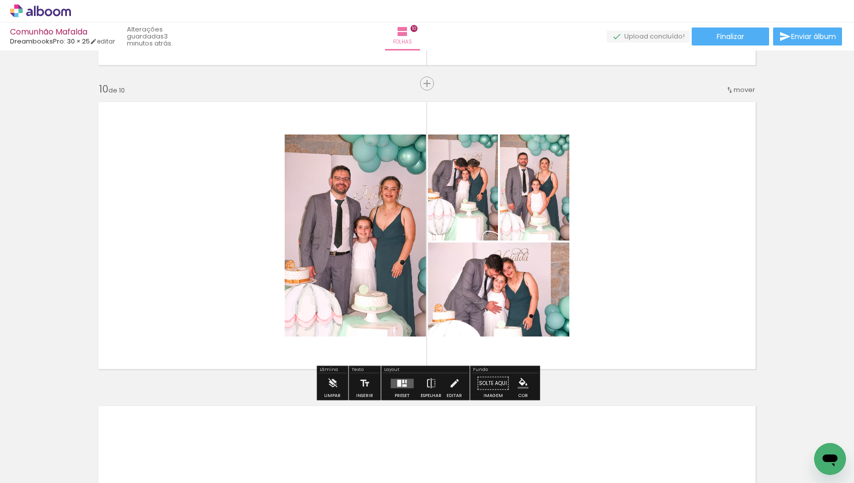
scroll to position [0, 7903]
click at [402, 379] on div at bounding box center [403, 380] width 2 height 3
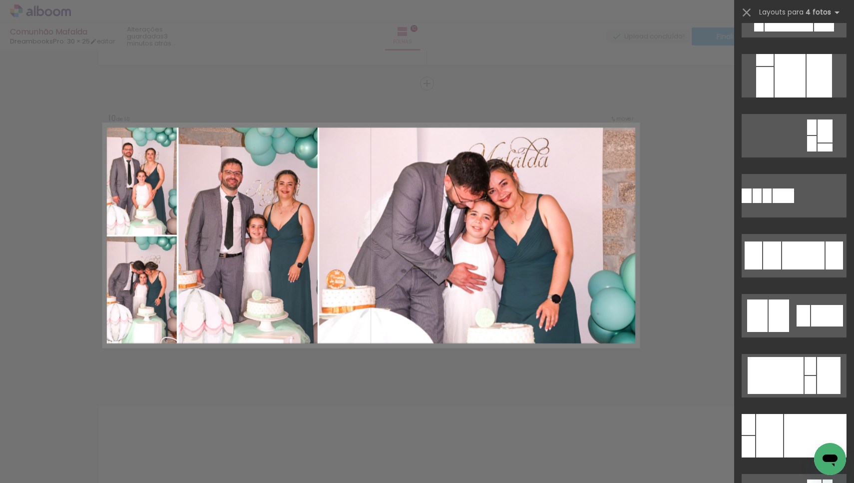
scroll to position [820, 0]
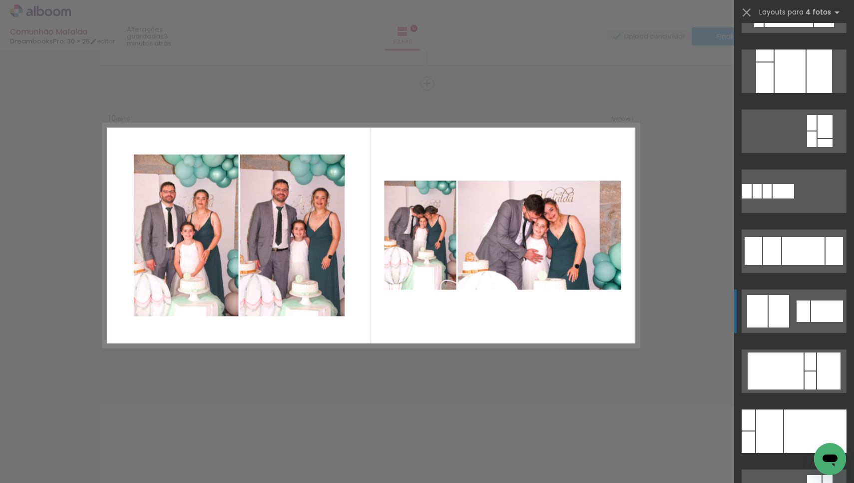
click at [804, 314] on div at bounding box center [803, 310] width 13 height 21
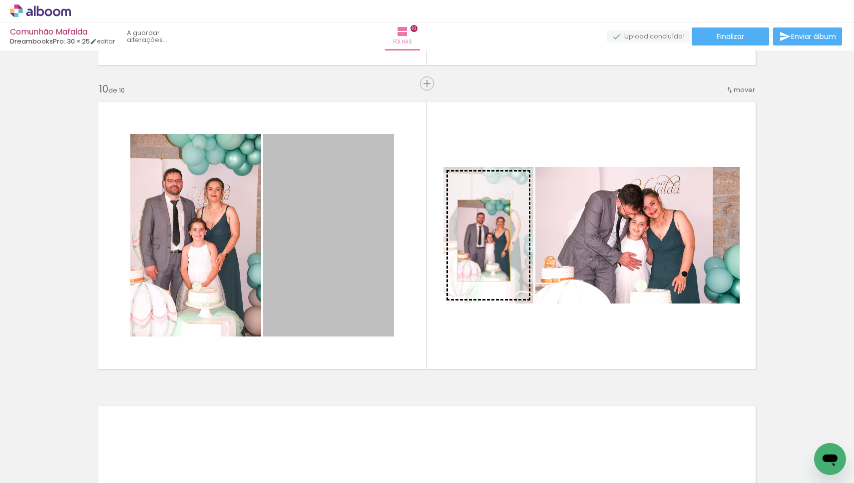
drag, startPoint x: 359, startPoint y: 254, endPoint x: 484, endPoint y: 240, distance: 126.1
click at [0, 0] on slot at bounding box center [0, 0] width 0 height 0
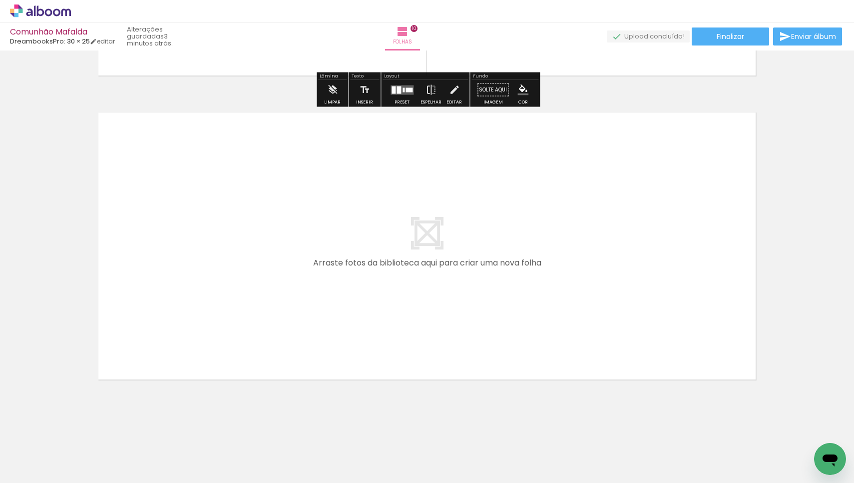
scroll to position [0, 8111]
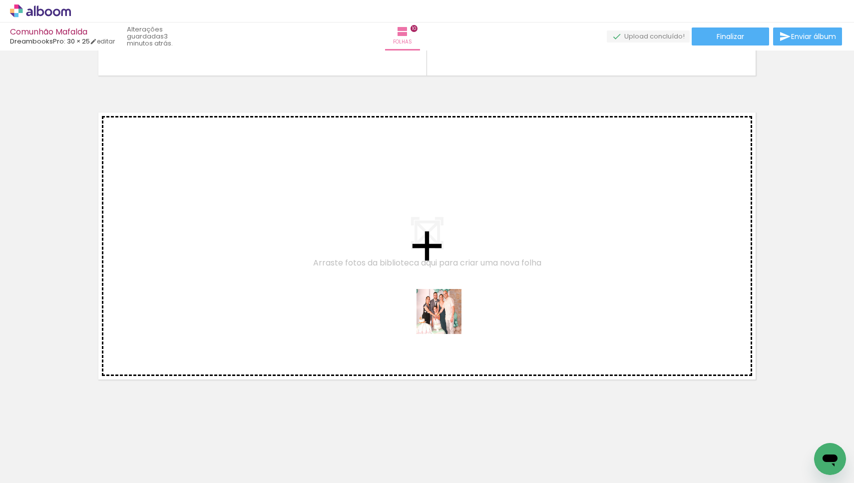
drag, startPoint x: 445, startPoint y: 455, endPoint x: 447, endPoint y: 319, distance: 135.9
click at [421, 190] on quentale-workspace at bounding box center [427, 241] width 854 height 483
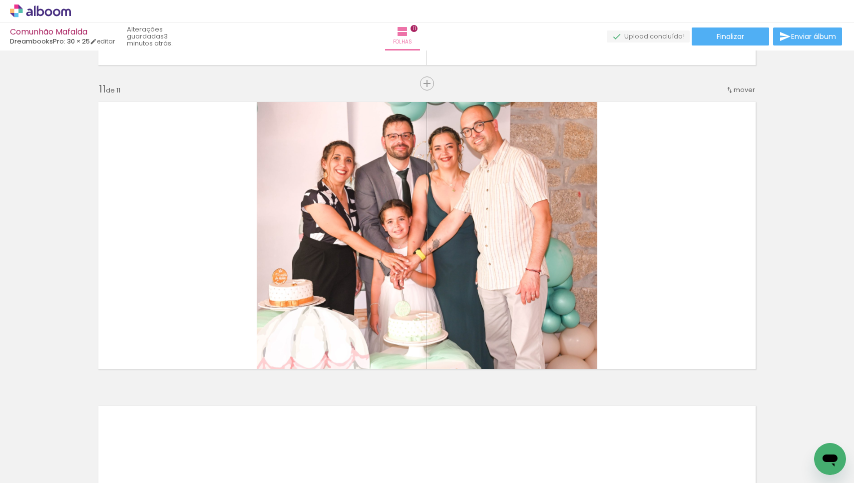
scroll to position [0, 8234]
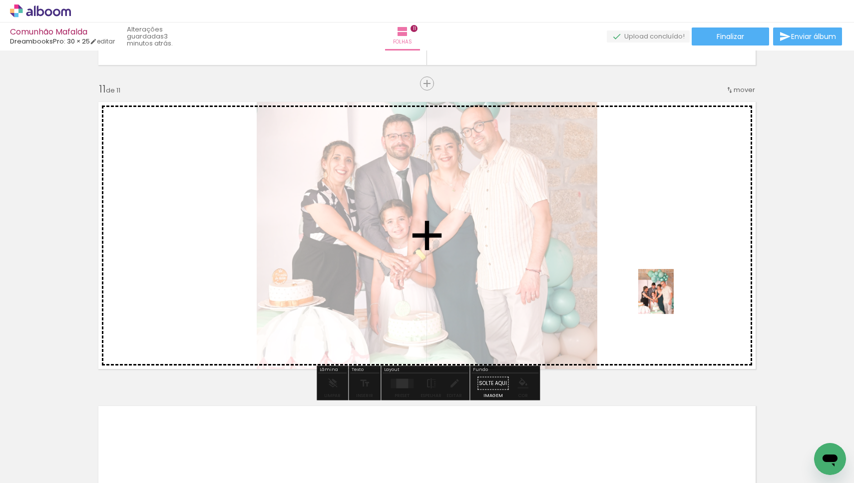
drag, startPoint x: 547, startPoint y: 457, endPoint x: 668, endPoint y: 299, distance: 199.1
click at [421, 190] on quentale-workspace at bounding box center [427, 241] width 854 height 483
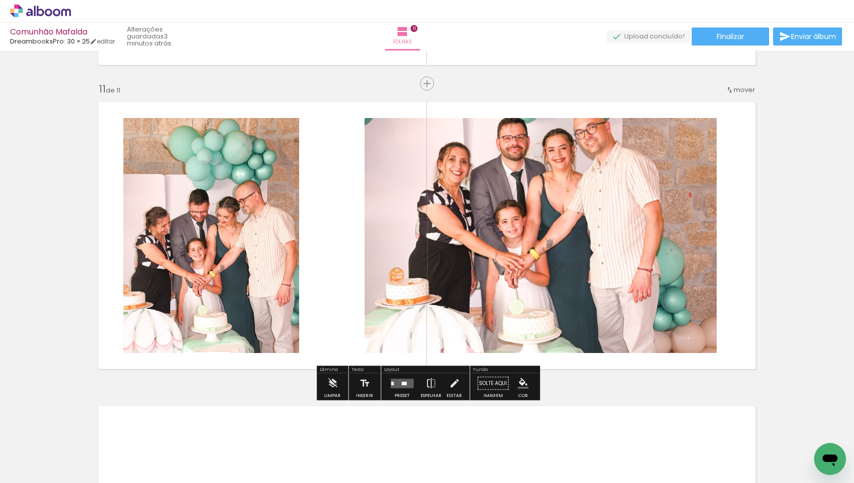
scroll to position [0, 8334]
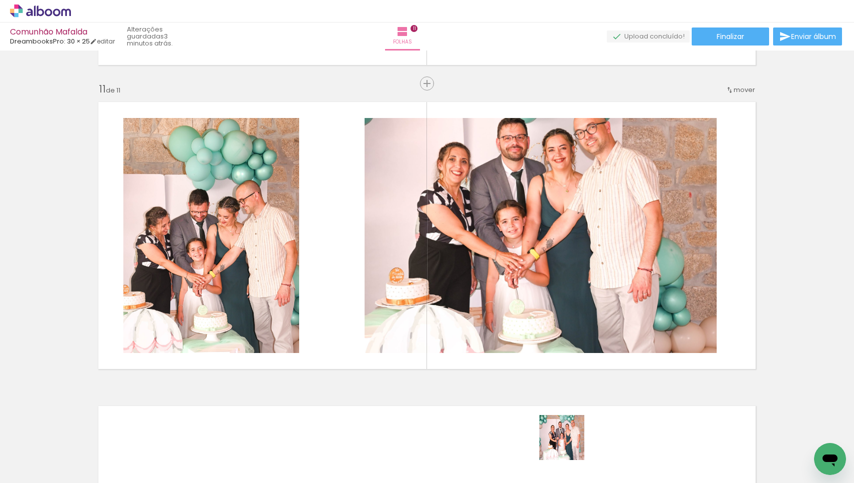
drag, startPoint x: 576, startPoint y: 445, endPoint x: 569, endPoint y: 445, distance: 7.0
click at [421, 190] on quentale-thumb at bounding box center [550, 448] width 56 height 57
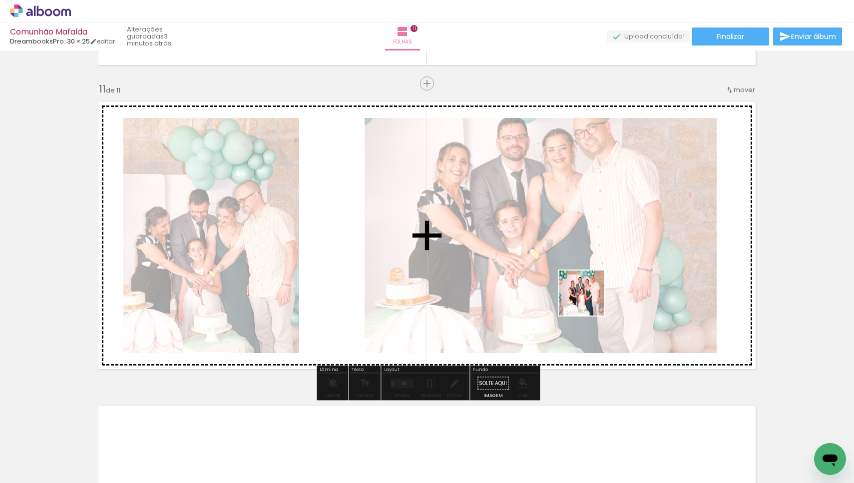
drag, startPoint x: 554, startPoint y: 451, endPoint x: 589, endPoint y: 300, distance: 154.9
click at [421, 190] on quentale-workspace at bounding box center [427, 241] width 854 height 483
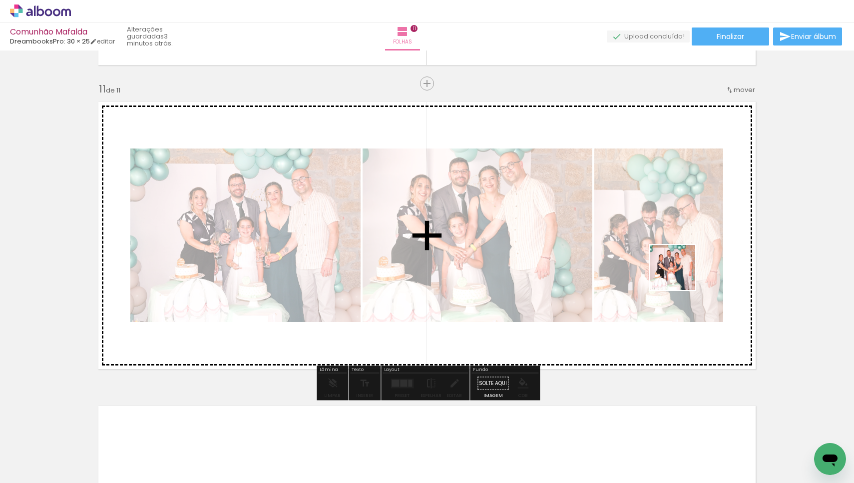
drag, startPoint x: 668, startPoint y: 448, endPoint x: 681, endPoint y: 269, distance: 179.8
click at [421, 190] on quentale-workspace at bounding box center [427, 241] width 854 height 483
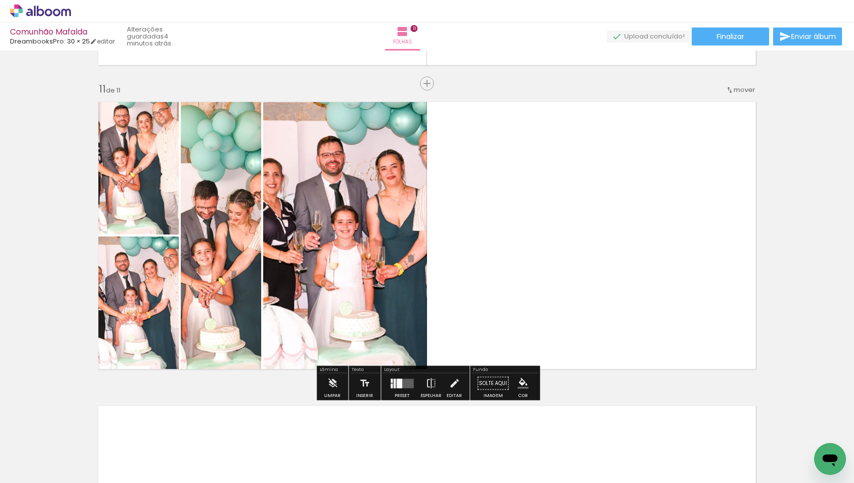
scroll to position [0, 8524]
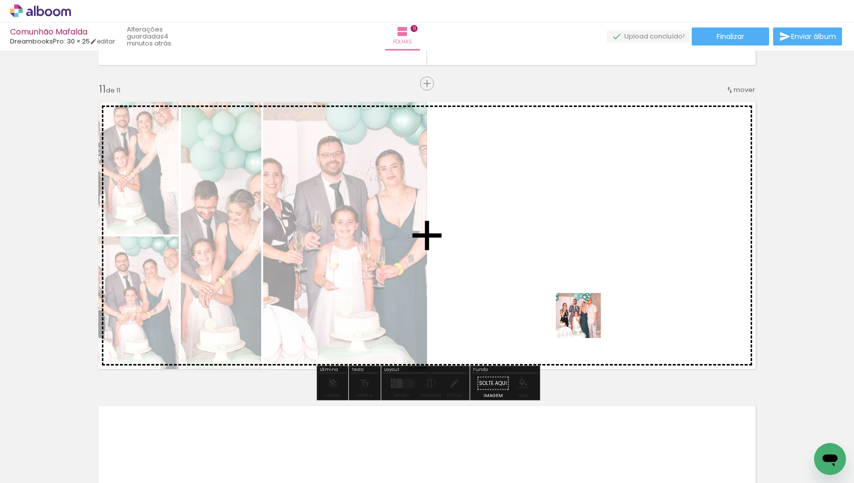
drag, startPoint x: 575, startPoint y: 460, endPoint x: 594, endPoint y: 277, distance: 183.8
click at [421, 190] on quentale-workspace at bounding box center [427, 241] width 854 height 483
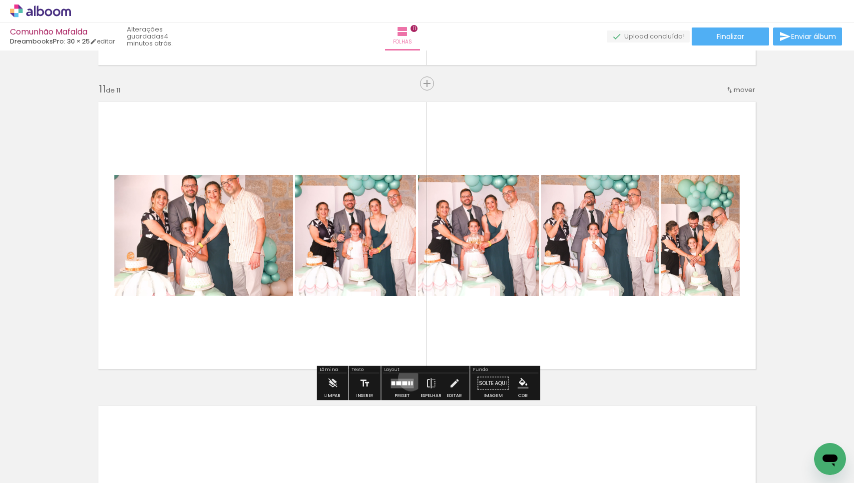
click at [409, 190] on div at bounding box center [402, 383] width 27 height 20
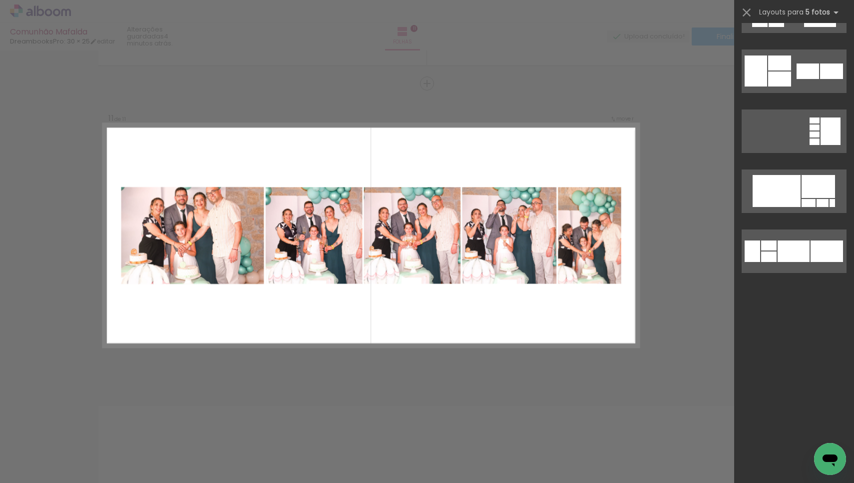
scroll to position [0, 0]
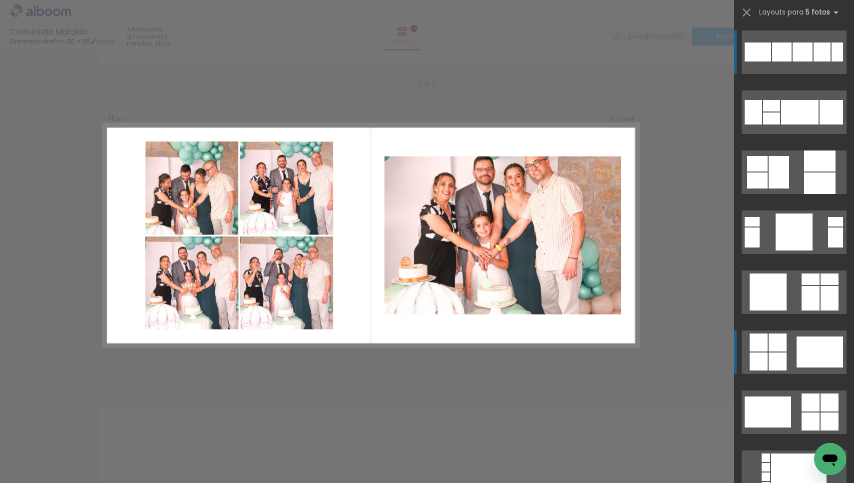
click at [421, 190] on div at bounding box center [820, 351] width 46 height 31
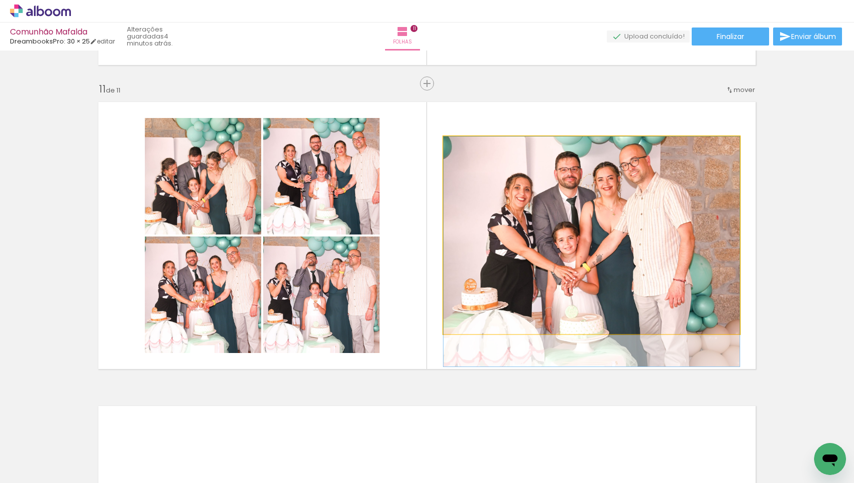
drag, startPoint x: 576, startPoint y: 208, endPoint x: 573, endPoint y: 225, distance: 17.2
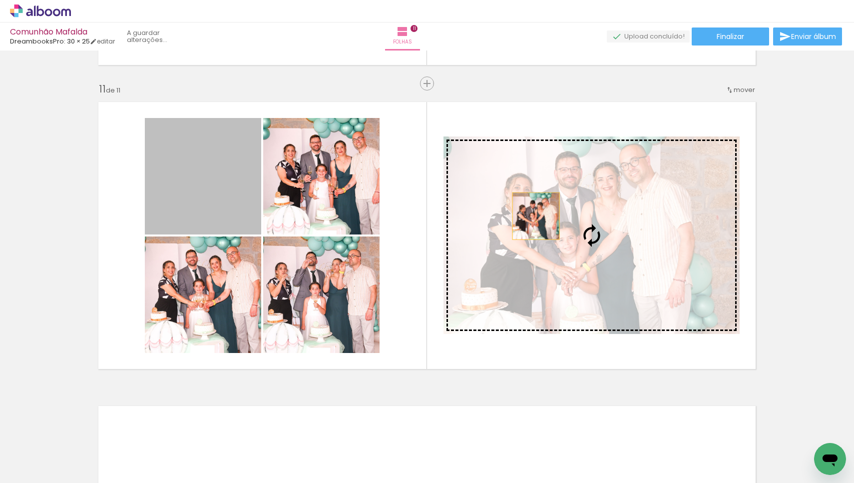
drag, startPoint x: 201, startPoint y: 184, endPoint x: 536, endPoint y: 216, distance: 336.2
click at [0, 0] on slot at bounding box center [0, 0] width 0 height 0
